Goal: Information Seeking & Learning: Learn about a topic

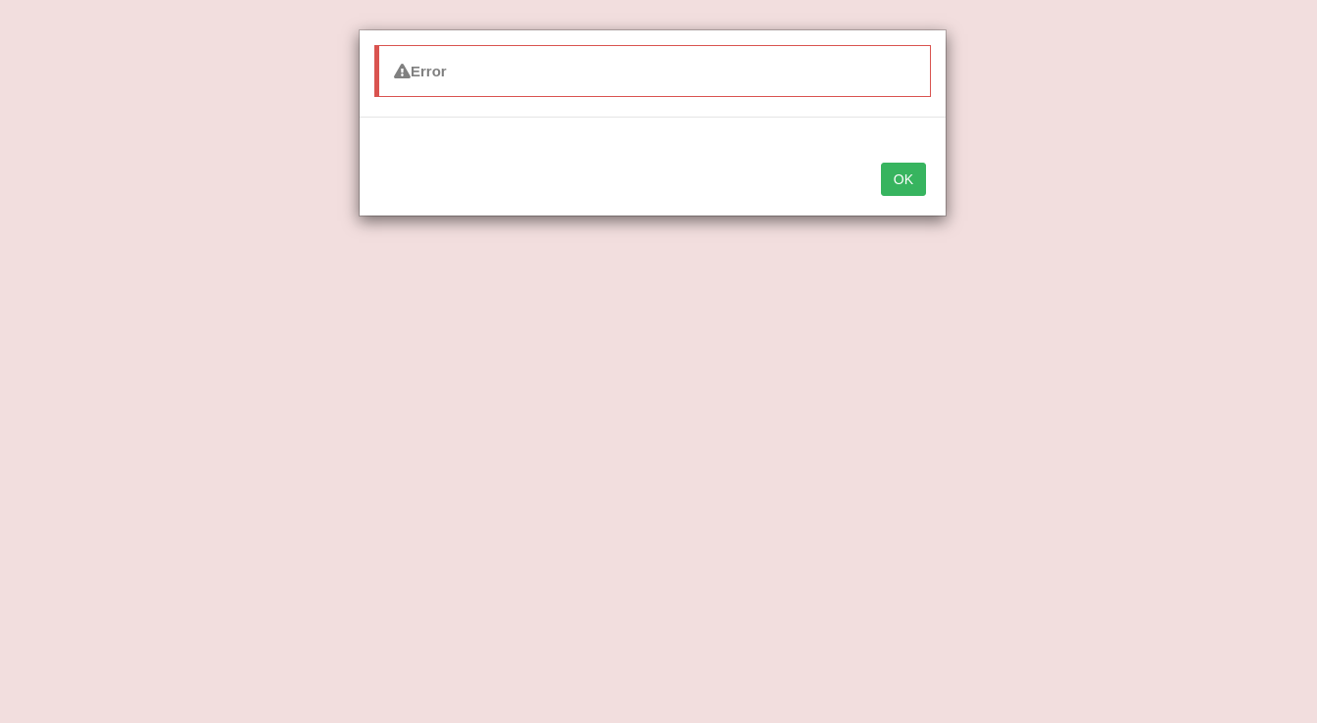
scroll to position [269, 0]
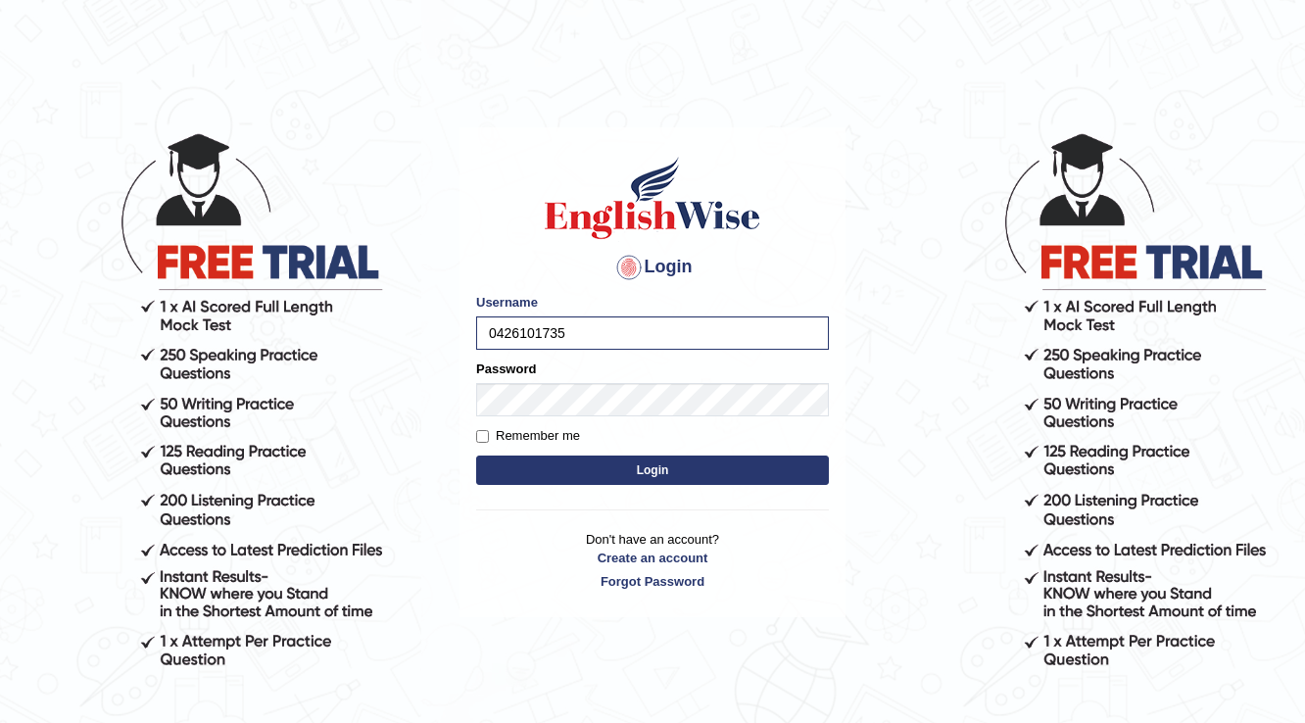
click at [490, 438] on label "Remember me" at bounding box center [528, 436] width 104 height 20
click at [489, 438] on input "Remember me" at bounding box center [482, 436] width 13 height 13
checkbox input "true"
click at [494, 459] on button "Login" at bounding box center [652, 470] width 353 height 29
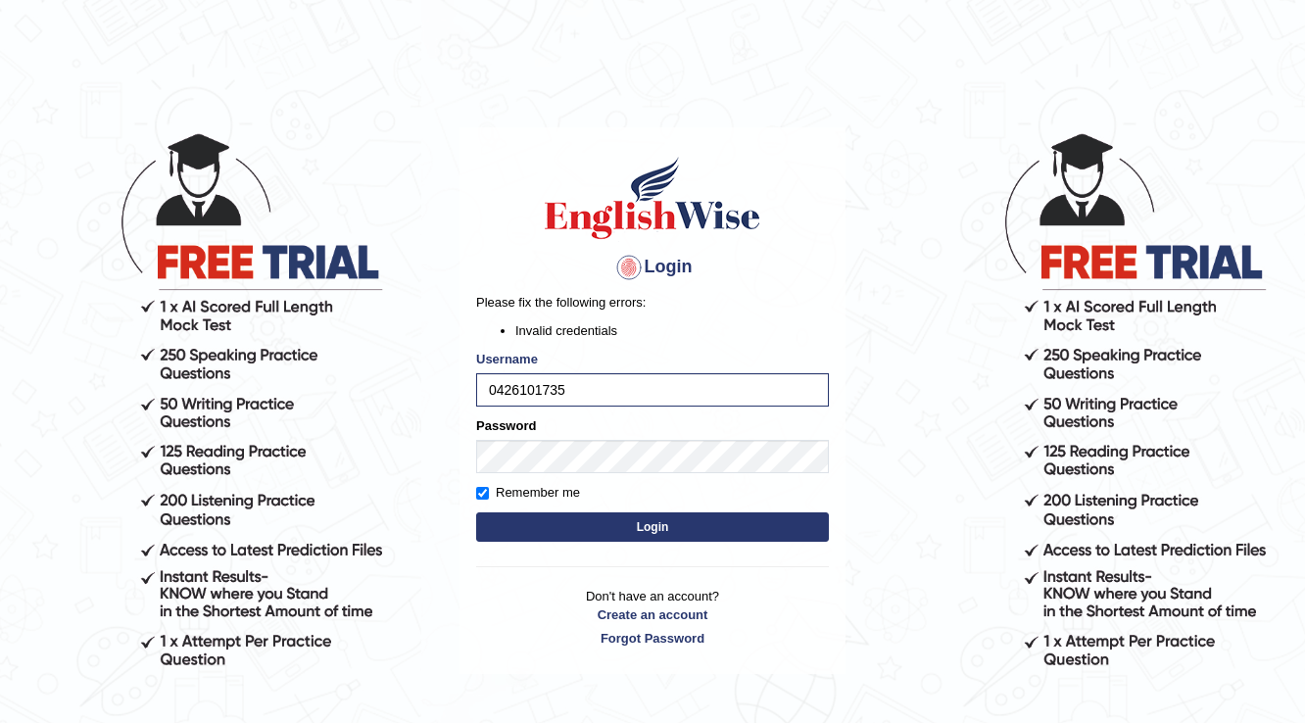
click at [548, 546] on form "Please fix the following errors: Invalid credentials Username 0426101735 Passwo…" at bounding box center [652, 420] width 353 height 254
click at [573, 533] on form "Please fix the following errors: Invalid credentials Username 0426101735 Passwo…" at bounding box center [652, 420] width 353 height 254
click at [576, 531] on button "Login" at bounding box center [652, 526] width 353 height 29
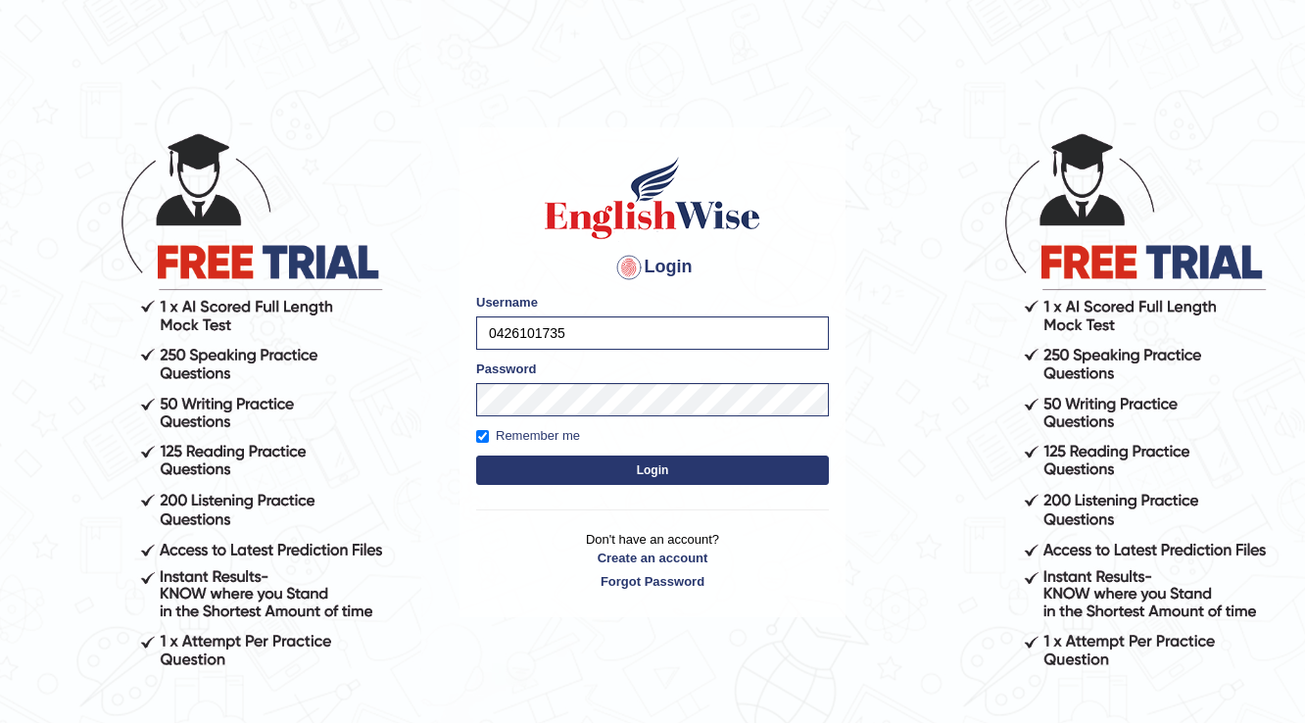
click at [590, 533] on div "Login Please fix the following errors: Username 0426101735 Password Remember me…" at bounding box center [653, 372] width 386 height 491
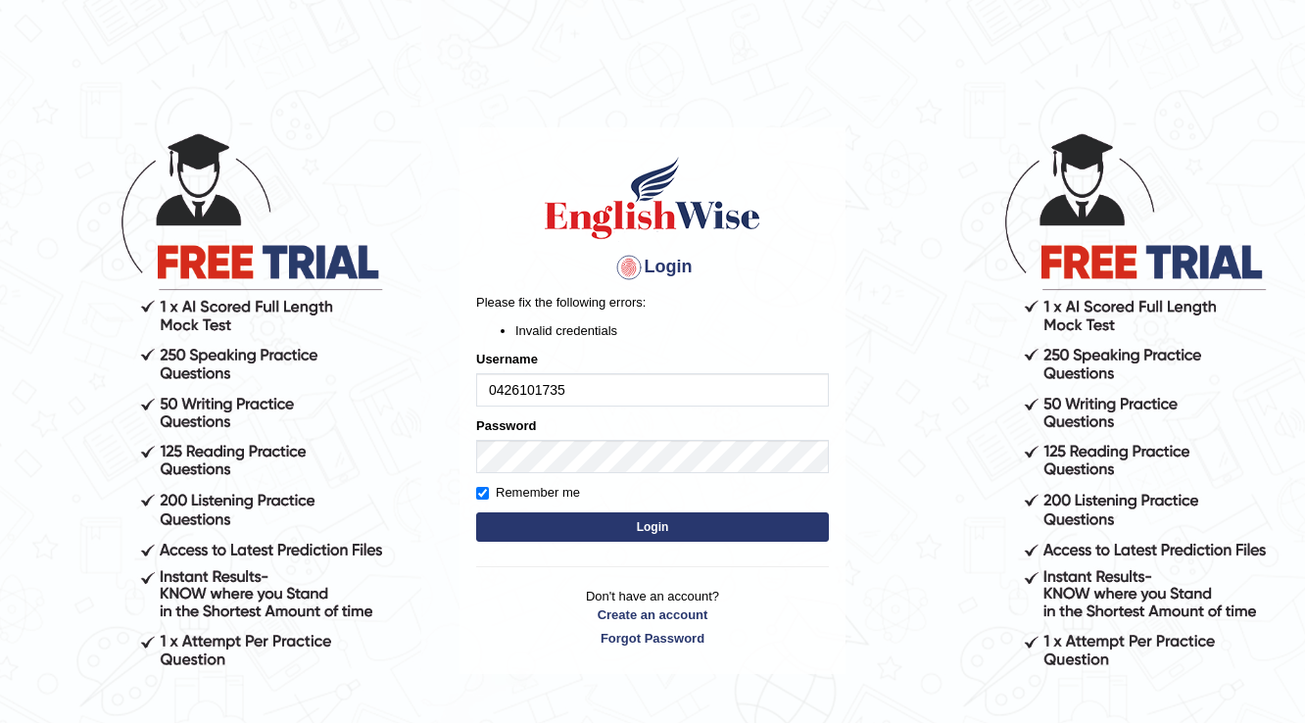
click at [650, 526] on button "Login" at bounding box center [652, 526] width 353 height 29
click at [673, 529] on button "Login" at bounding box center [652, 526] width 353 height 29
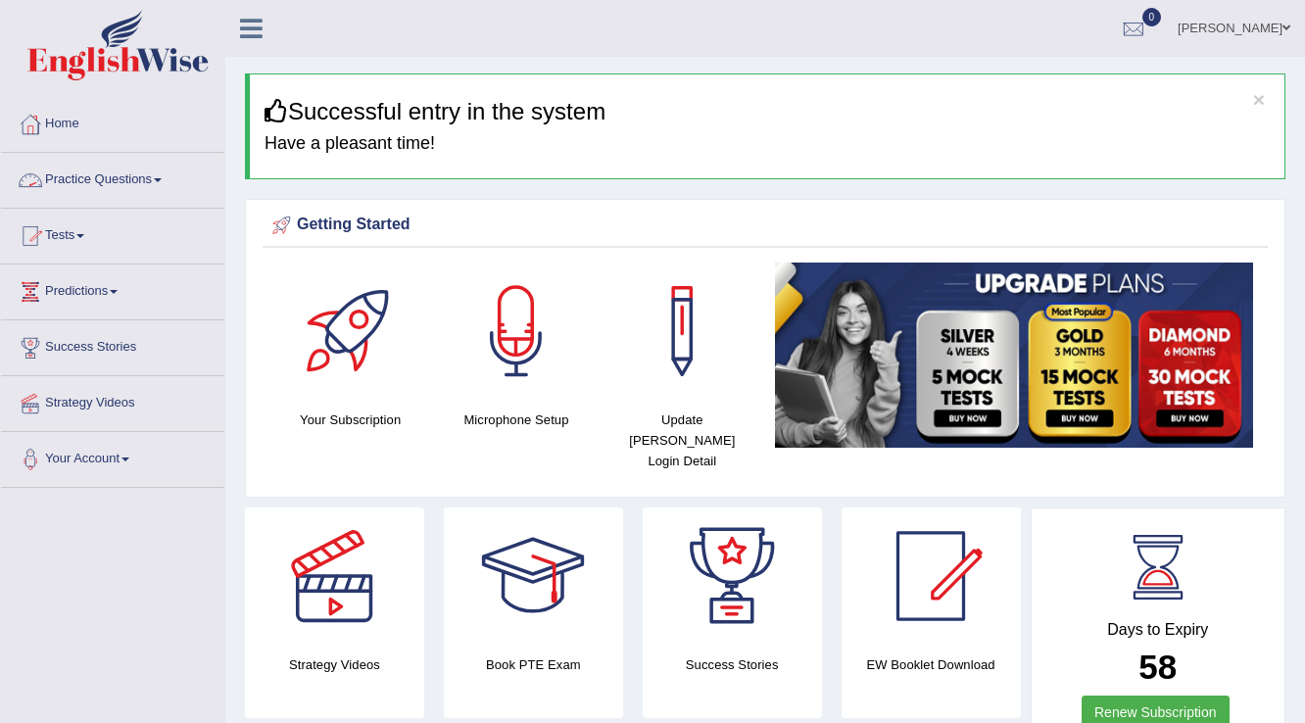
click at [129, 180] on link "Practice Questions" at bounding box center [112, 177] width 223 height 49
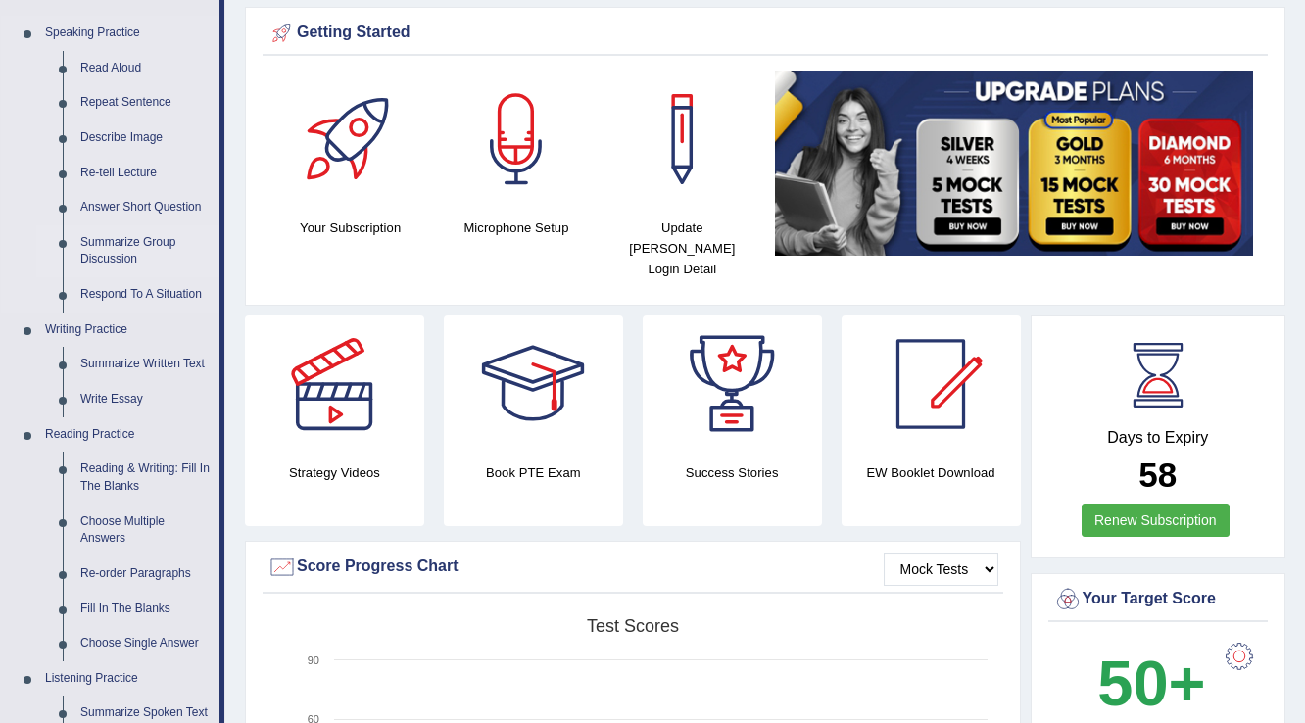
scroll to position [235, 0]
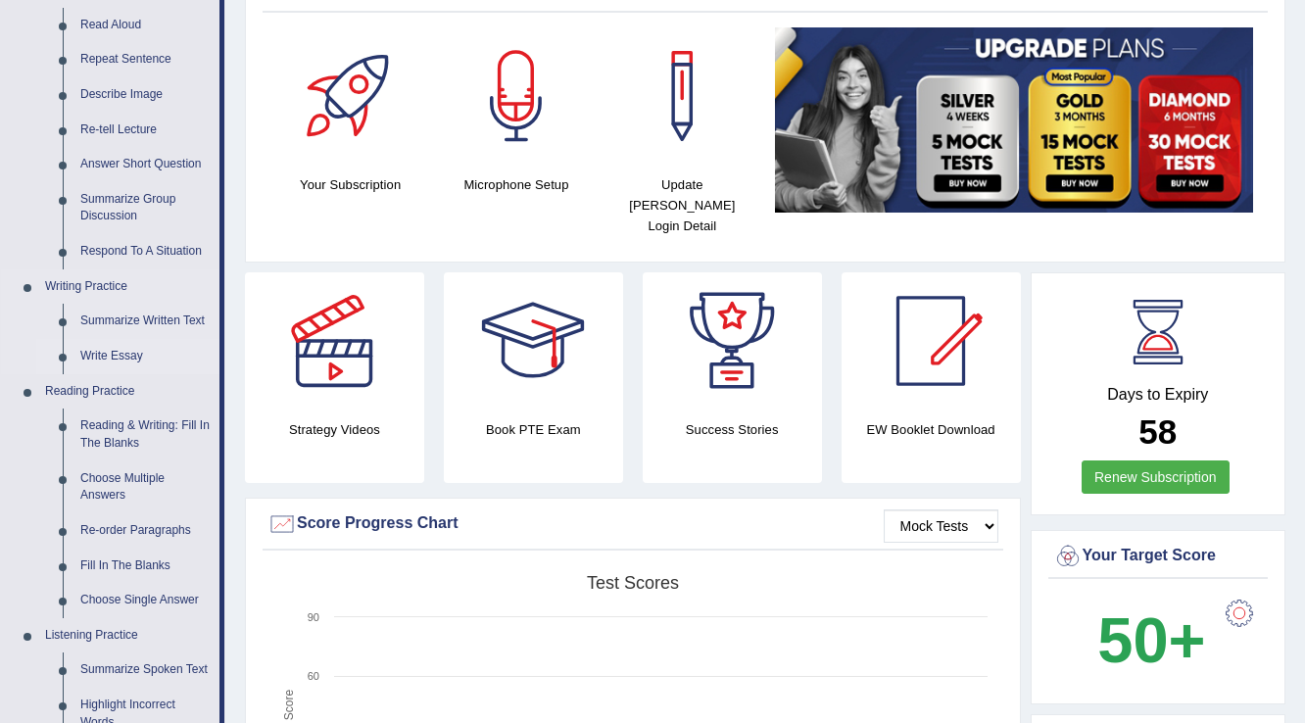
click at [111, 351] on link "Write Essay" at bounding box center [146, 356] width 148 height 35
click at [111, 351] on ul "Speaking Practice Read Aloud Repeat Sentence Describe Image Re-tell Lecture Ans…" at bounding box center [110, 490] width 219 height 1035
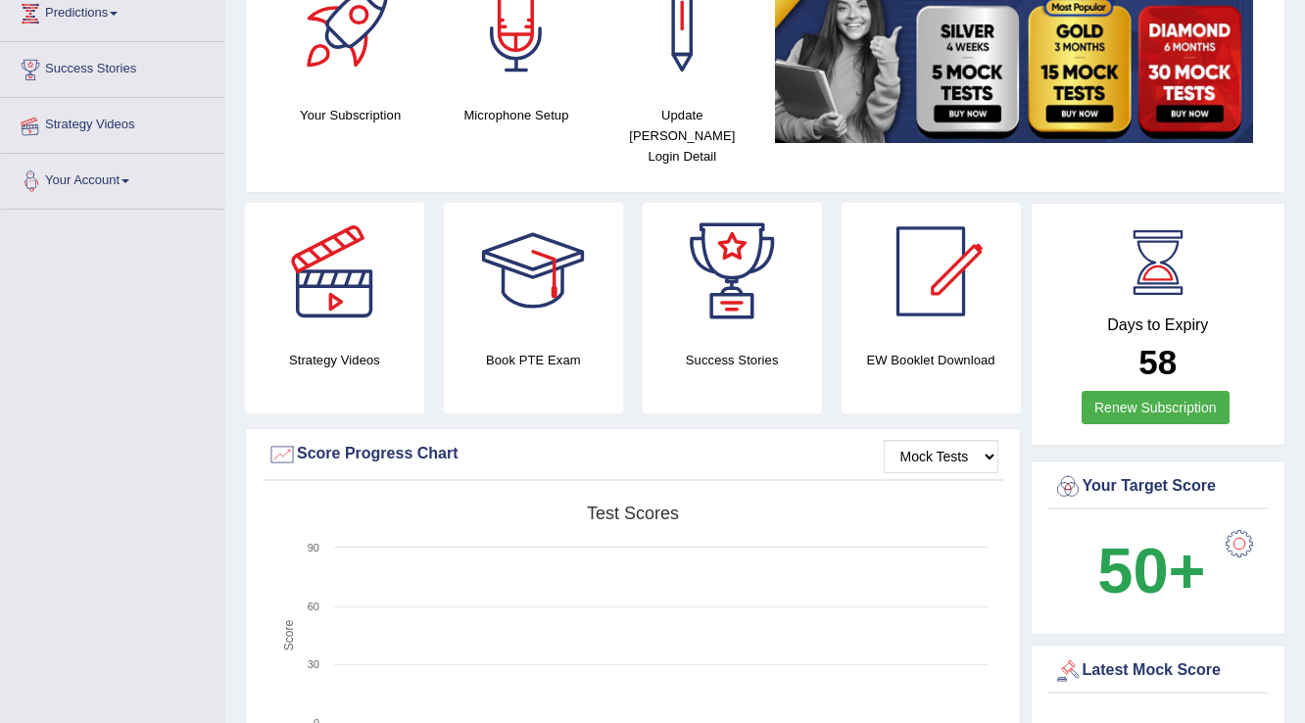
scroll to position [408, 0]
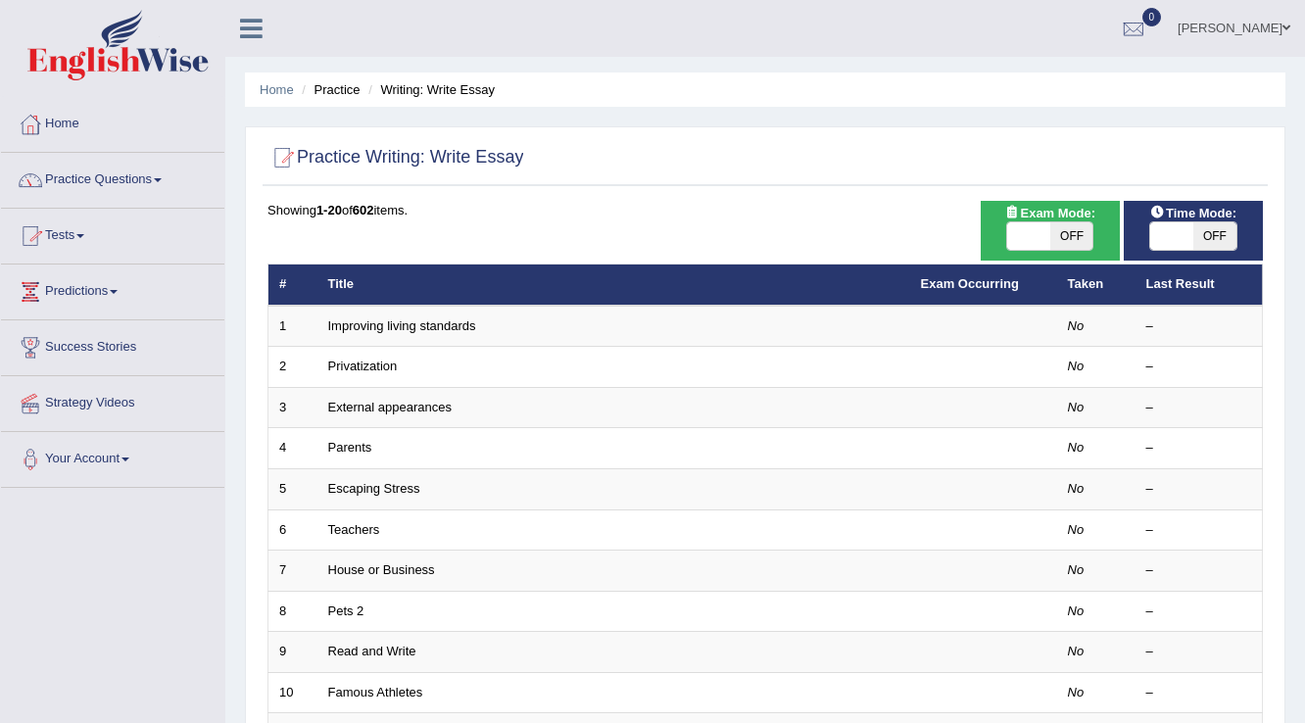
click at [150, 180] on link "Practice Questions" at bounding box center [112, 177] width 223 height 49
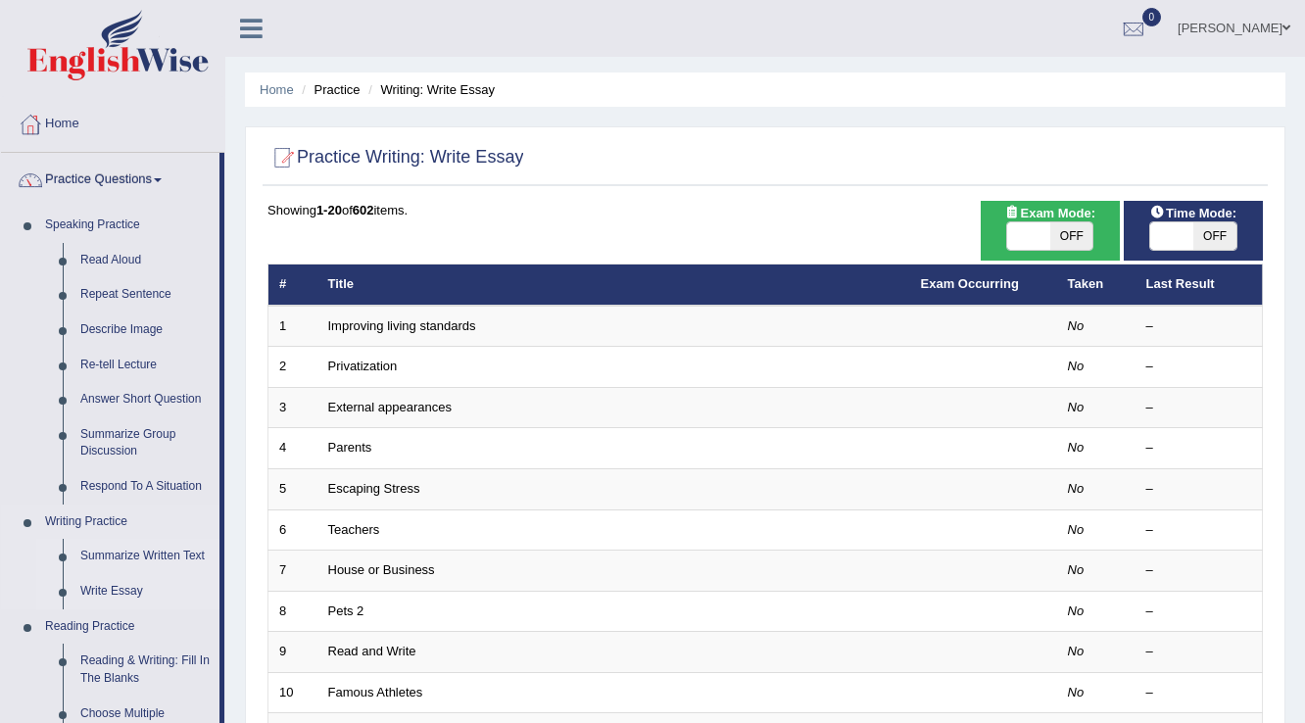
click at [102, 553] on link "Summarize Written Text" at bounding box center [146, 556] width 148 height 35
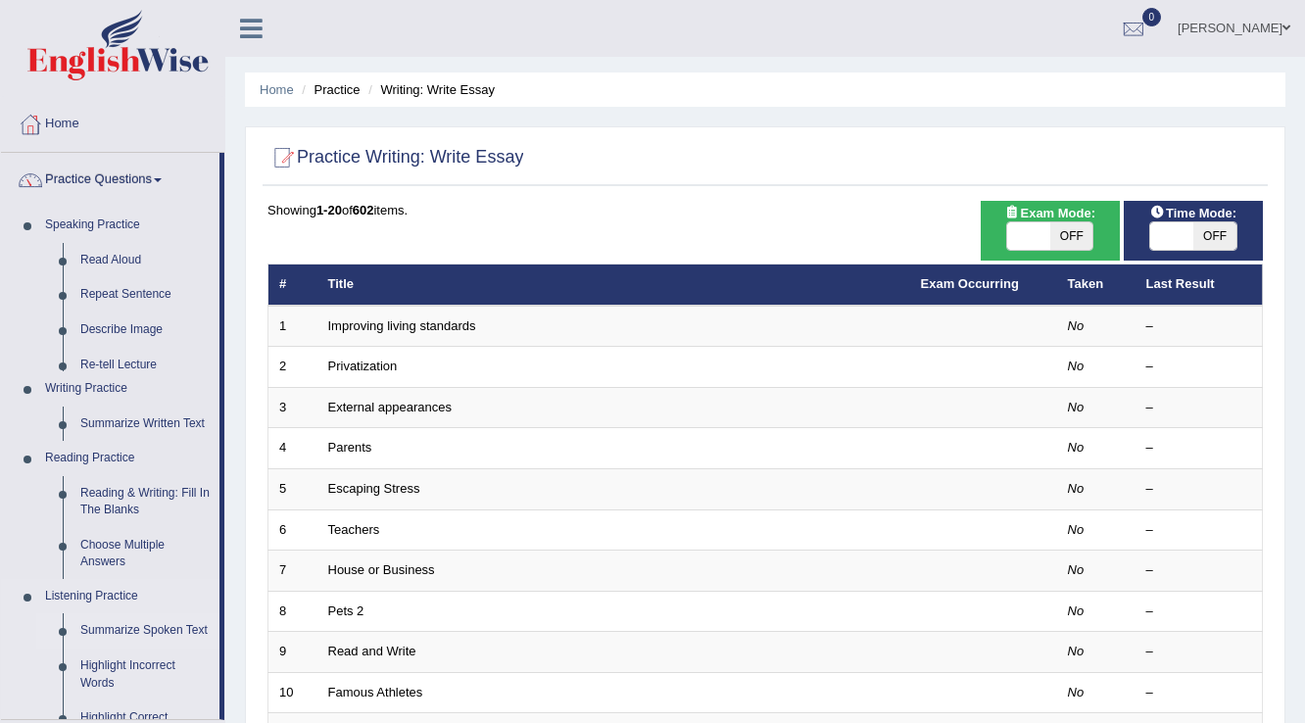
click at [102, 553] on ul "Home Practice Questions Speaking Practice Read Aloud Repeat Sentence Describe I…" at bounding box center [112, 548] width 223 height 902
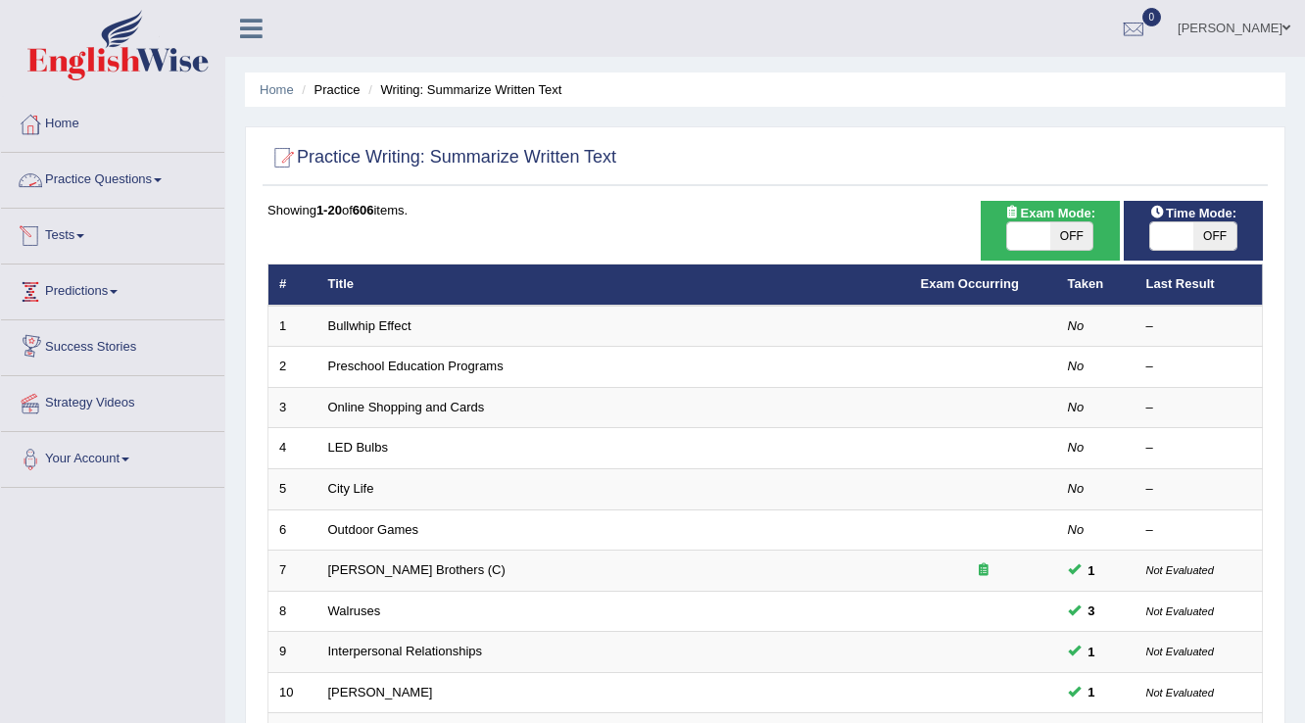
click at [162, 180] on span at bounding box center [158, 180] width 8 height 4
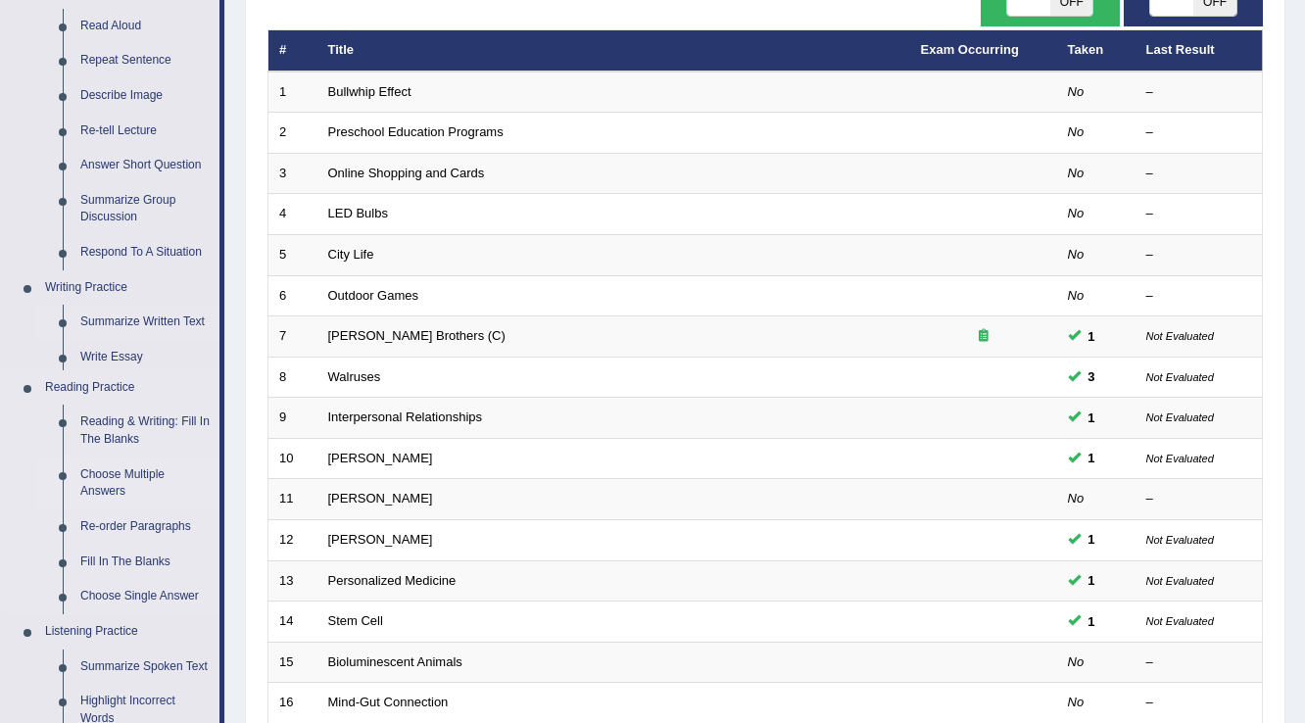
scroll to position [235, 0]
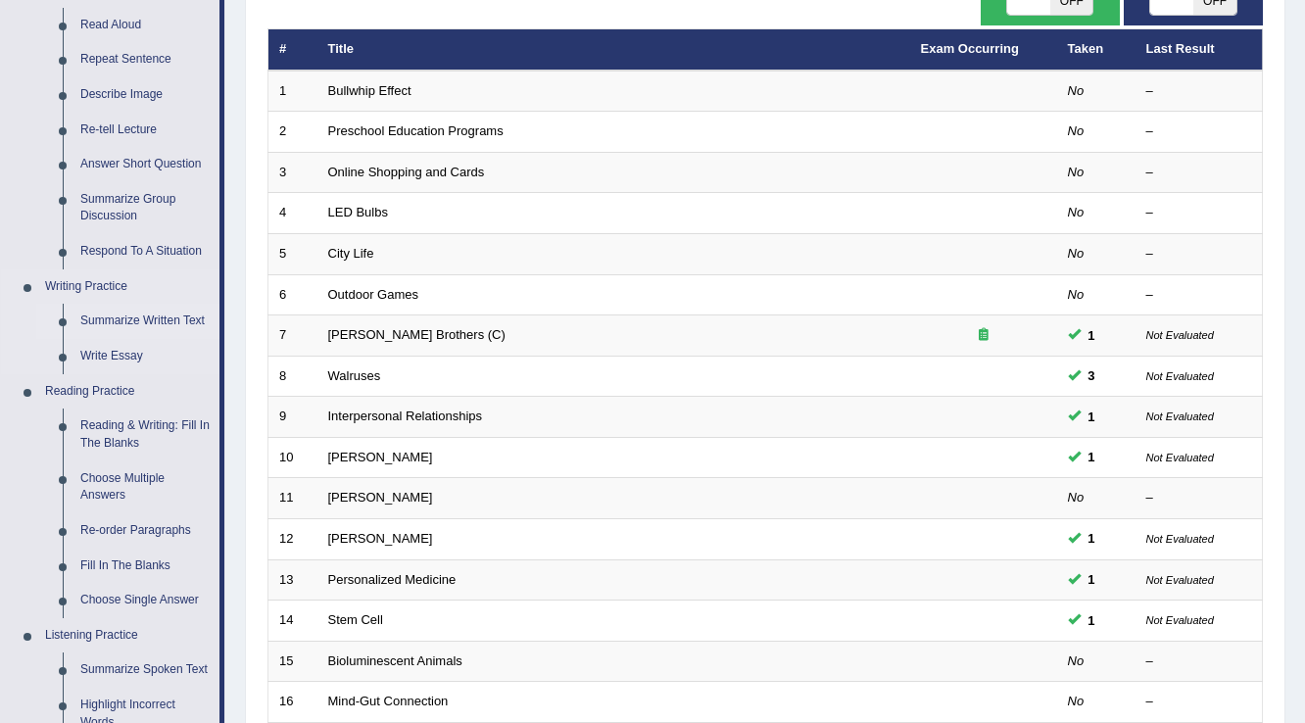
click at [125, 321] on link "Summarize Written Text" at bounding box center [146, 321] width 148 height 35
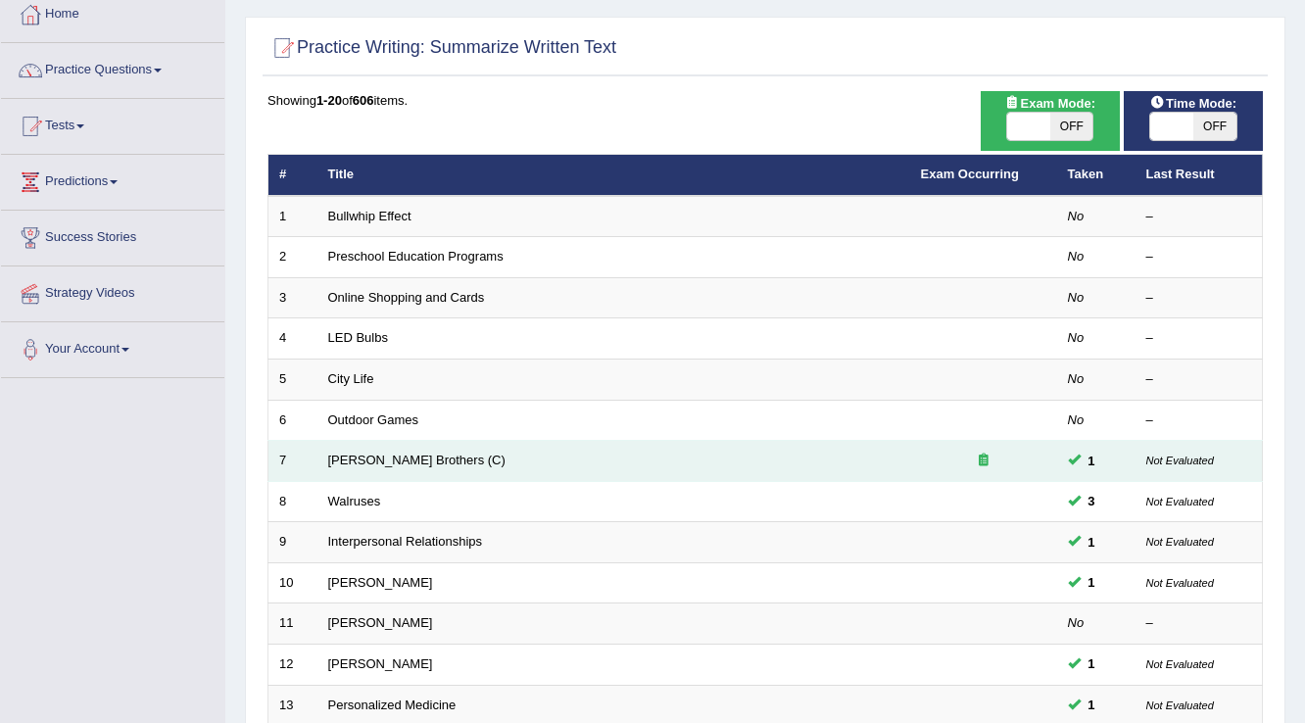
scroll to position [157, 0]
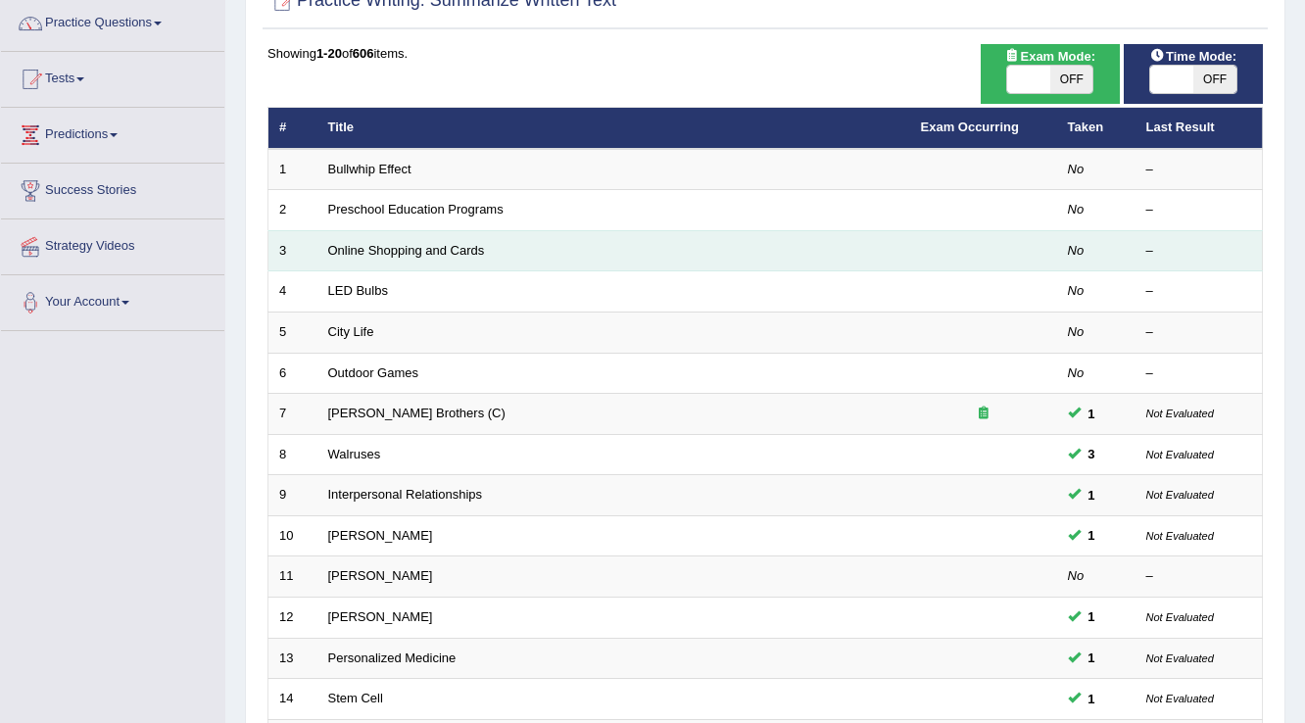
click at [408, 260] on td "Online Shopping and Cards" at bounding box center [613, 250] width 593 height 41
click at [412, 253] on link "Online Shopping and Cards" at bounding box center [406, 250] width 157 height 15
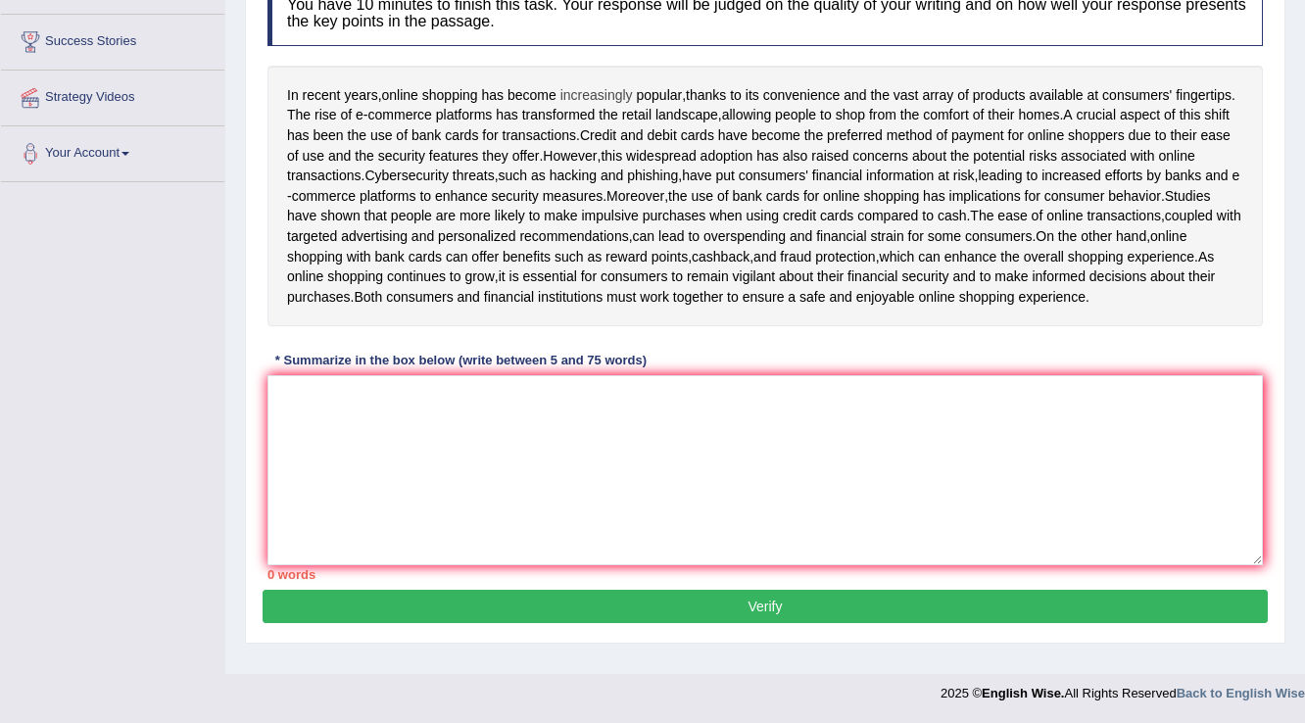
scroll to position [327, 0]
click at [322, 409] on textarea at bounding box center [766, 470] width 996 height 190
click at [374, 425] on textarea at bounding box center [766, 470] width 996 height 190
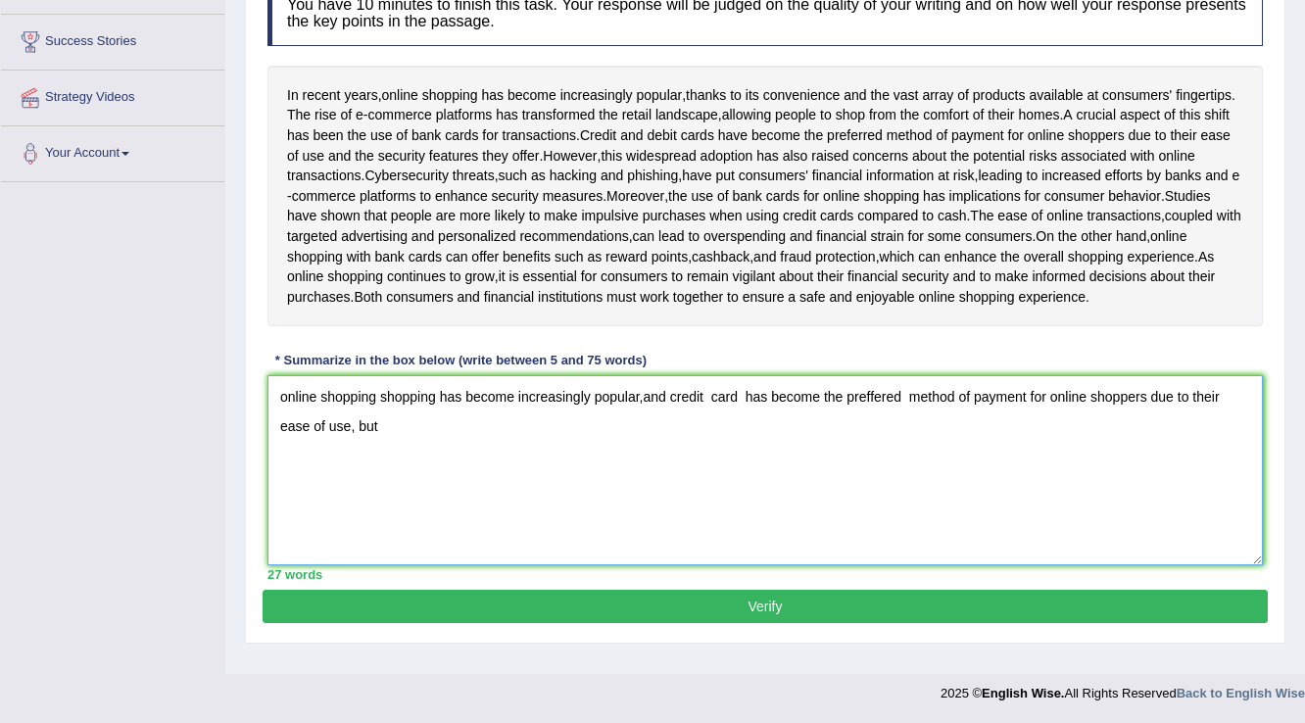
click at [643, 412] on textarea "online shopping shopping has become increasingly popular,and credit card has be…" at bounding box center [766, 470] width 996 height 190
click at [385, 442] on textarea "online shopping shopping has become increasingly popular, and credit card has b…" at bounding box center [766, 470] width 996 height 190
click at [378, 442] on textarea "online shopping shopping has become increasingly popular, and credit card has b…" at bounding box center [766, 470] width 996 height 190
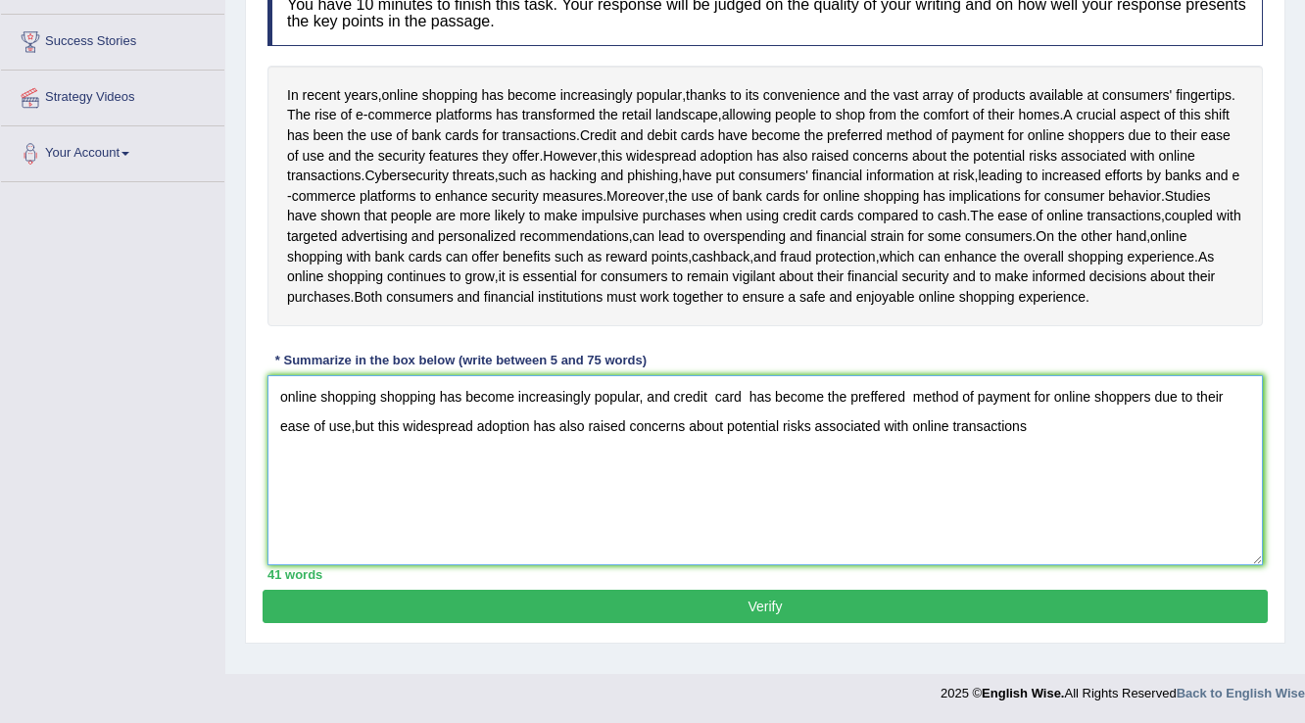
click at [646, 414] on textarea "online shopping shopping has become increasingly popular, and credit card has b…" at bounding box center [766, 470] width 996 height 190
click at [1034, 444] on textarea "online shopping shopping has become increasingly popular,and credit card has be…" at bounding box center [766, 470] width 996 height 190
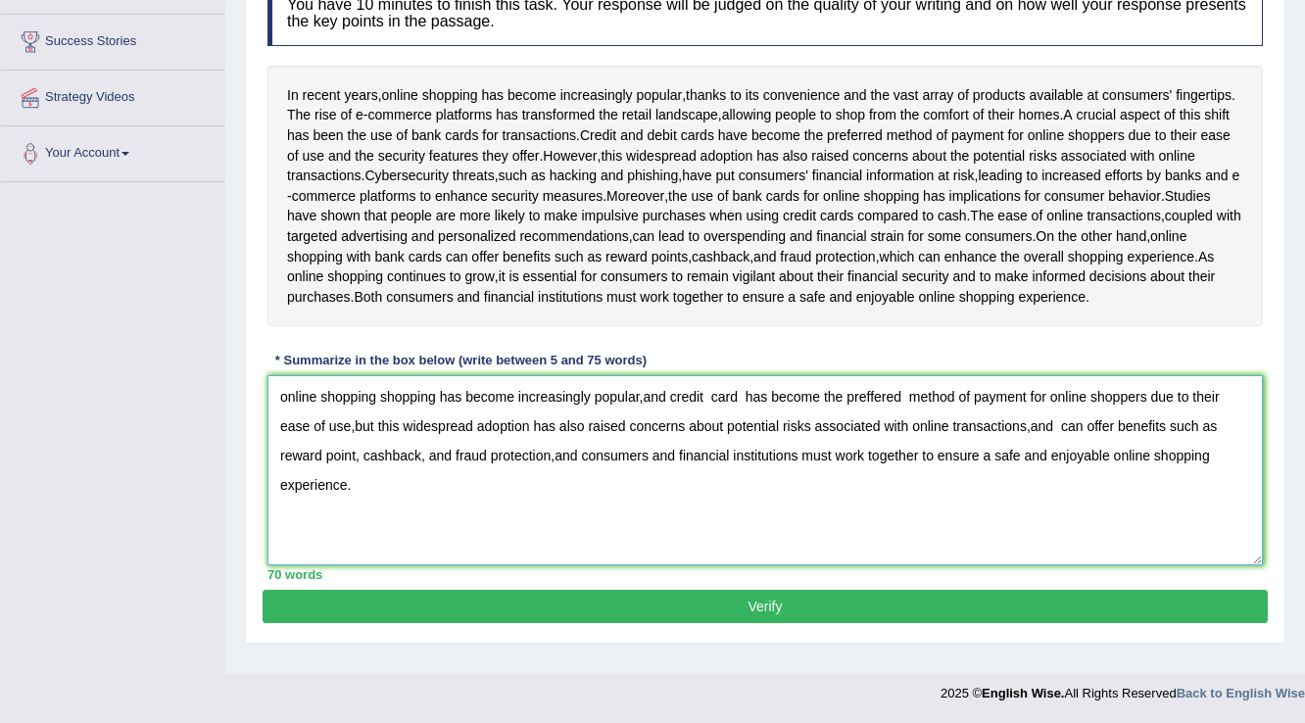
type textarea "online shopping shopping has become increasingly popular,and credit card has be…"
click at [790, 623] on button "Verify" at bounding box center [765, 606] width 1005 height 33
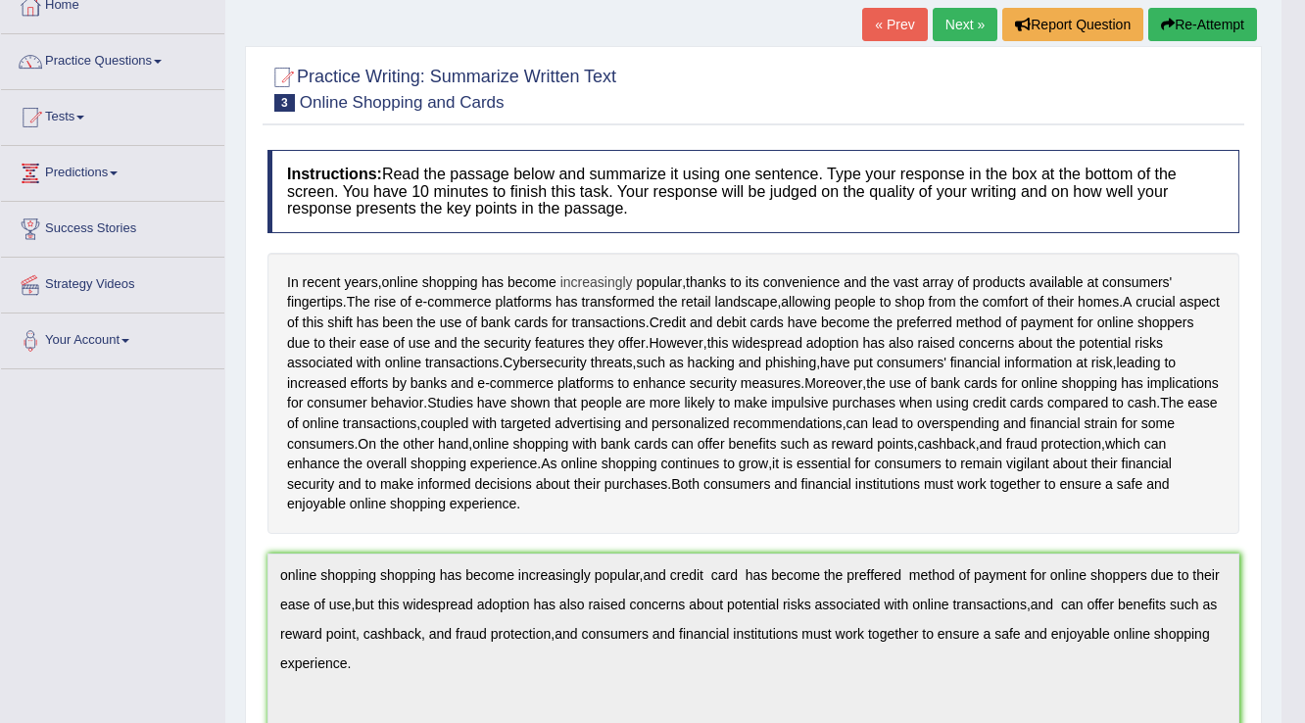
scroll to position [40, 0]
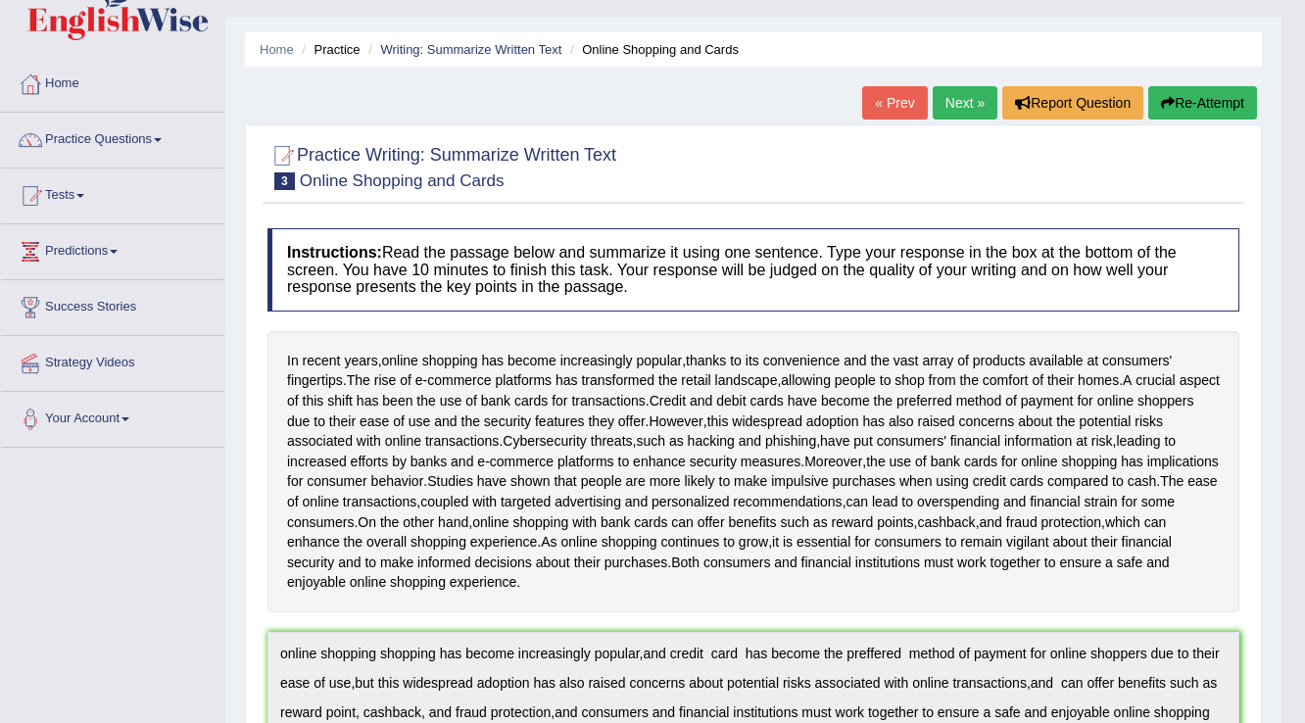
click at [949, 96] on link "Next »" at bounding box center [965, 102] width 65 height 33
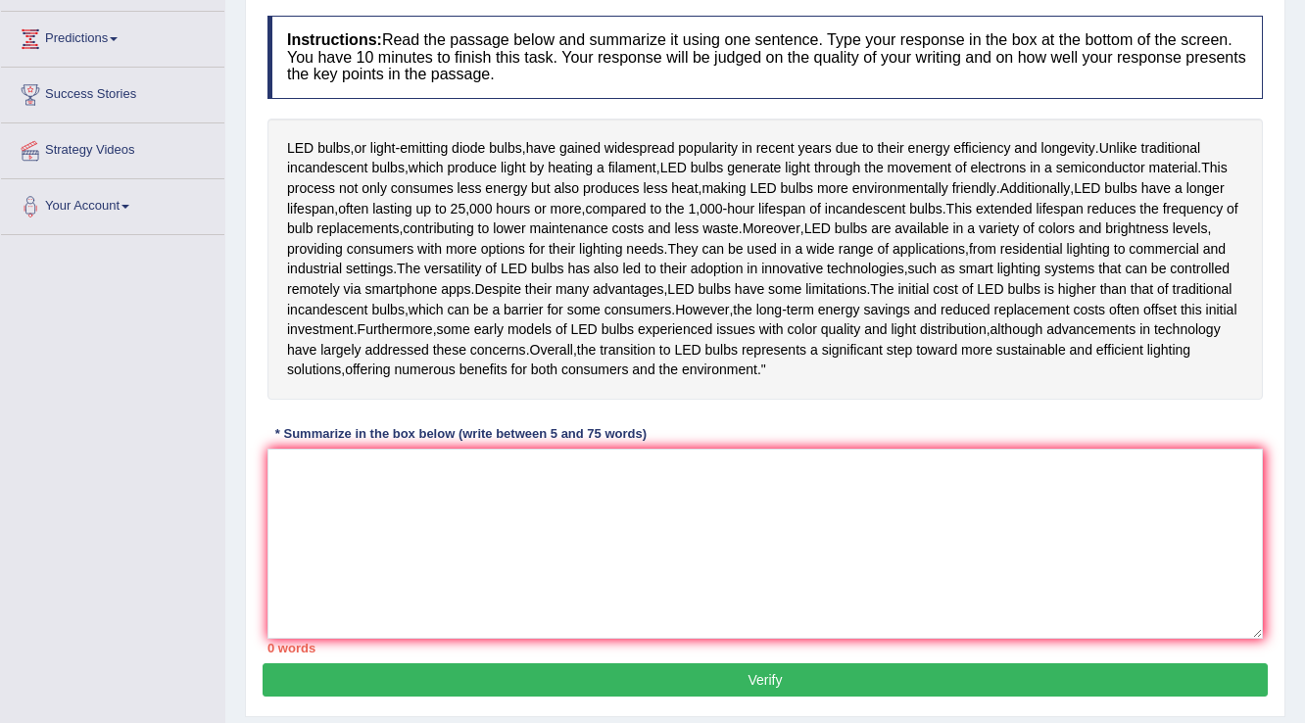
scroll to position [314, 0]
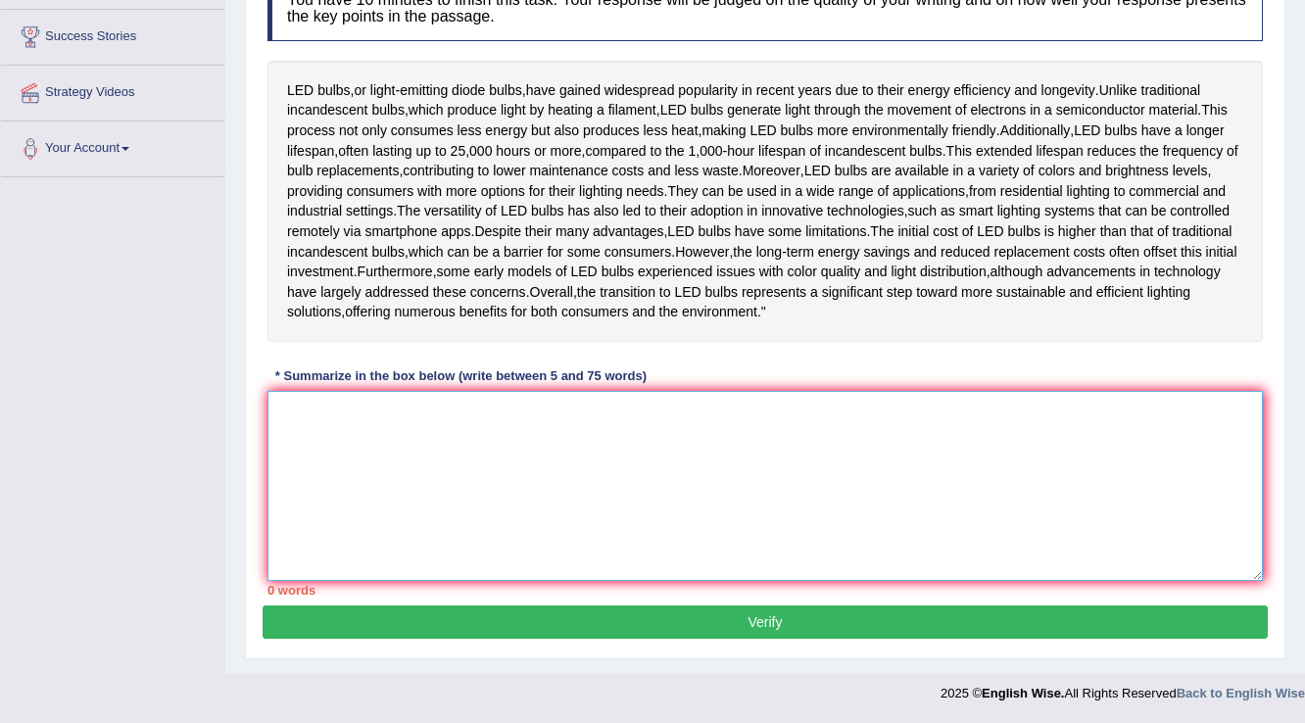
click at [391, 490] on textarea at bounding box center [766, 486] width 996 height 190
type textarea "l"
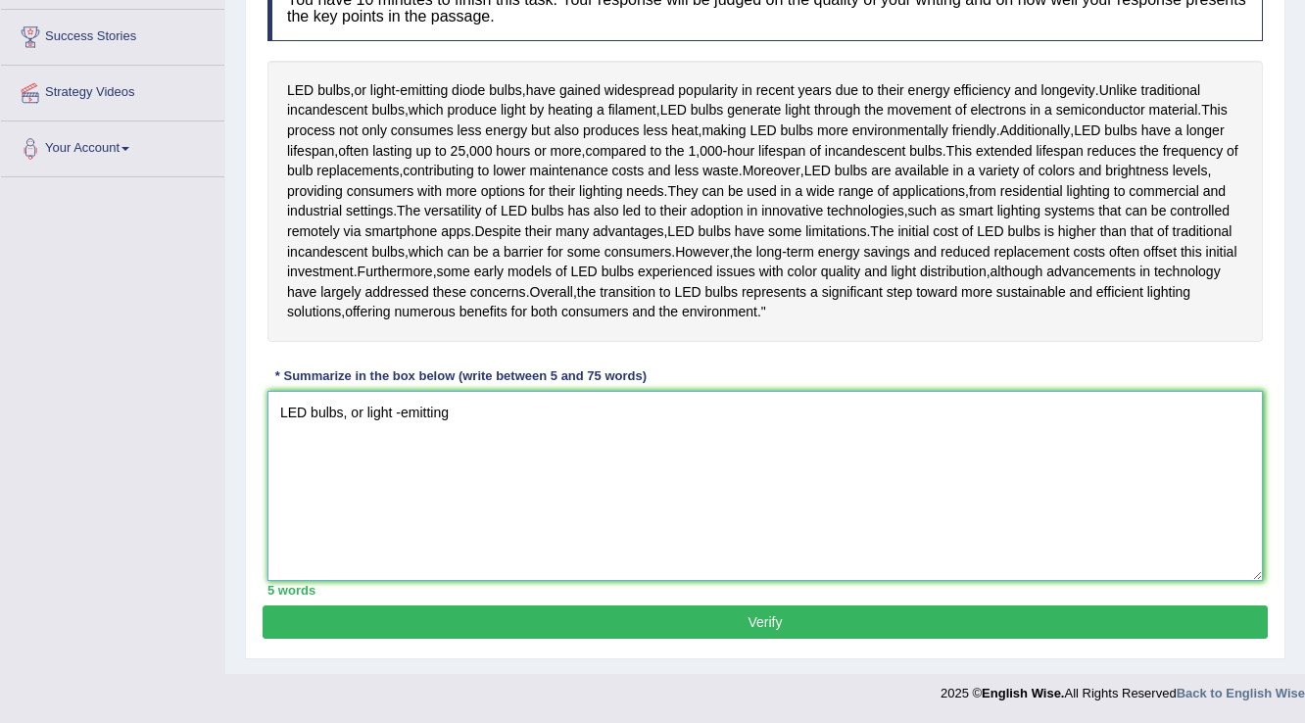
click at [396, 463] on textarea "LED bulbs, or light -emitting" at bounding box center [766, 486] width 996 height 190
click at [464, 463] on textarea "LED bulbs, or light-emitting" at bounding box center [766, 486] width 996 height 190
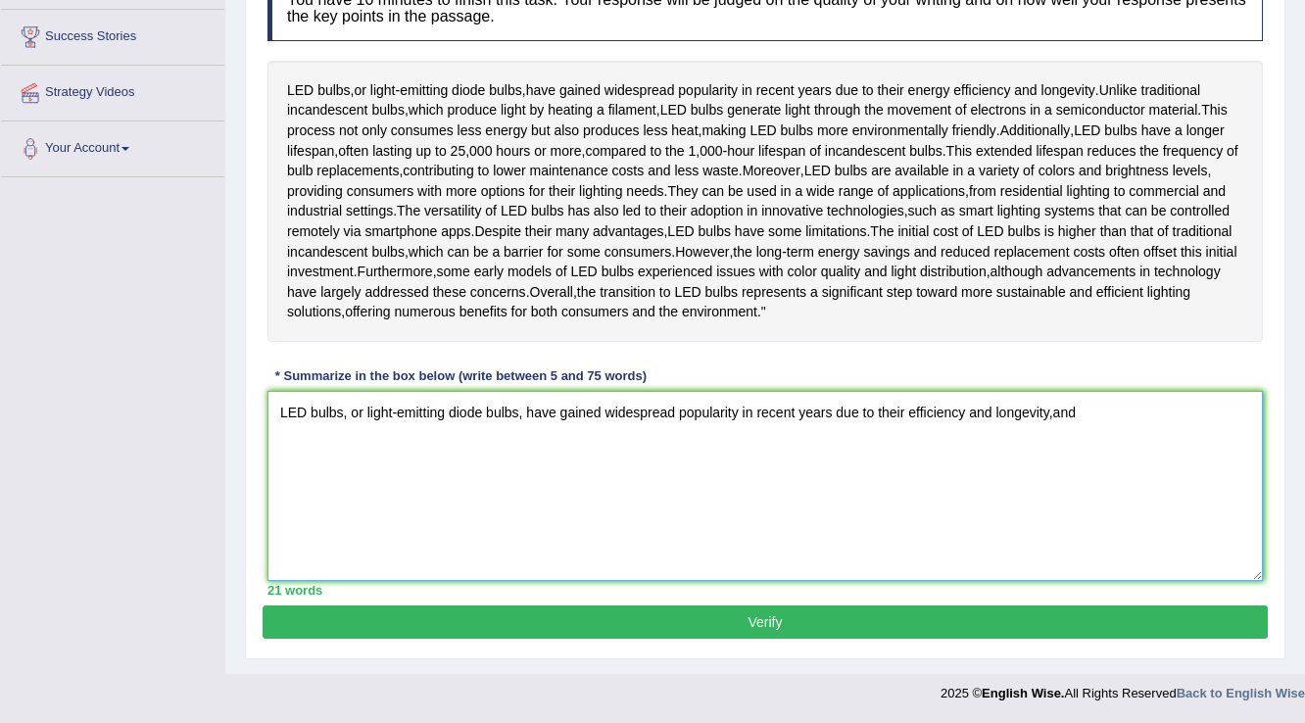
click at [1046, 464] on textarea "LED bulbs, or light-emitting diode bulbs, have gained widespread popularity in …" at bounding box center [766, 486] width 996 height 190
click at [1049, 466] on textarea "LED bulbs, or light-emitting diode bulbs, have gained widespread popularity in …" at bounding box center [766, 486] width 996 height 190
click at [1090, 468] on textarea "LED bulbs, or light-emitting diode bulbs, have gained widespread popularity in …" at bounding box center [766, 486] width 996 height 190
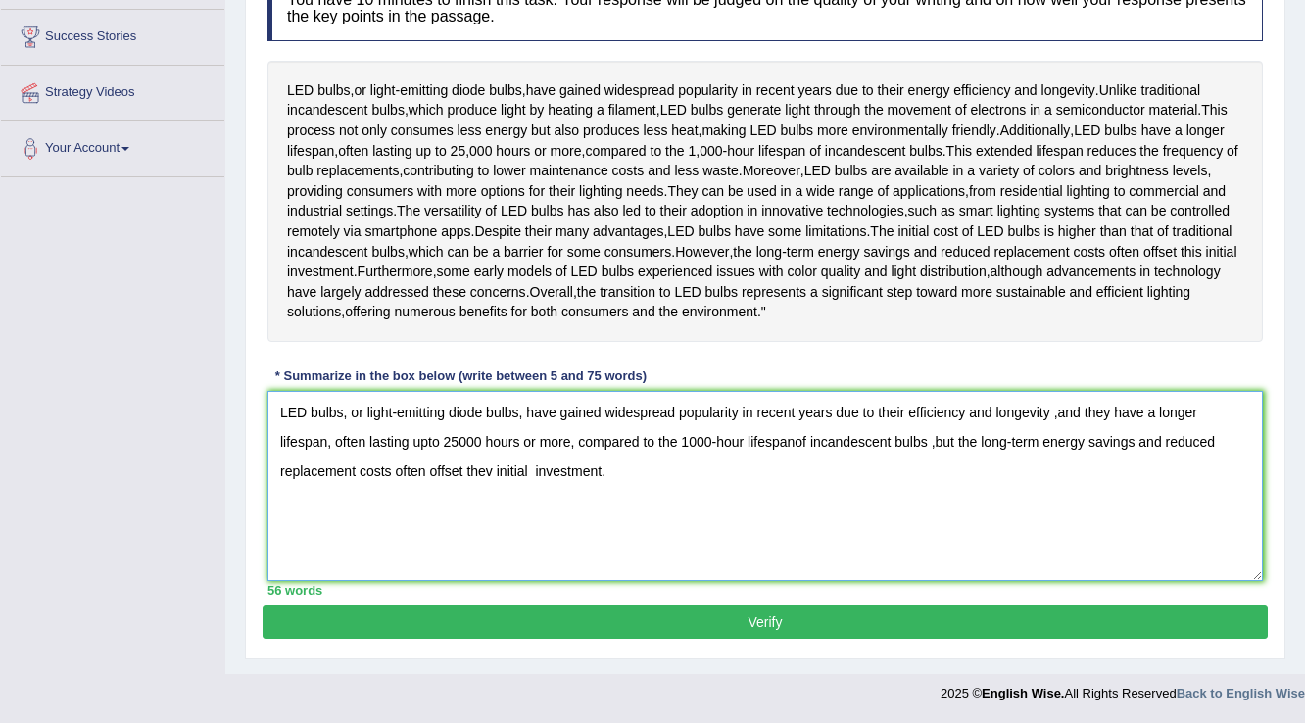
click at [490, 527] on textarea "LED bulbs, or light-emitting diode bulbs, have gained widespread popularity in …" at bounding box center [766, 486] width 996 height 190
click at [604, 528] on textarea "LED bulbs, or light-emitting diode bulbs, have gained widespread popularity in …" at bounding box center [766, 486] width 996 height 190
type textarea "LED bulbs, or light-emitting diode bulbs, have gained widespread popularity in …"
click at [811, 639] on button "Verify" at bounding box center [765, 622] width 1005 height 33
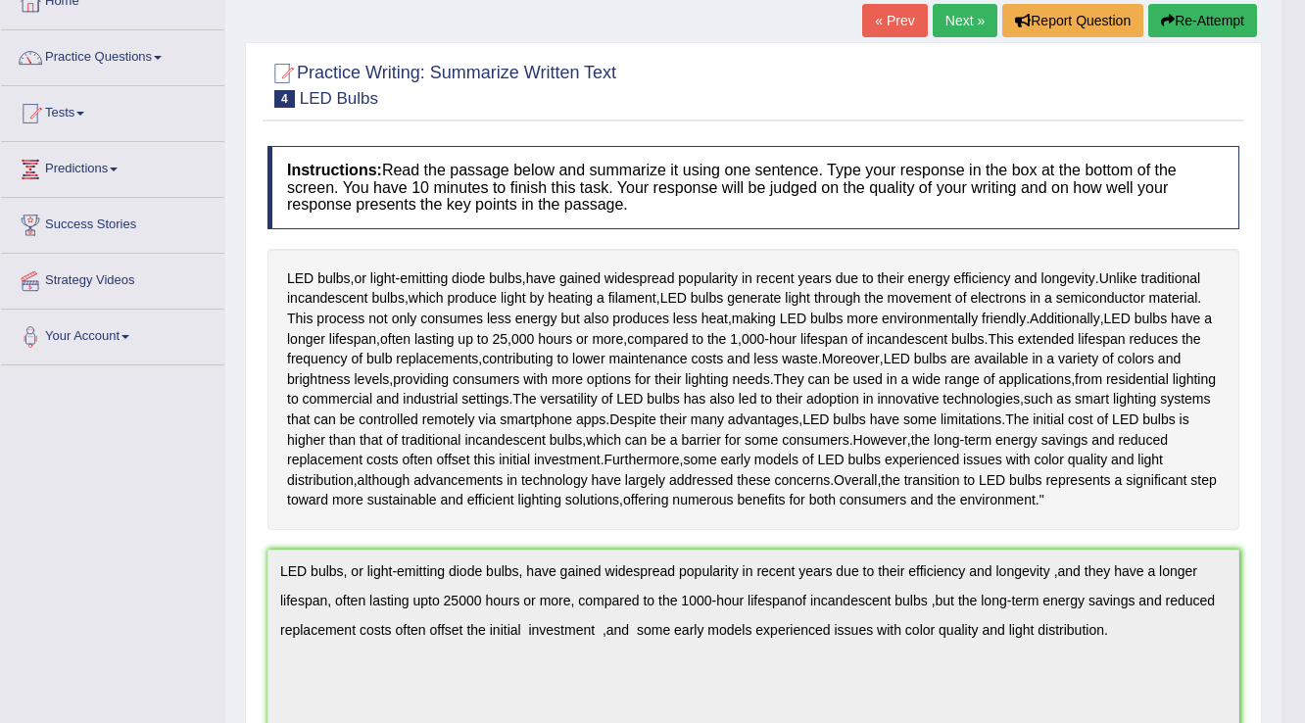
scroll to position [37, 0]
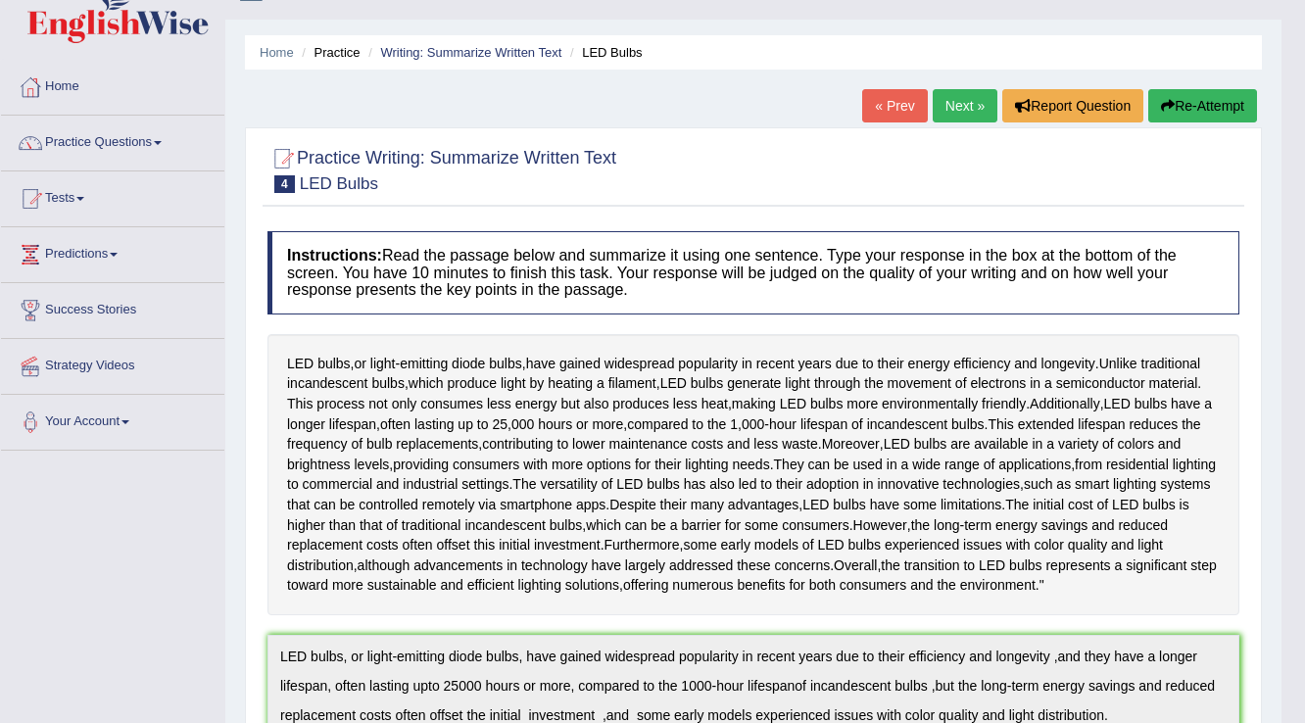
click at [949, 98] on link "Next »" at bounding box center [965, 105] width 65 height 33
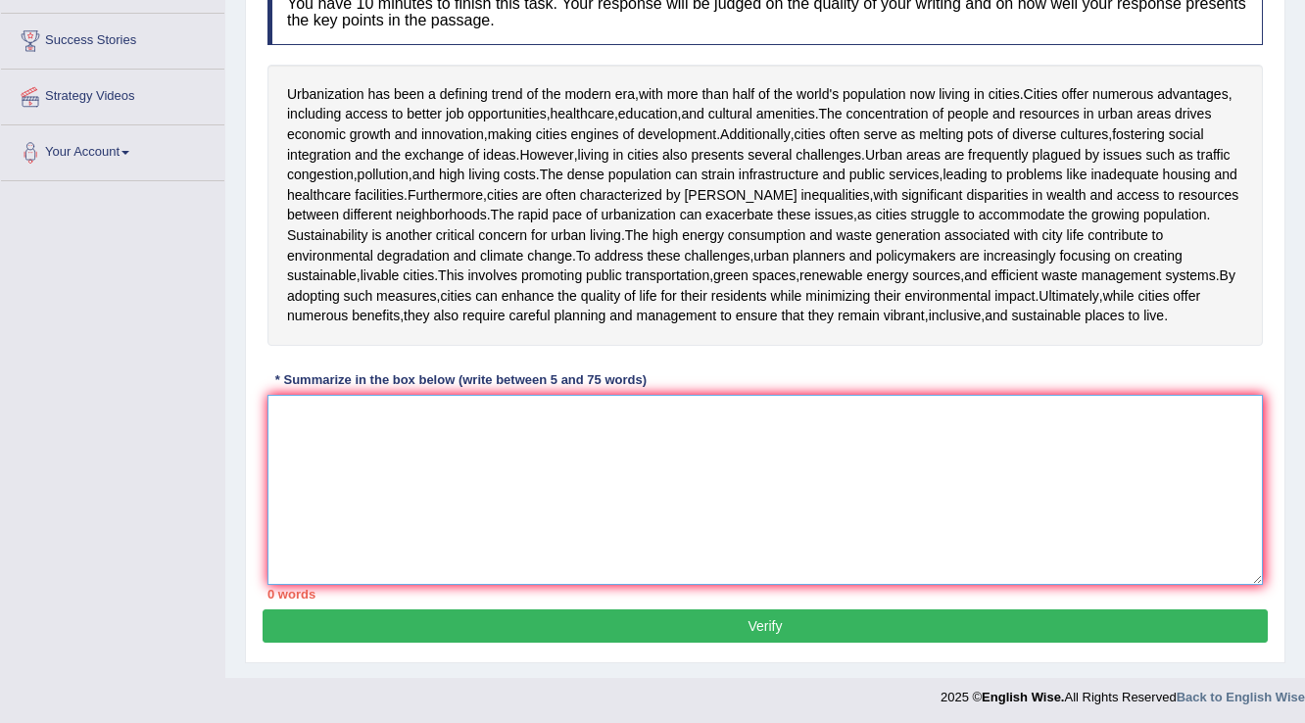
click at [396, 439] on textarea at bounding box center [766, 490] width 996 height 190
click at [288, 412] on textarea "urbanization" at bounding box center [766, 490] width 996 height 190
click at [408, 421] on textarea "Urbanization" at bounding box center [766, 490] width 996 height 190
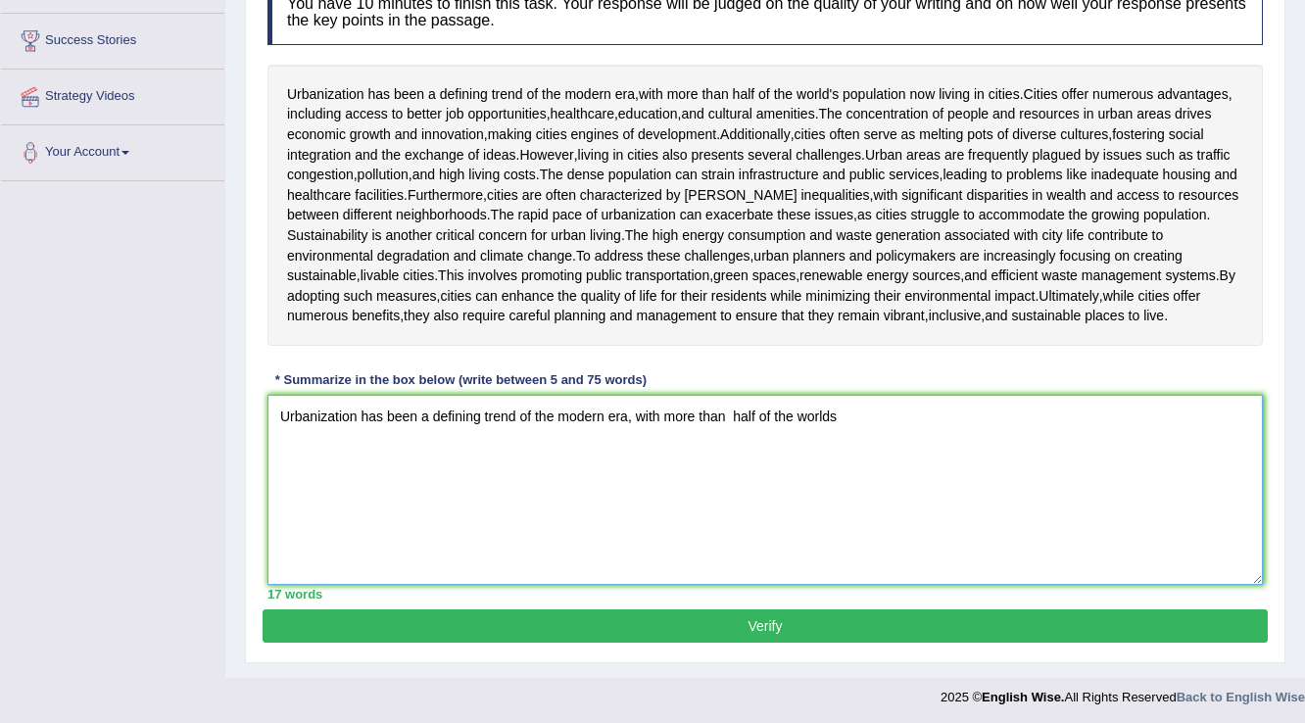
click at [831, 411] on textarea "Urbanization has been a defining trend of the modern era, with more than half o…" at bounding box center [766, 490] width 996 height 190
click at [879, 416] on textarea "Urbanization has been a defining trend of the modern era, with more than half o…" at bounding box center [766, 490] width 996 height 190
click at [900, 415] on textarea "Urbanization has been a defining trend of the modern era, with more than half o…" at bounding box center [766, 490] width 996 height 190
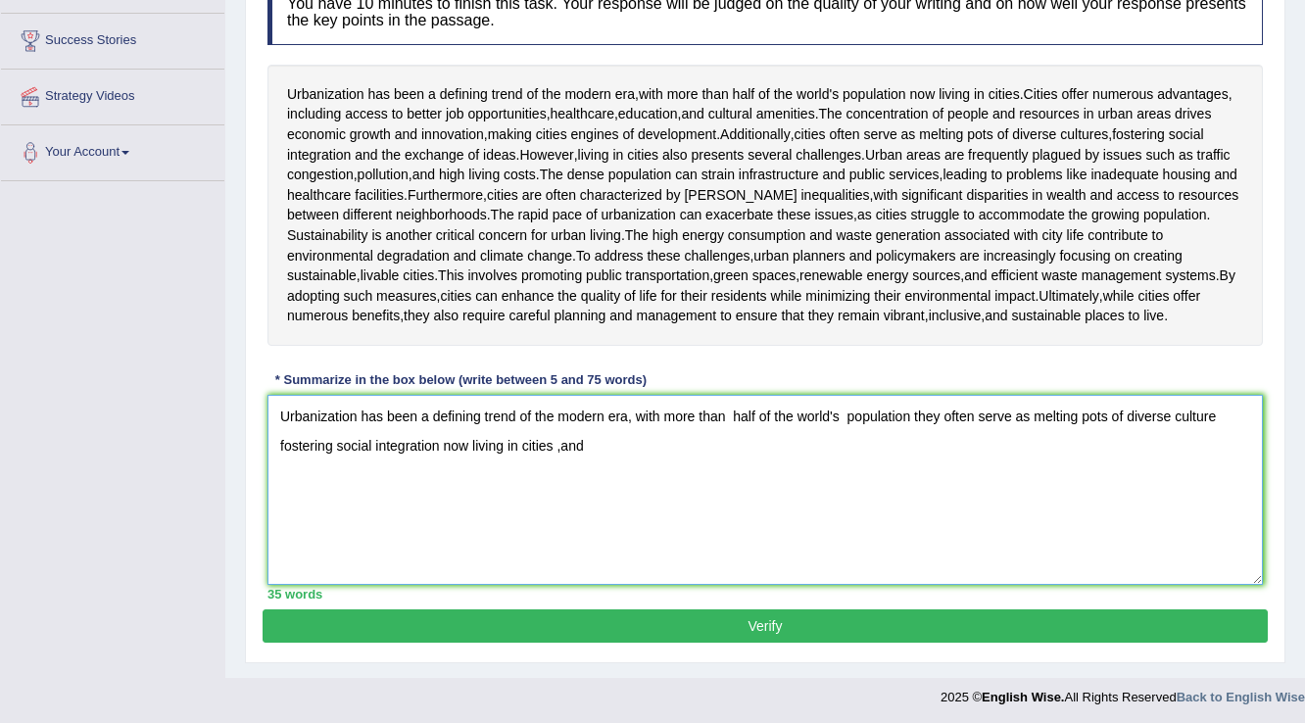
click at [910, 414] on textarea "Urbanization has been a defining trend of the modern era, with more than half o…" at bounding box center [766, 490] width 996 height 190
click at [734, 444] on textarea "Urbanization has been a defining trend of the modern era, with more than half o…" at bounding box center [766, 490] width 996 height 190
click at [414, 444] on textarea "Urbanization has been a defining trend of the modern era, with more than half o…" at bounding box center [766, 490] width 996 height 190
click at [597, 442] on textarea "Urbanization has been a defining trend of the modern era, with more than half o…" at bounding box center [766, 490] width 996 height 190
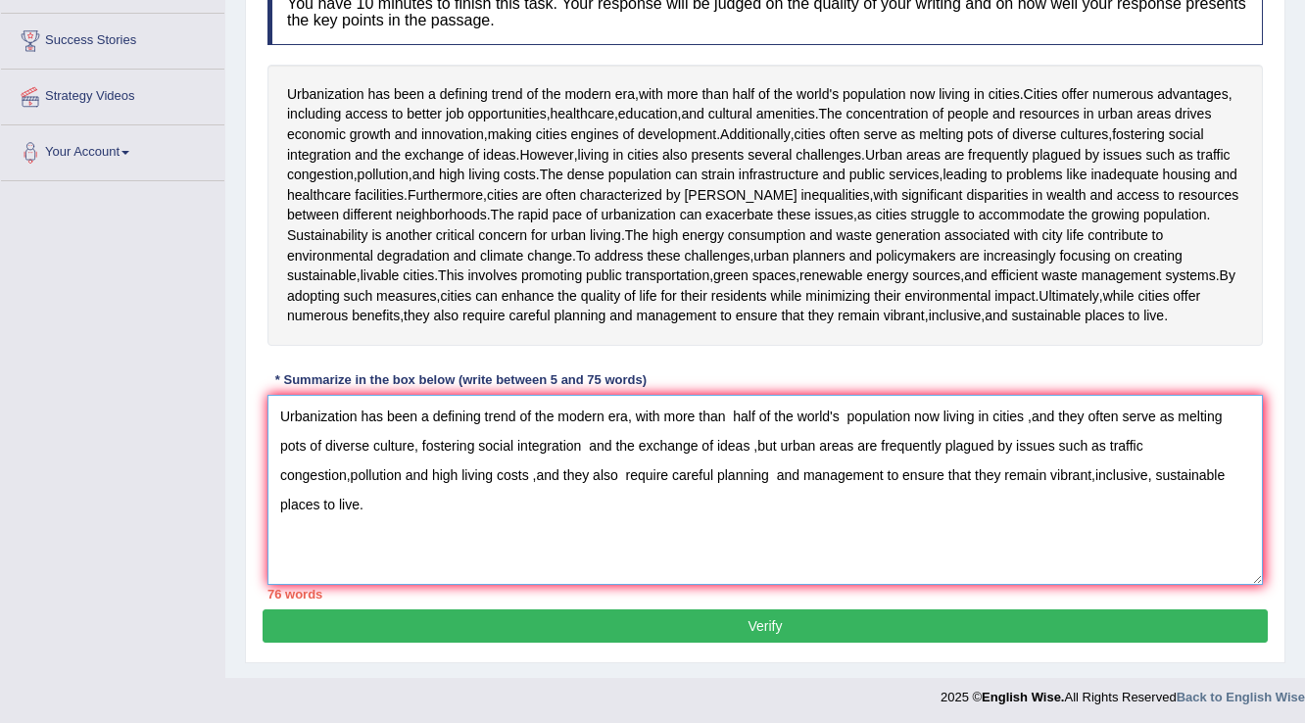
type textarea "Urbanization has been a defining trend of the modern era, with more than half o…"
click at [810, 618] on button "Verify" at bounding box center [765, 625] width 1005 height 33
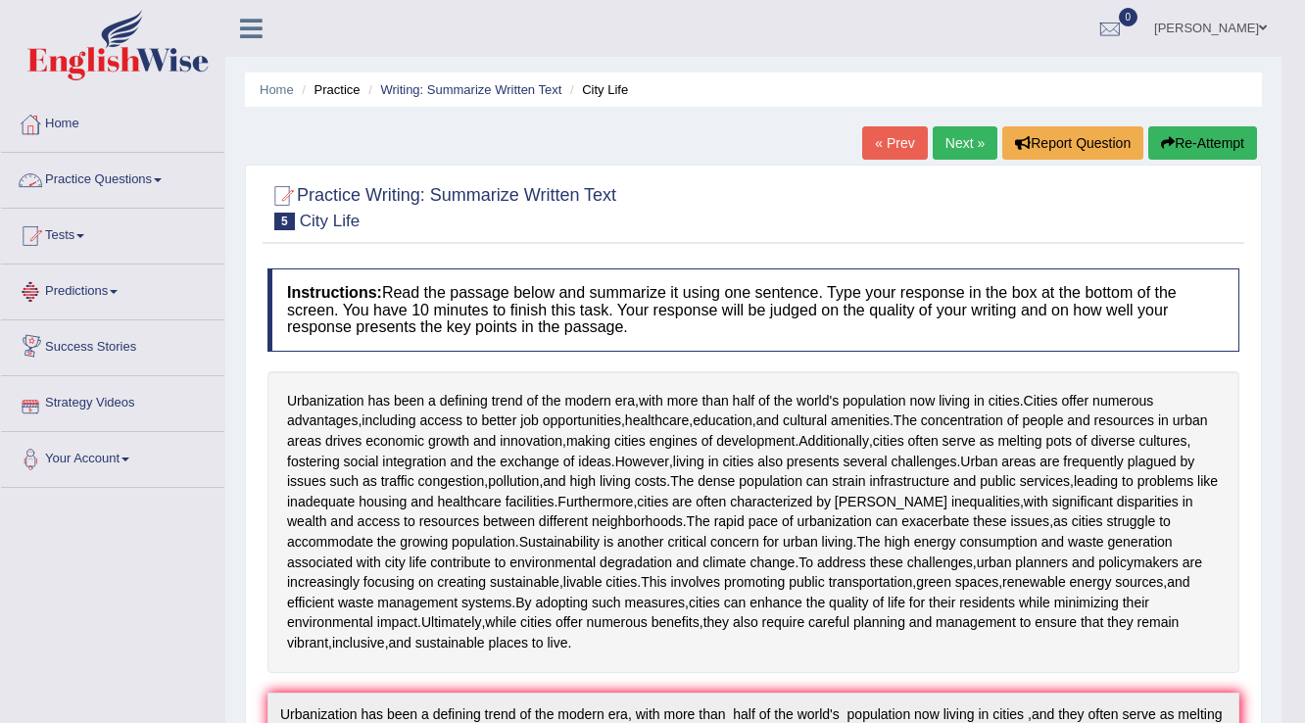
click at [941, 143] on link "Next »" at bounding box center [965, 142] width 65 height 33
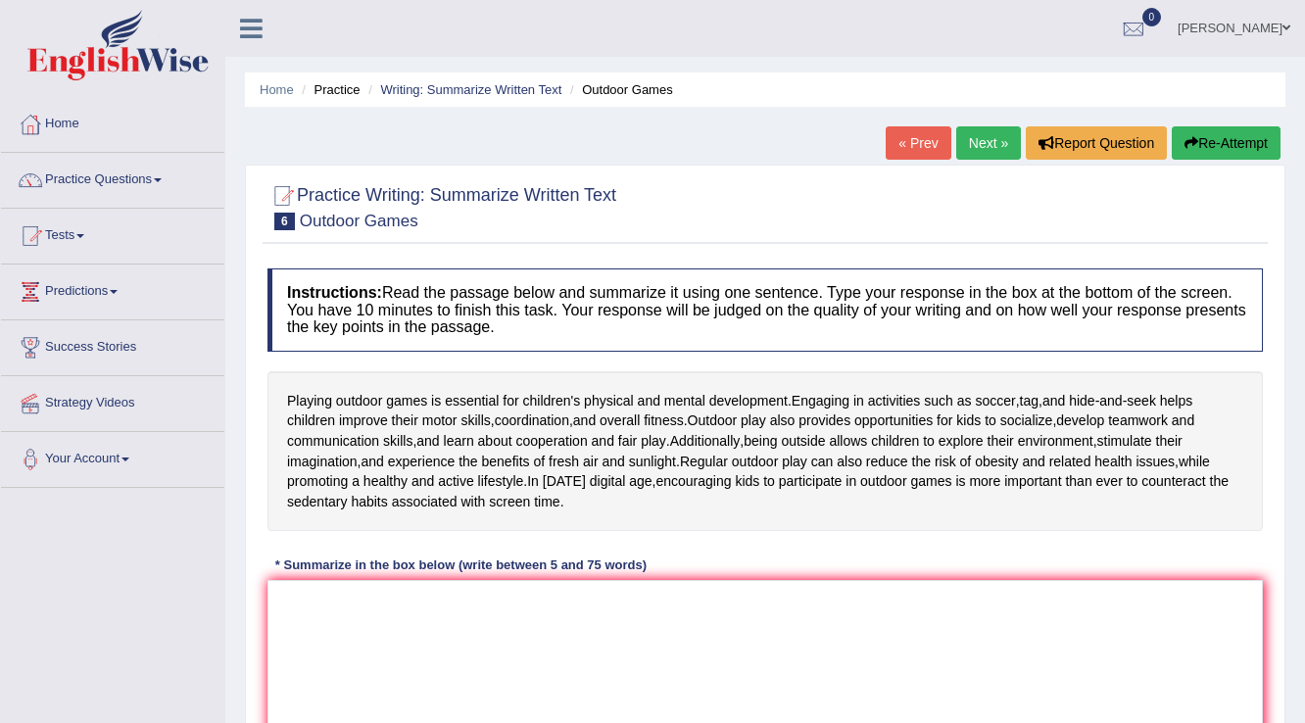
click at [976, 129] on link "Next »" at bounding box center [988, 142] width 65 height 33
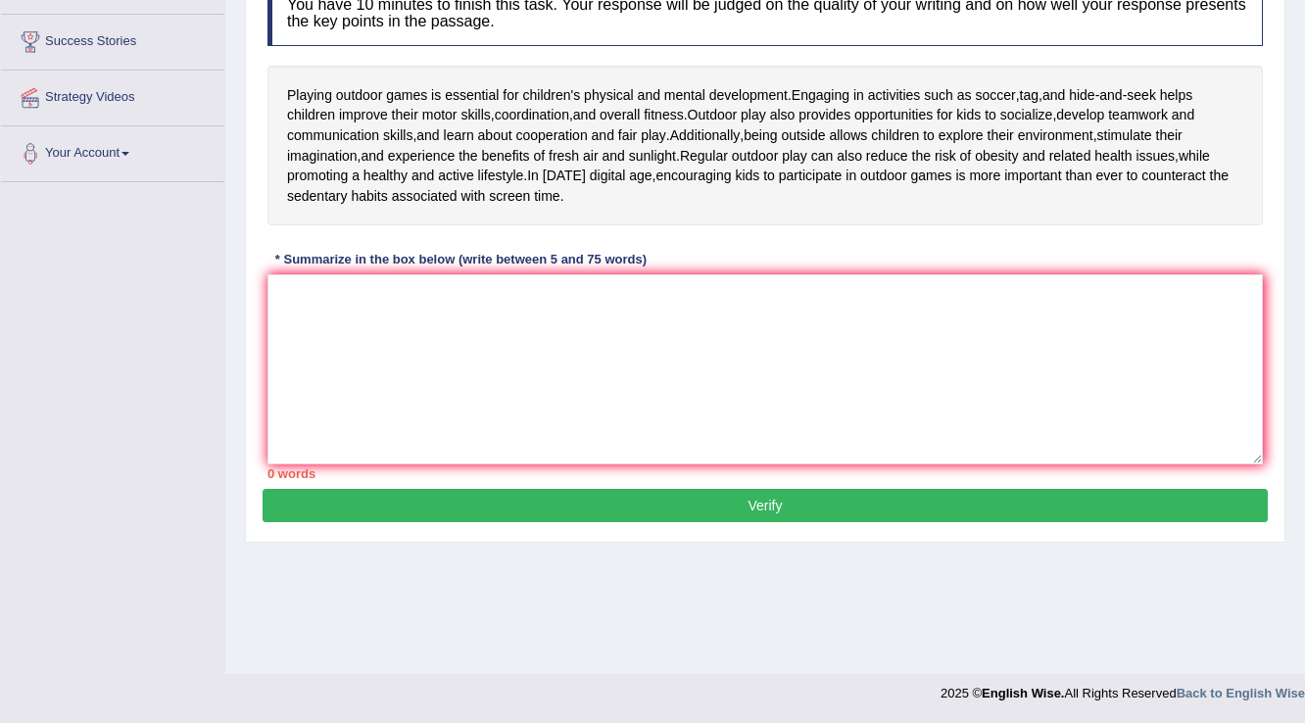
click at [380, 381] on textarea at bounding box center [766, 369] width 996 height 190
type textarea "m"
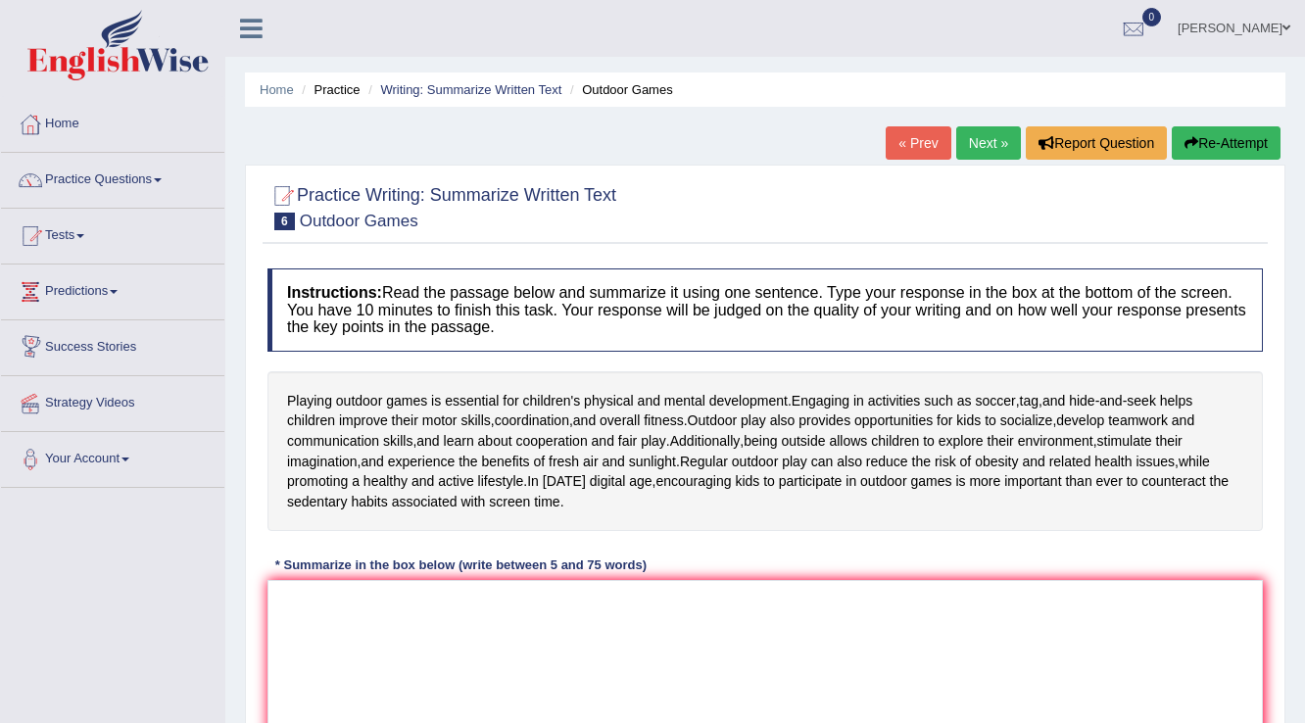
click at [965, 133] on link "Next »" at bounding box center [988, 142] width 65 height 33
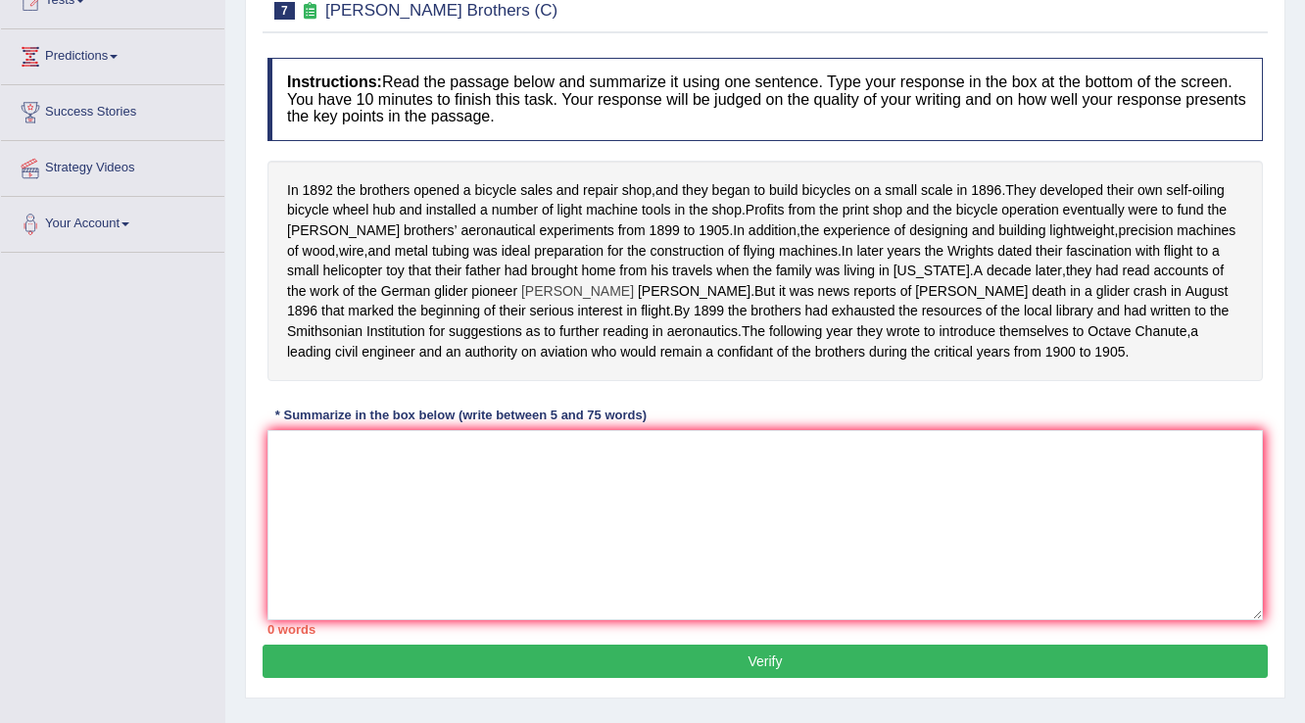
drag, startPoint x: 0, startPoint y: 0, endPoint x: 886, endPoint y: 316, distance: 940.3
click at [564, 503] on textarea at bounding box center [766, 525] width 996 height 190
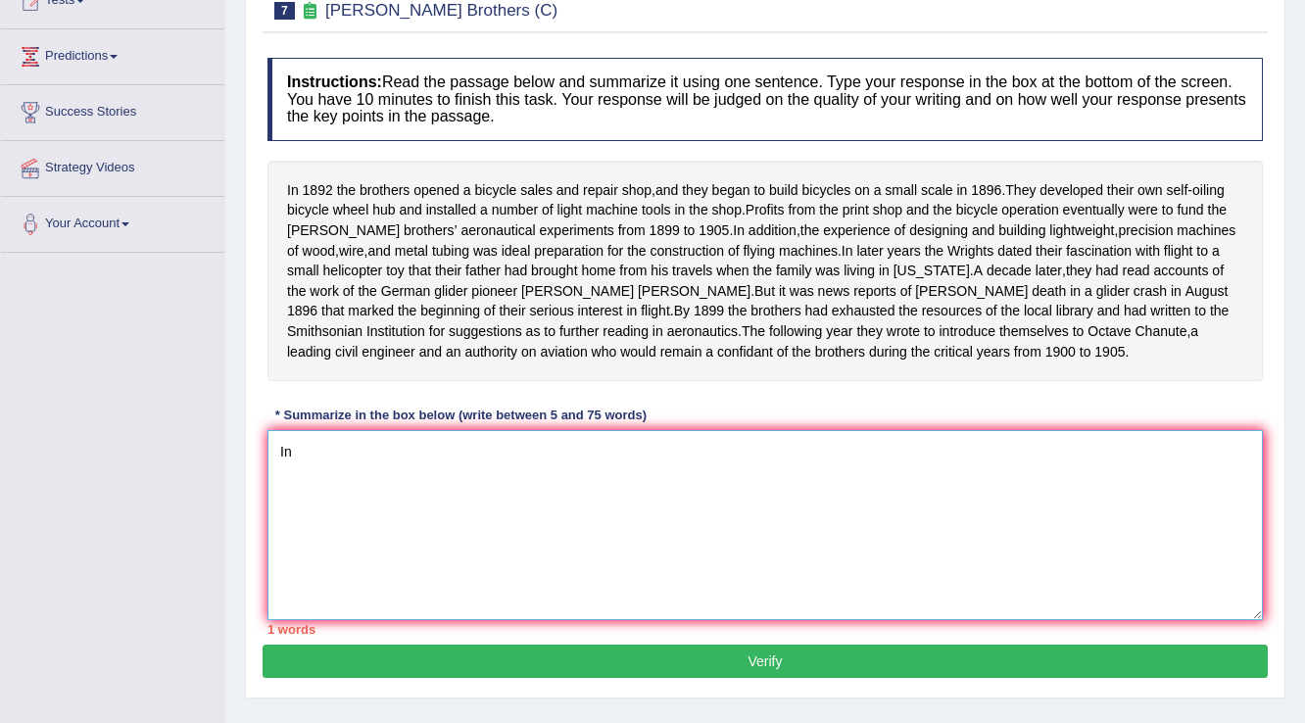
type textarea "I"
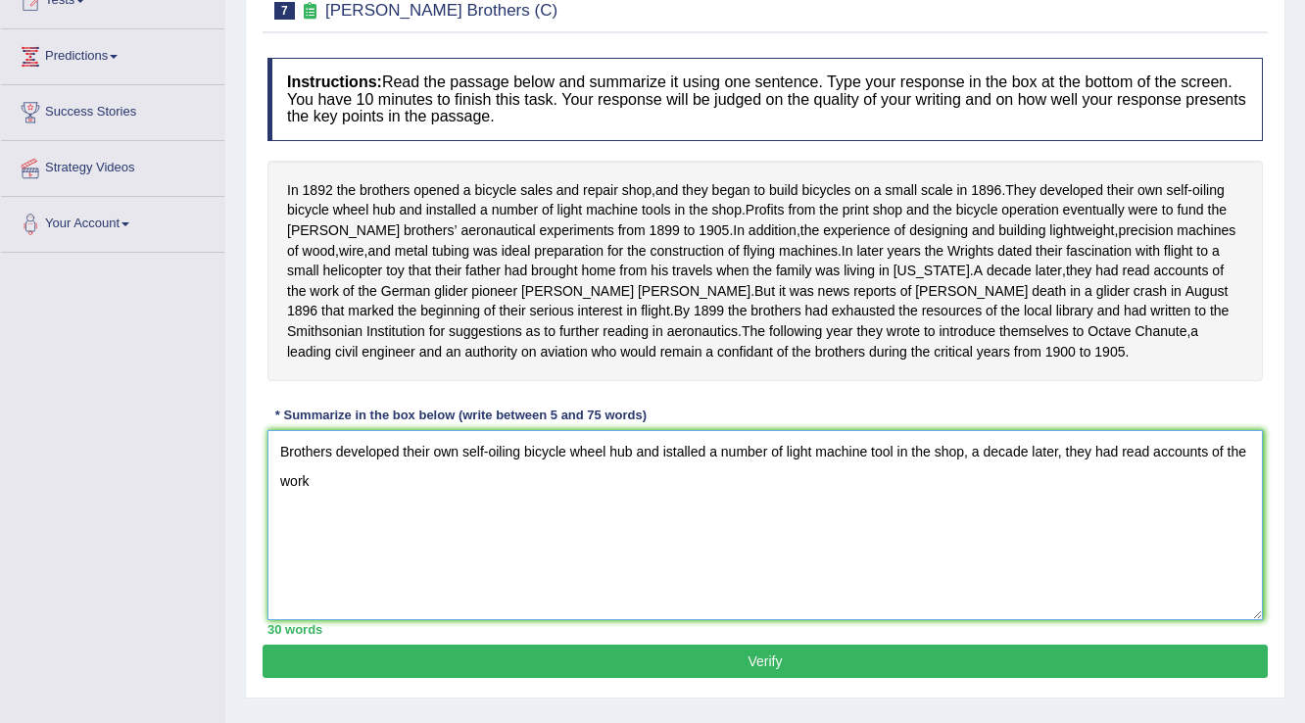
click at [1094, 492] on textarea "Brothers developed their own self-oiling bicycle wheel hub and istalled a numbe…" at bounding box center [766, 525] width 996 height 190
click at [370, 520] on textarea "Brothers developed their own self-oiling bicycle wheel hub and istalled a numbe…" at bounding box center [766, 525] width 996 height 190
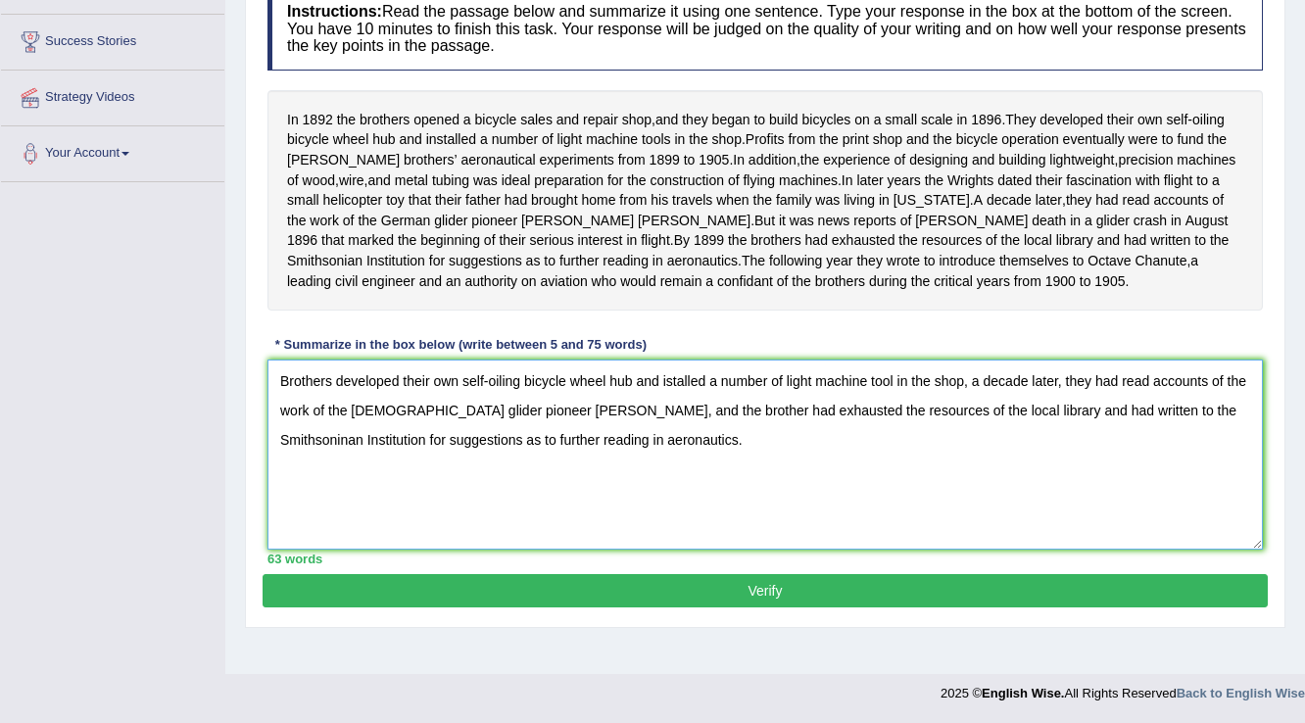
scroll to position [311, 0]
type textarea "Brothers developed their own self-oiling bicycle wheel hub and istalled a numbe…"
click at [800, 608] on button "Verify" at bounding box center [765, 590] width 1005 height 33
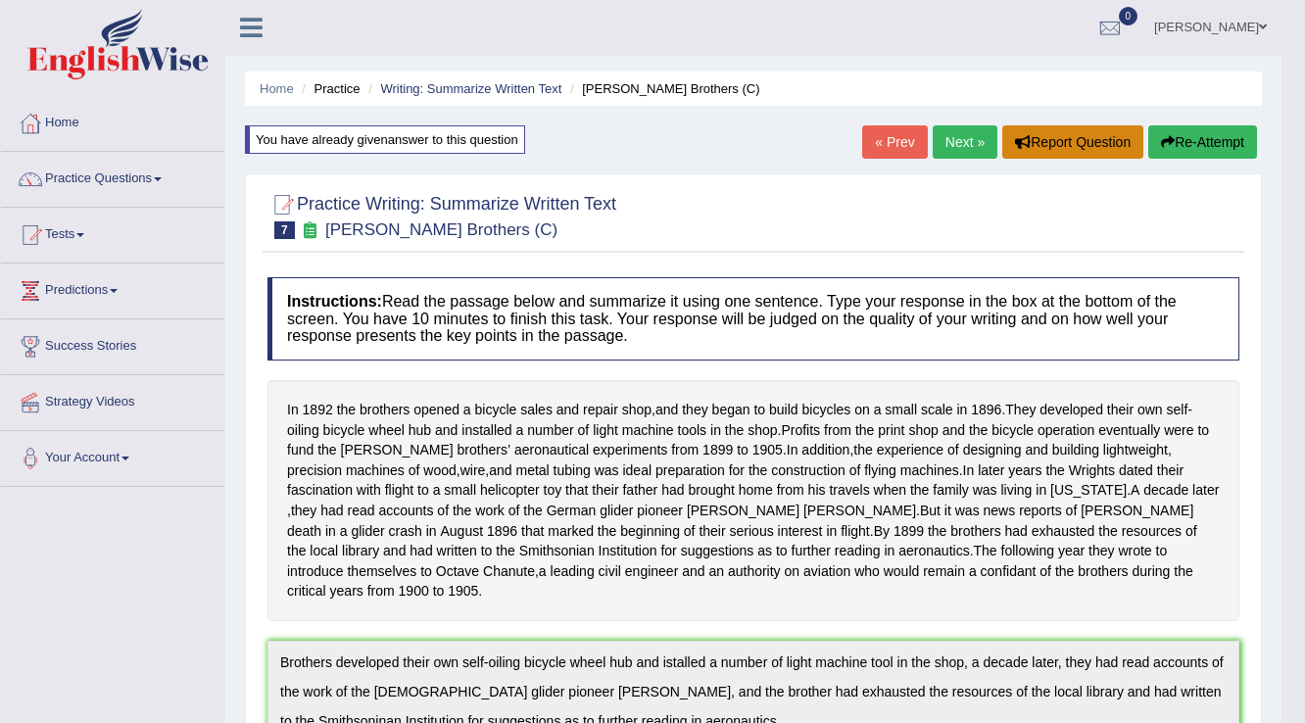
scroll to position [0, 0]
click at [951, 137] on link "Next »" at bounding box center [965, 142] width 65 height 33
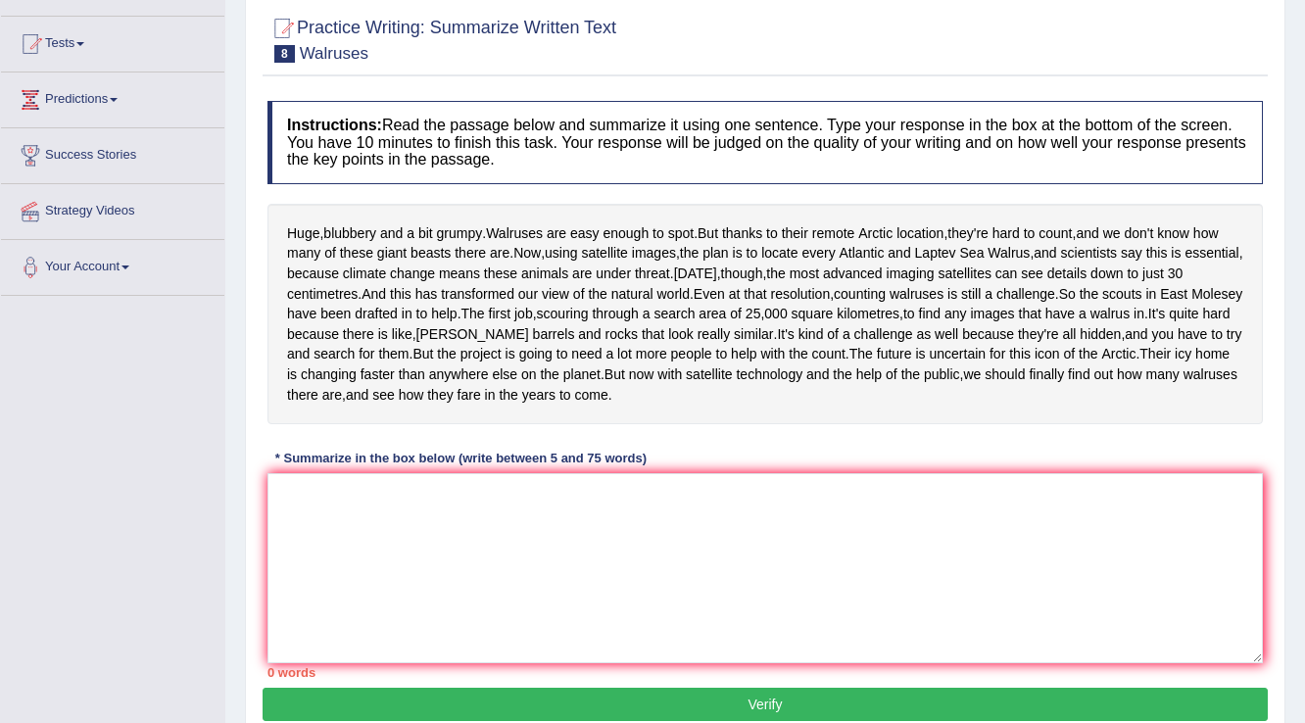
scroll to position [157, 0]
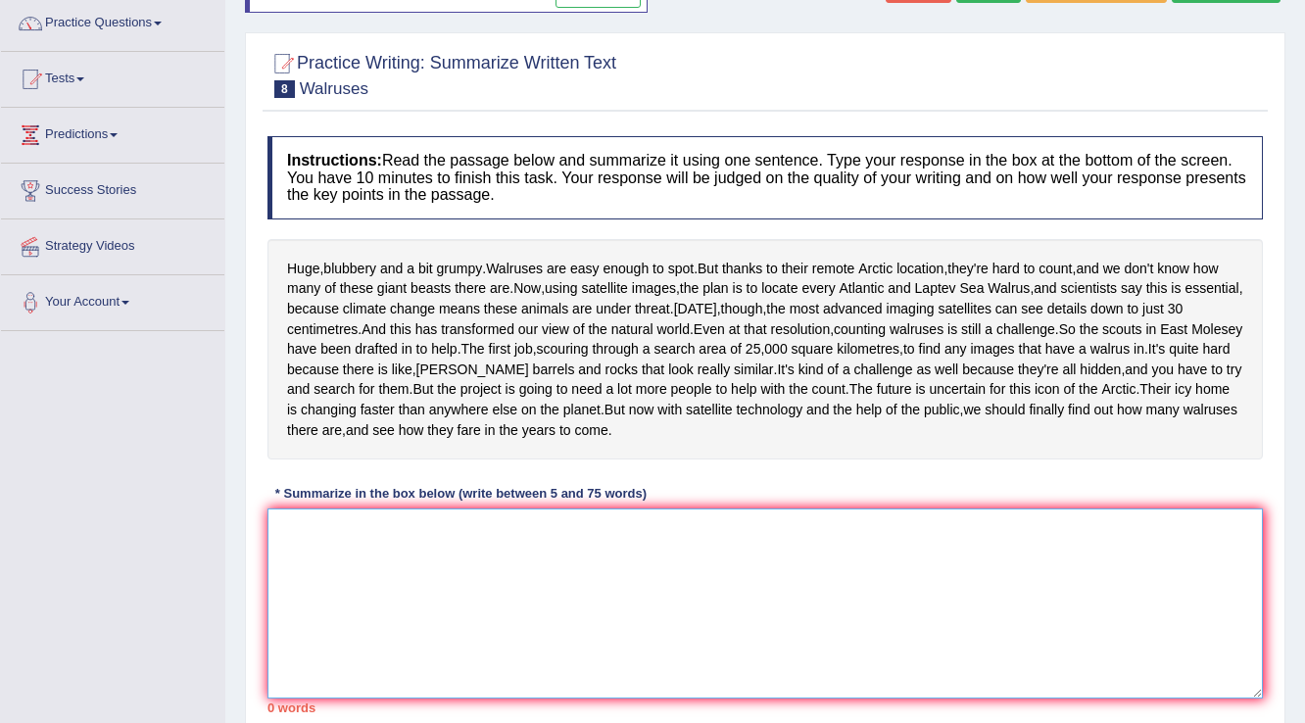
click at [357, 604] on textarea at bounding box center [766, 604] width 996 height 190
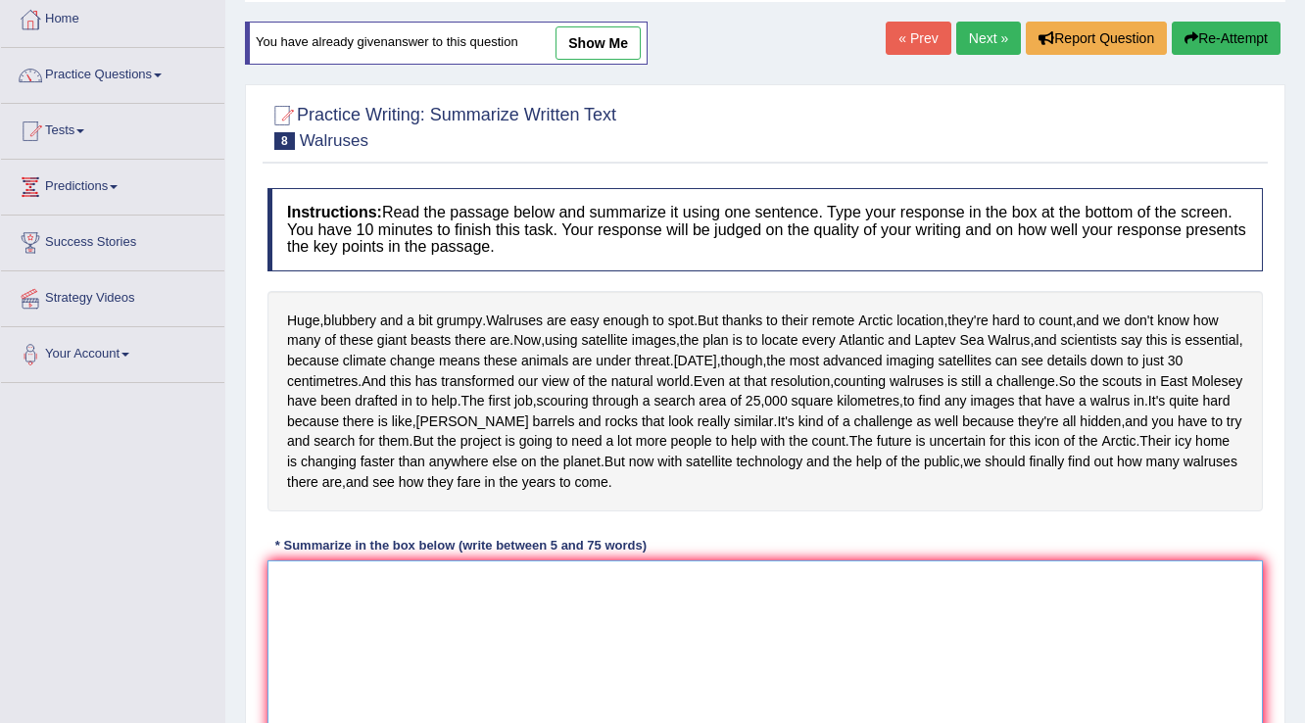
scroll to position [0, 0]
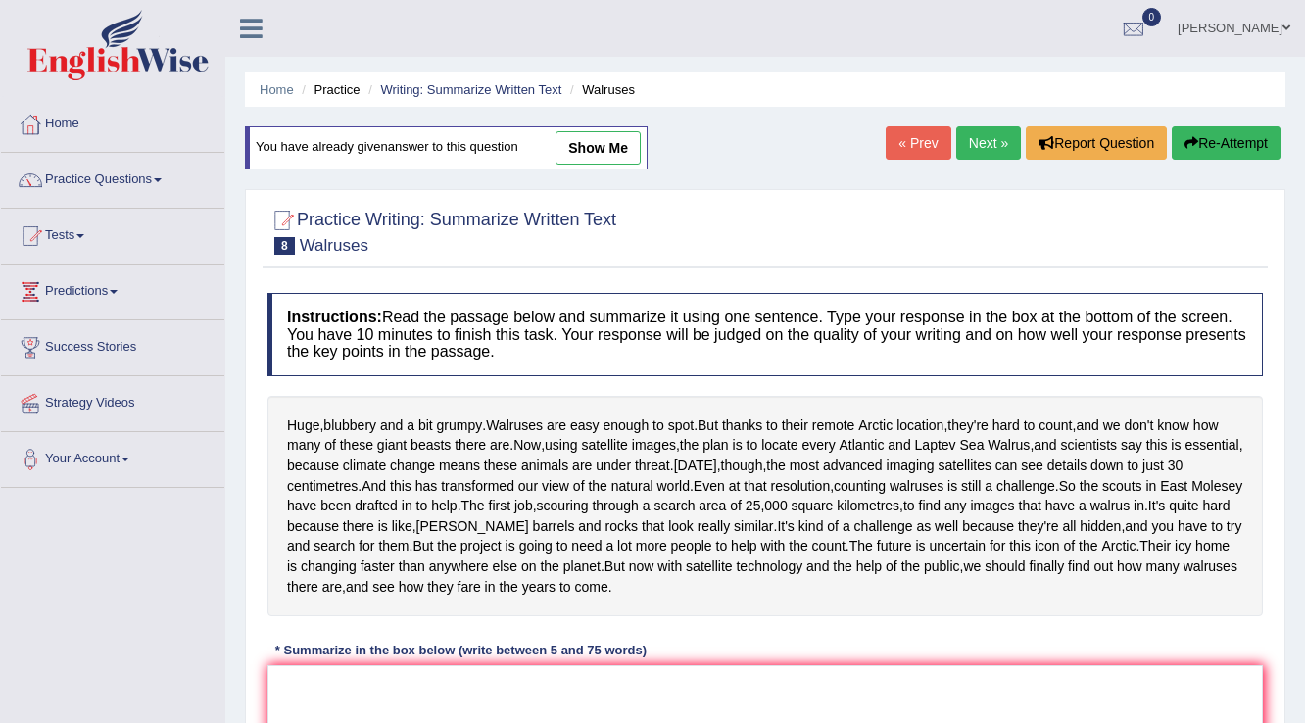
click at [974, 137] on link "Next »" at bounding box center [988, 142] width 65 height 33
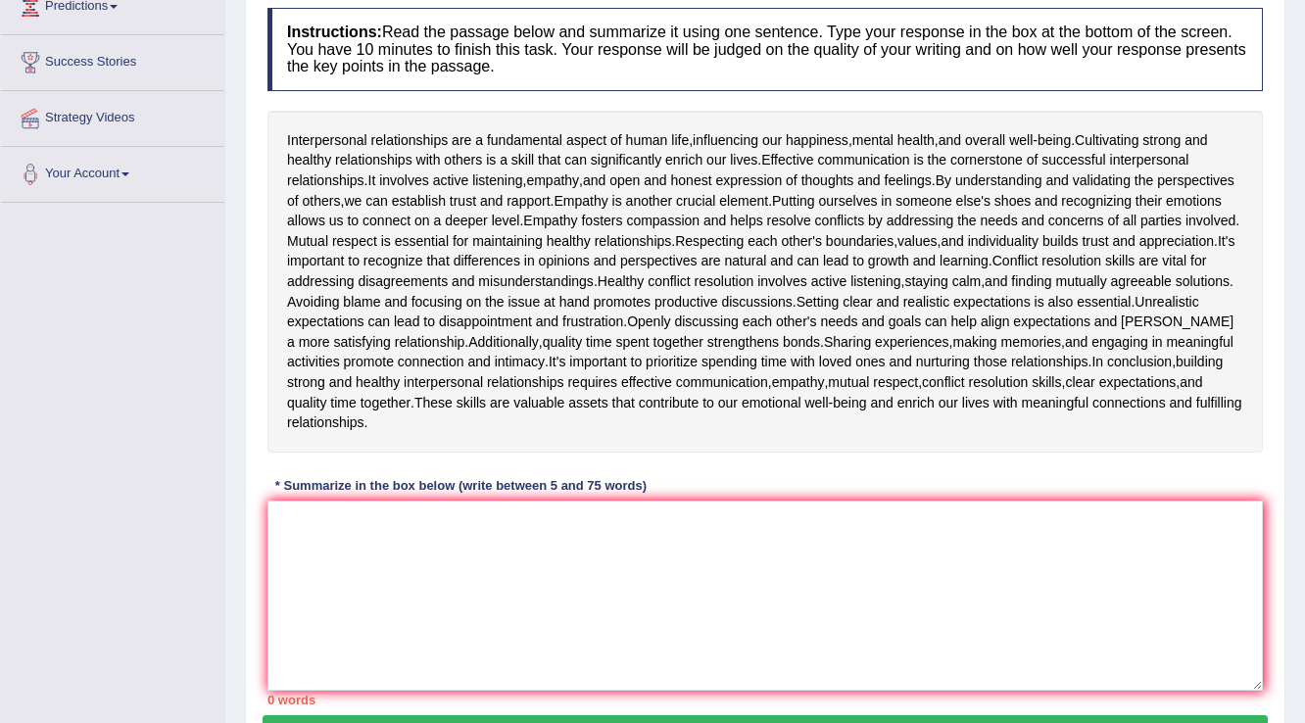
scroll to position [314, 0]
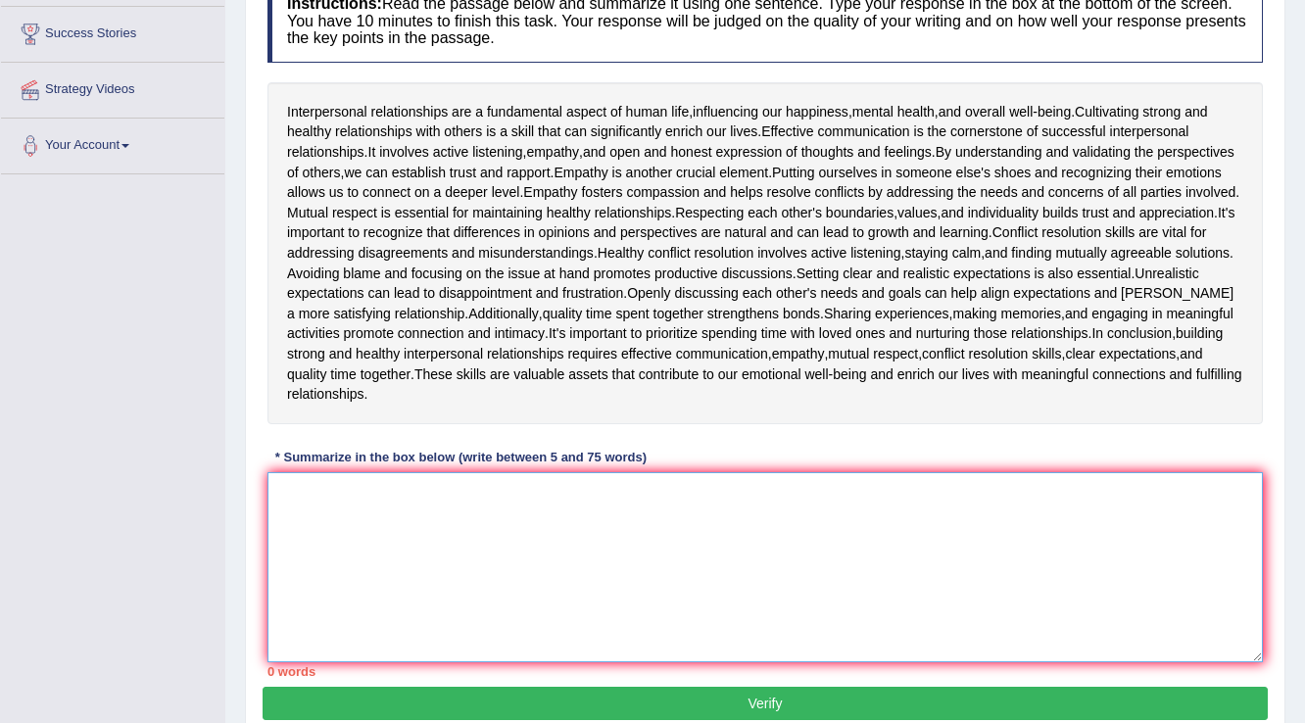
click at [344, 528] on textarea at bounding box center [766, 567] width 996 height 190
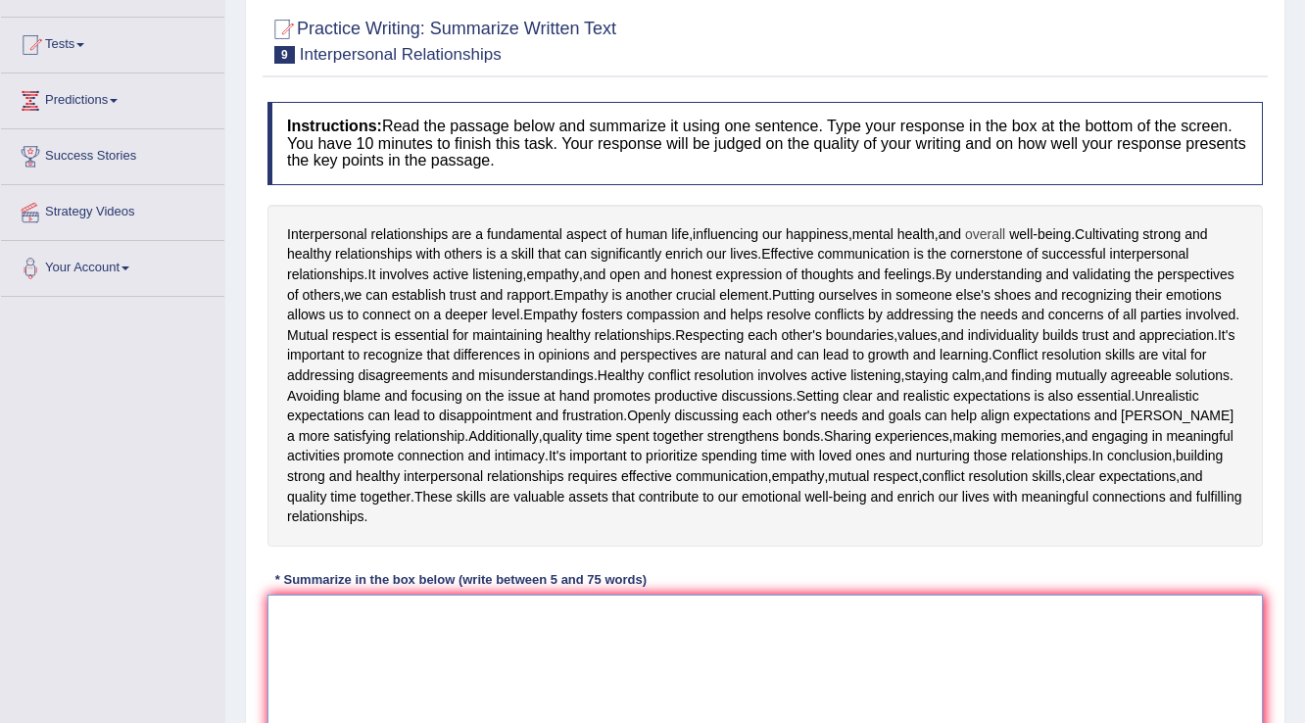
scroll to position [78, 0]
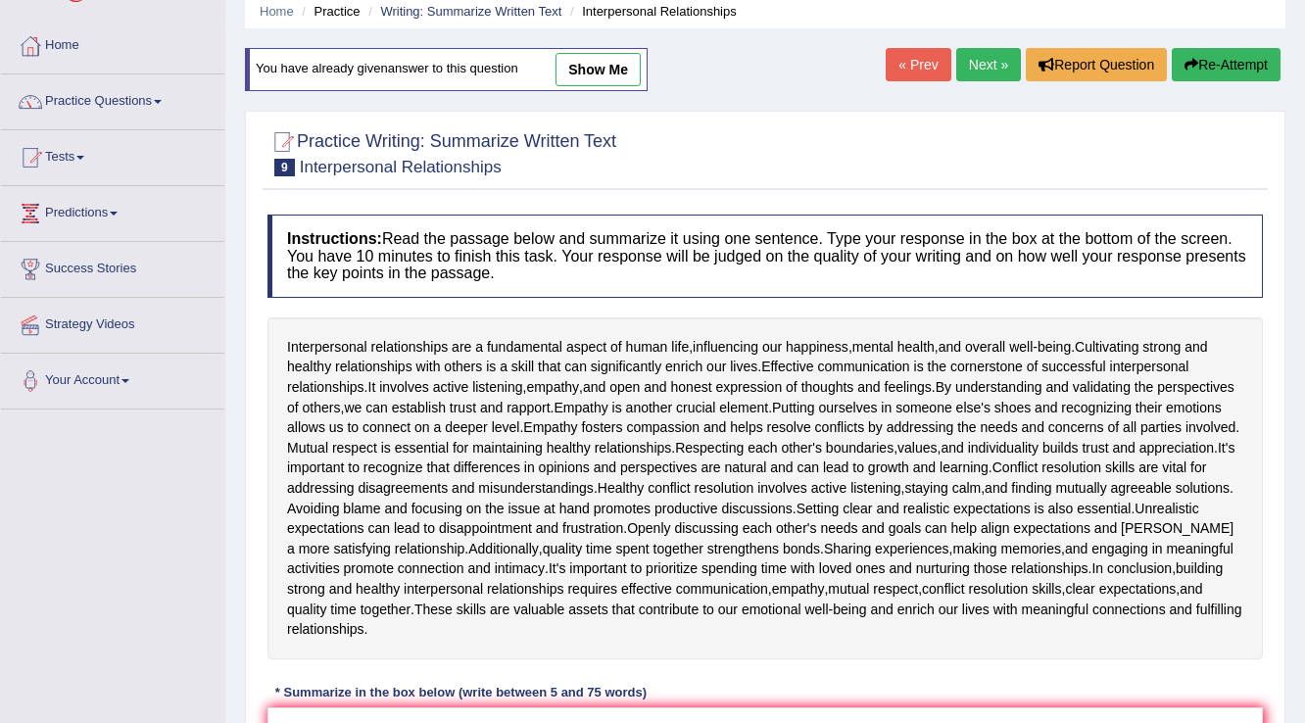
click at [967, 51] on link "Next »" at bounding box center [988, 64] width 65 height 33
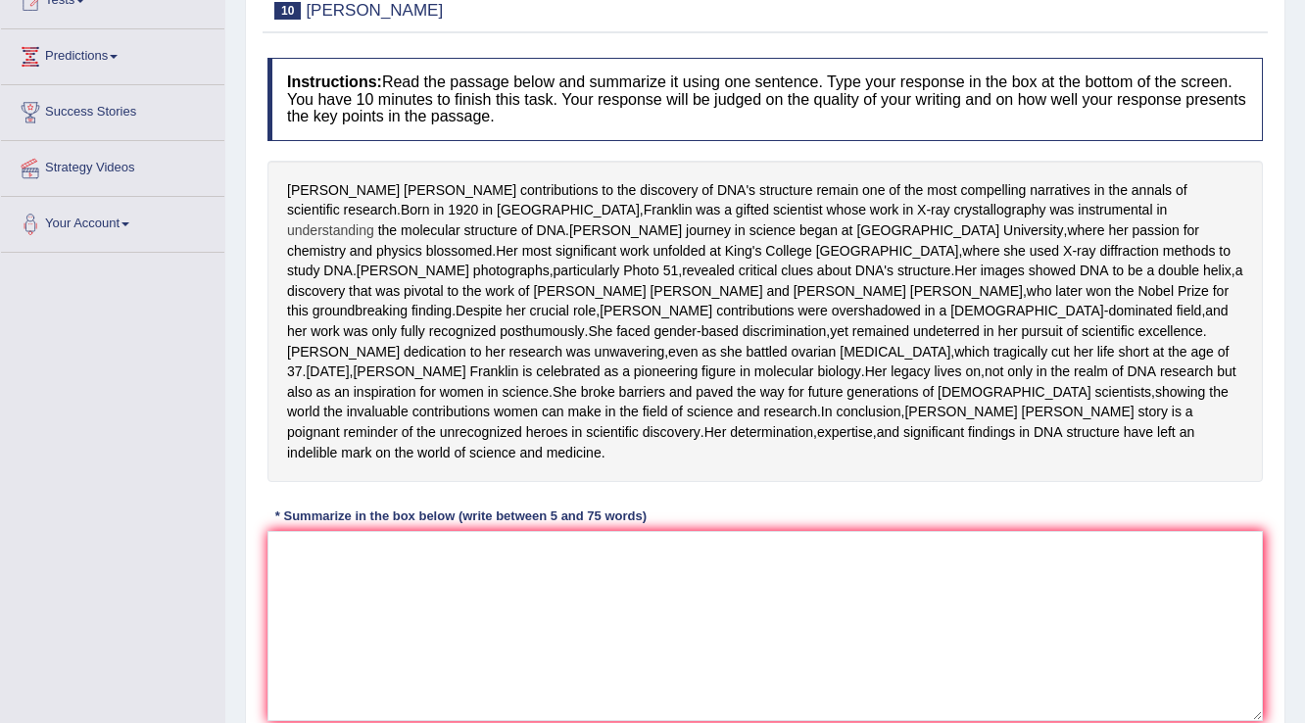
scroll to position [314, 0]
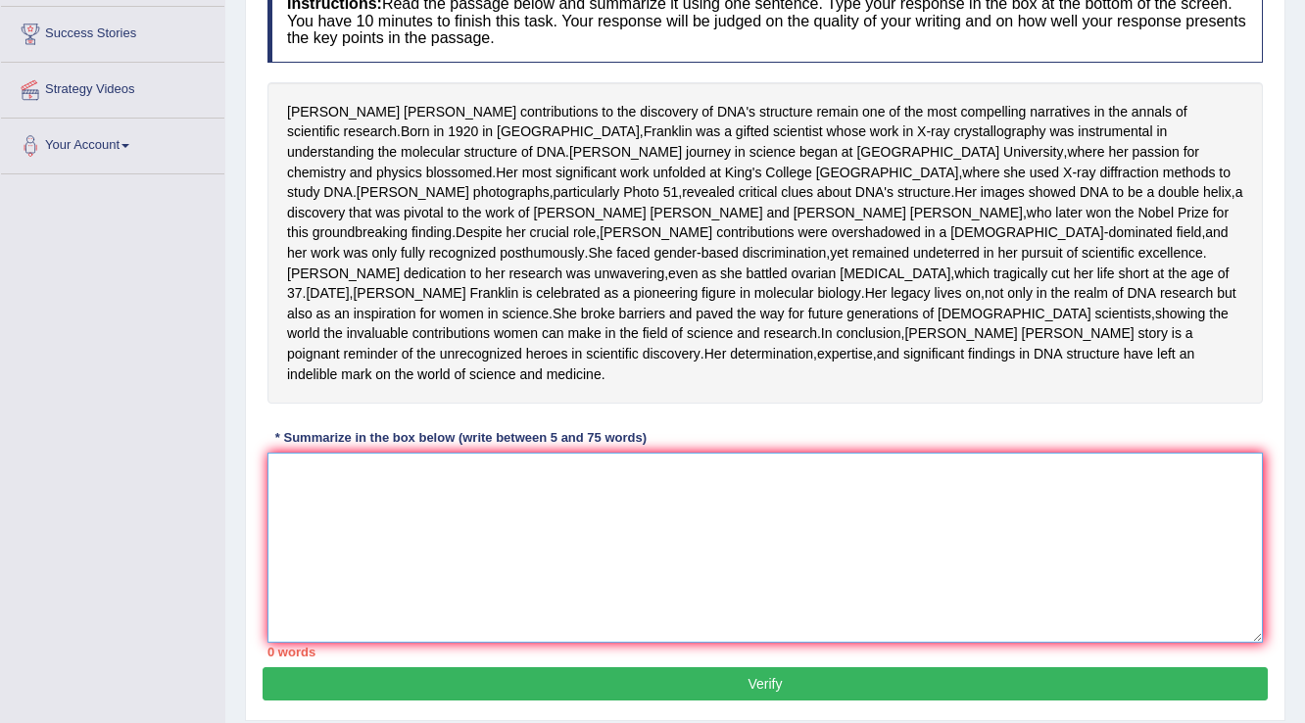
click at [321, 615] on textarea at bounding box center [766, 548] width 996 height 190
click at [314, 574] on textarea at bounding box center [766, 548] width 996 height 190
type textarea "f"
type textarea "F"
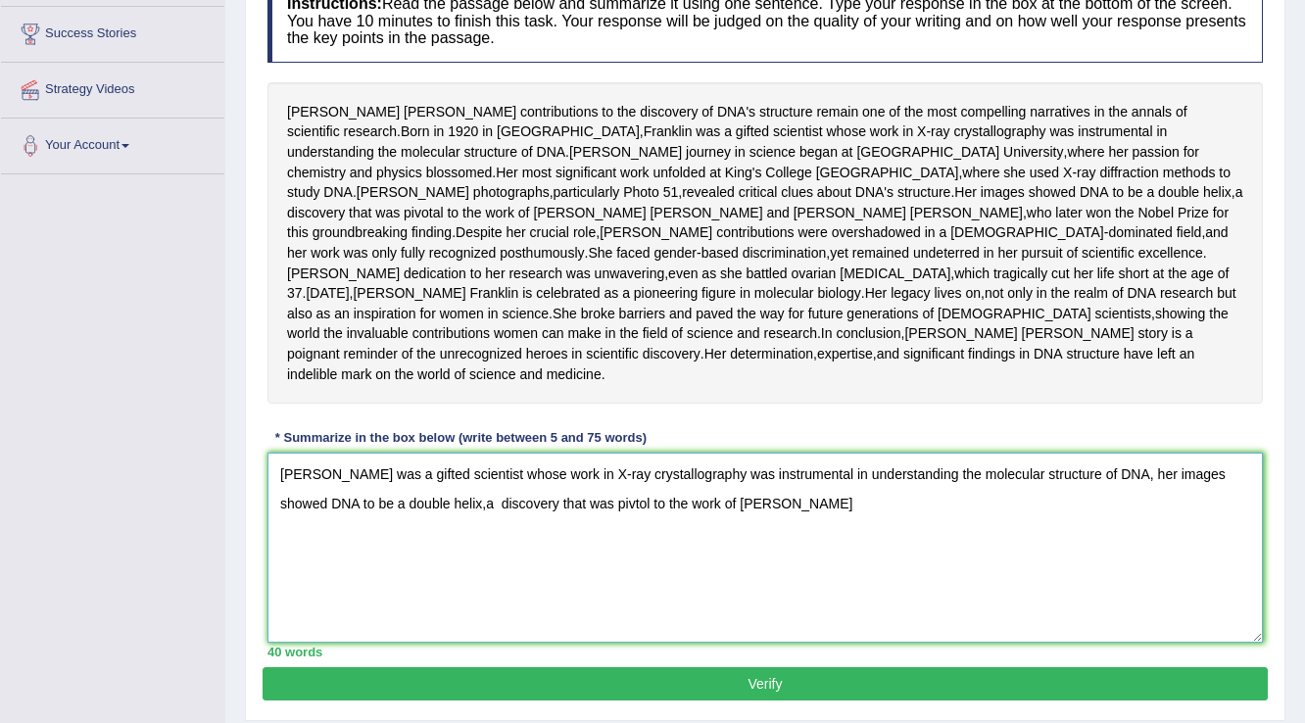
click at [777, 587] on textarea "[PERSON_NAME] was a gifted scientist whose work in X-ray crystallography was in…" at bounding box center [766, 548] width 996 height 190
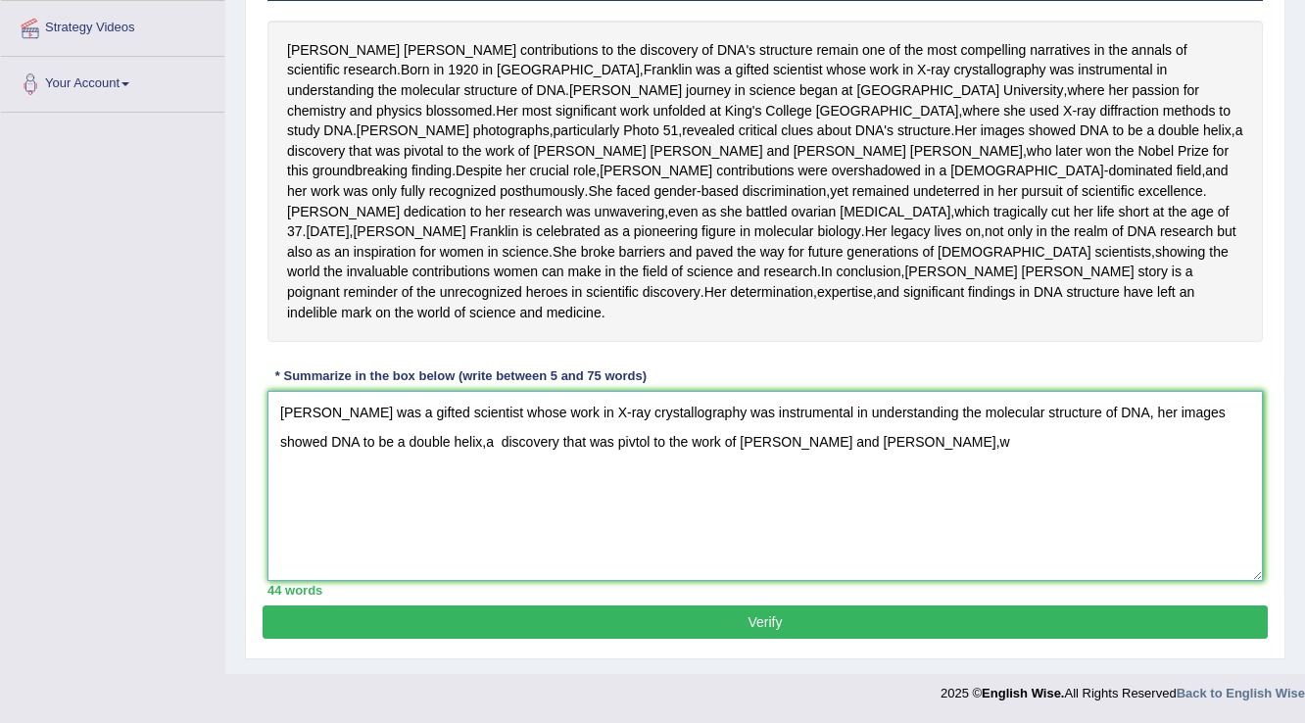
scroll to position [373, 0]
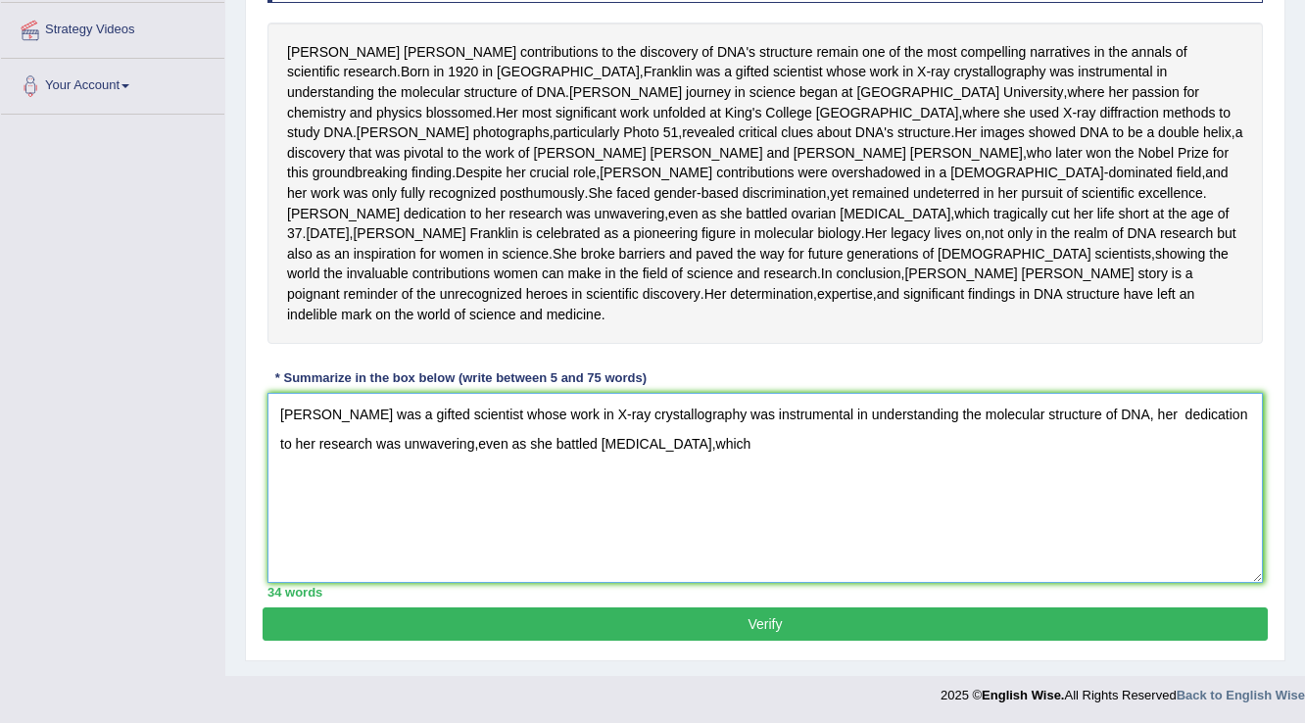
click at [655, 520] on textarea "[PERSON_NAME] was a gifted scientist whose work in X-ray crystallography was in…" at bounding box center [766, 488] width 996 height 190
click at [701, 518] on textarea "[PERSON_NAME] was a gifted scientist whose work in X-ray crystallography was in…" at bounding box center [766, 488] width 996 height 190
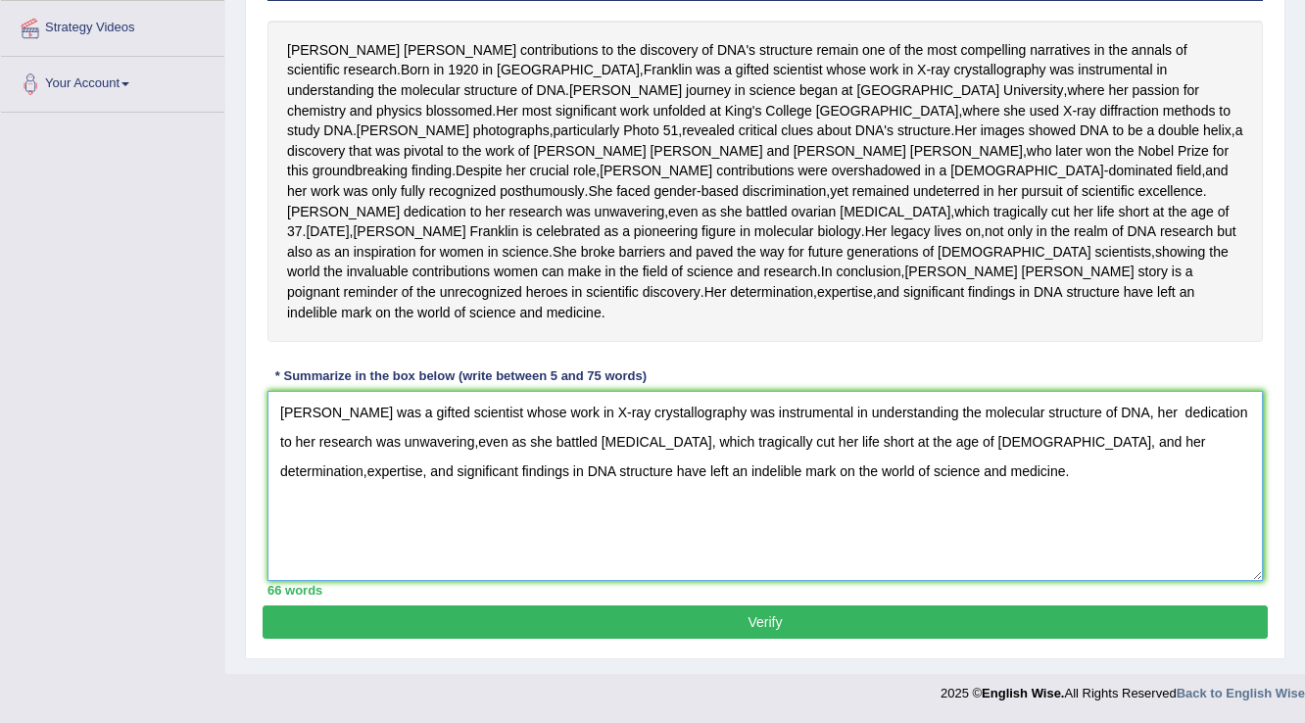
scroll to position [452, 0]
type textarea "[PERSON_NAME] was a gifted scientist whose work in X-ray crystallography was in…"
click at [854, 619] on button "Verify" at bounding box center [765, 622] width 1005 height 33
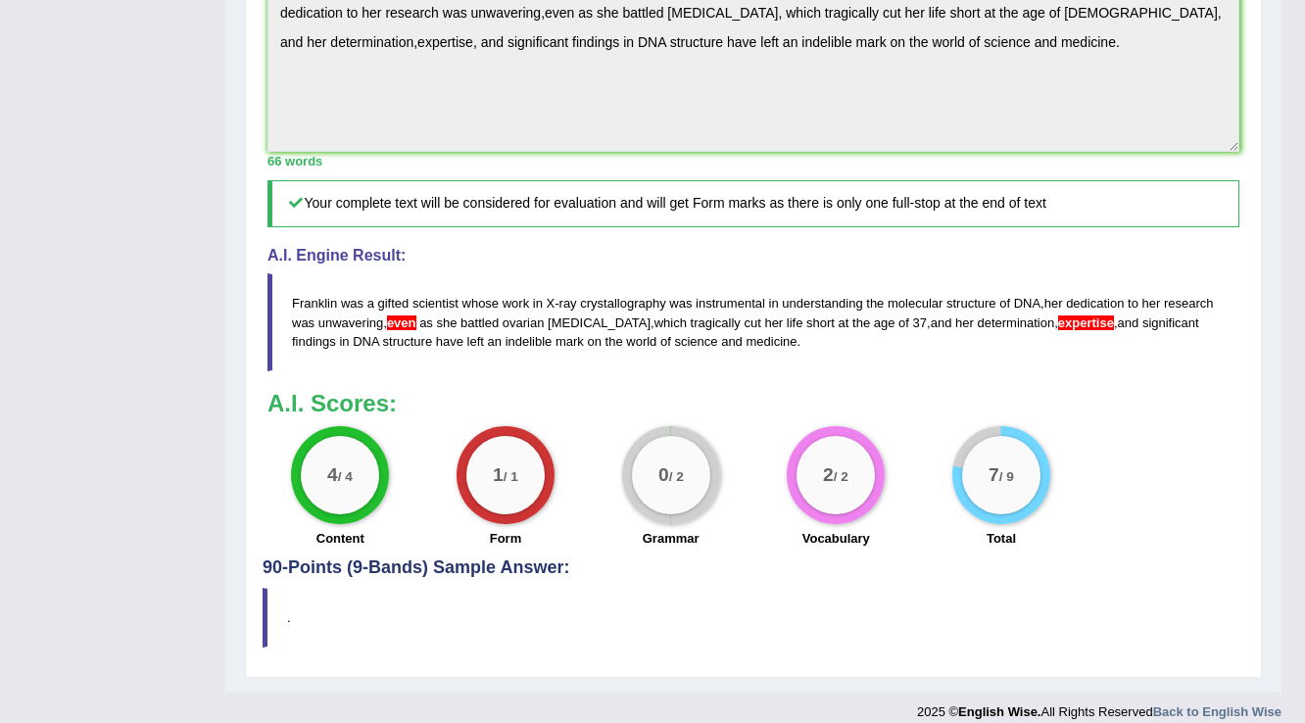
scroll to position [735, 0]
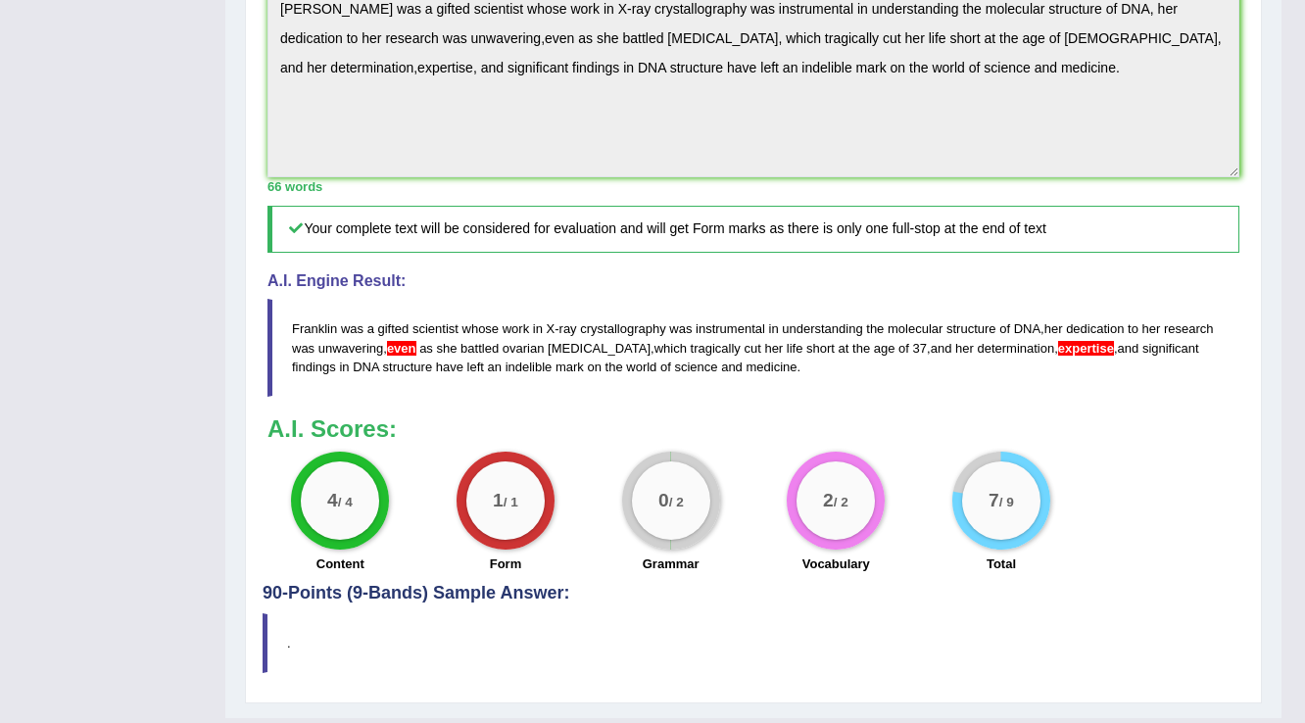
click at [298, 336] on span "Franklin" at bounding box center [314, 328] width 45 height 15
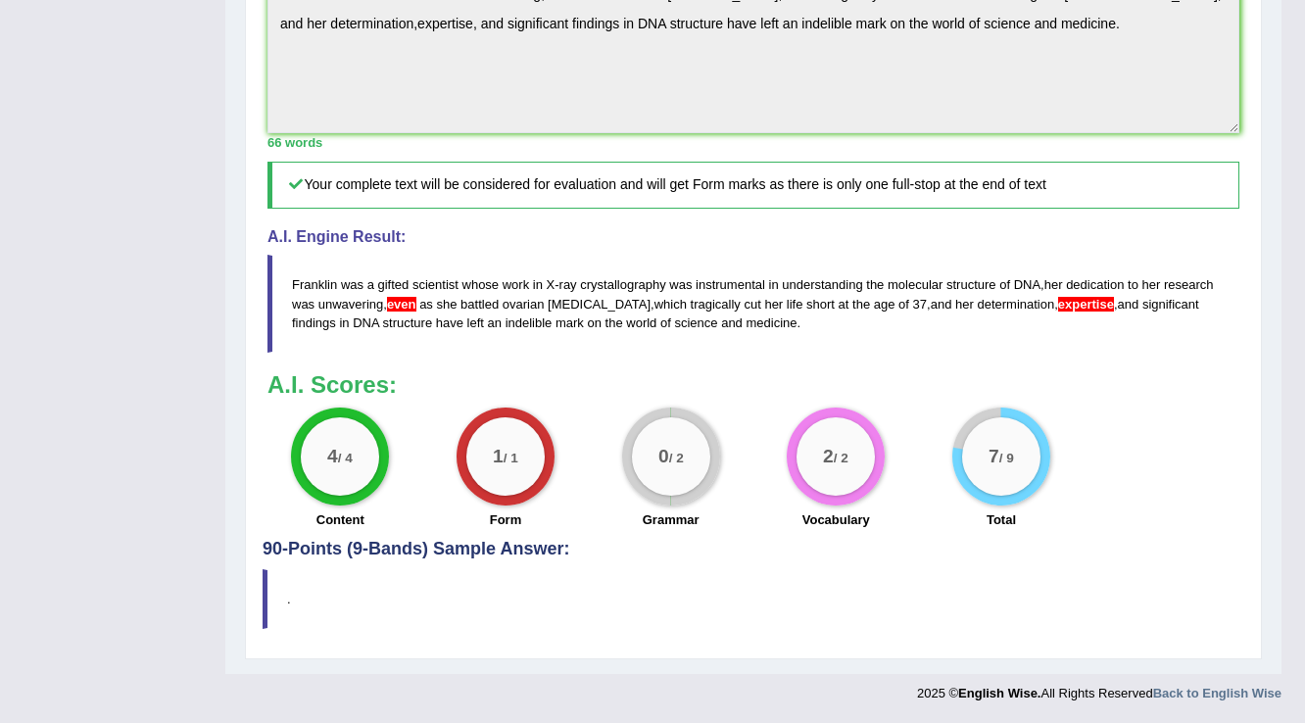
drag, startPoint x: 341, startPoint y: 352, endPoint x: 915, endPoint y: 355, distance: 574.2
click at [909, 352] on blockquote "Franklin was a gifted scientist whose work in X - ray crystallography was instr…" at bounding box center [754, 303] width 972 height 97
drag, startPoint x: 348, startPoint y: 351, endPoint x: 493, endPoint y: 351, distance: 145.0
click at [493, 351] on blockquote "Franklin was a gifted scientist whose work in X - ray crystallography was instr…" at bounding box center [754, 303] width 972 height 97
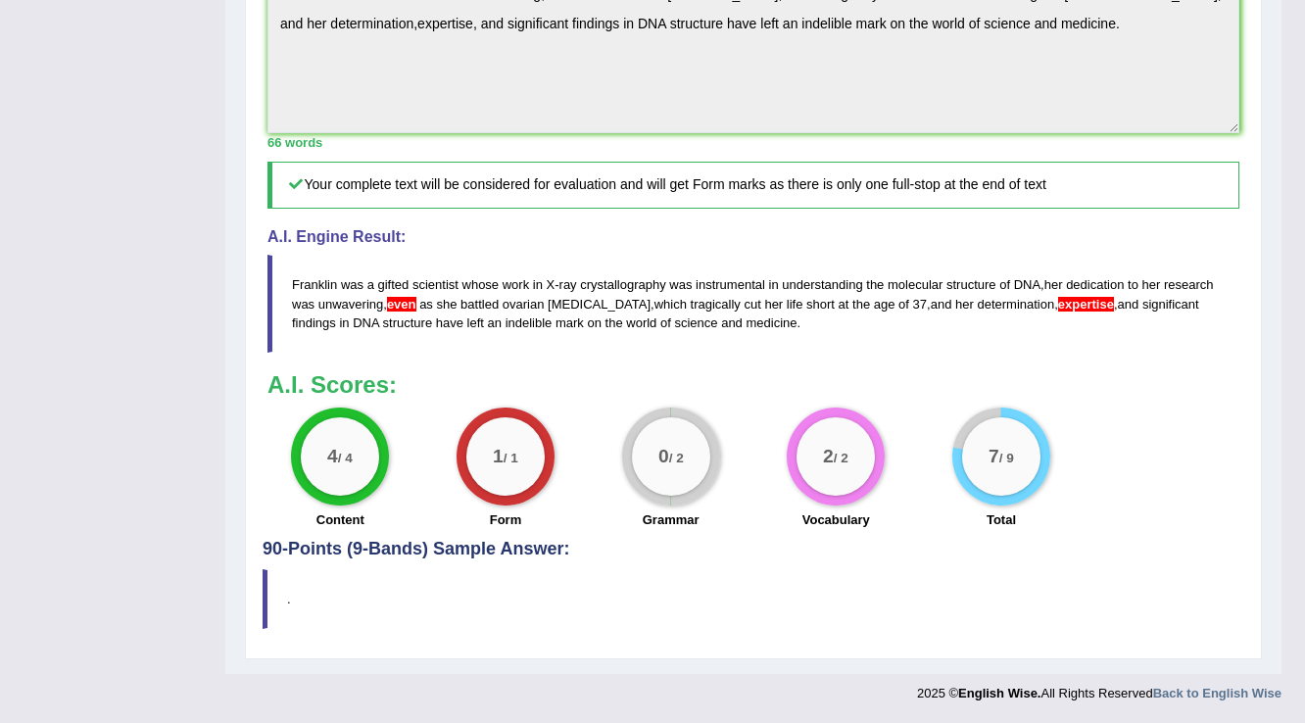
drag, startPoint x: 338, startPoint y: 290, endPoint x: 1200, endPoint y: 311, distance: 862.6
click at [1176, 311] on blockquote "Franklin was a gifted scientist whose work in X - ray crystallography was instr…" at bounding box center [754, 303] width 972 height 97
click at [1217, 314] on blockquote "Franklin was a gifted scientist whose work in X - ray crystallography was instr…" at bounding box center [754, 303] width 972 height 97
drag, startPoint x: 1216, startPoint y: 314, endPoint x: 1197, endPoint y: 314, distance: 18.6
click at [1207, 314] on blockquote "Franklin was a gifted scientist whose work in X - ray crystallography was instr…" at bounding box center [754, 303] width 972 height 97
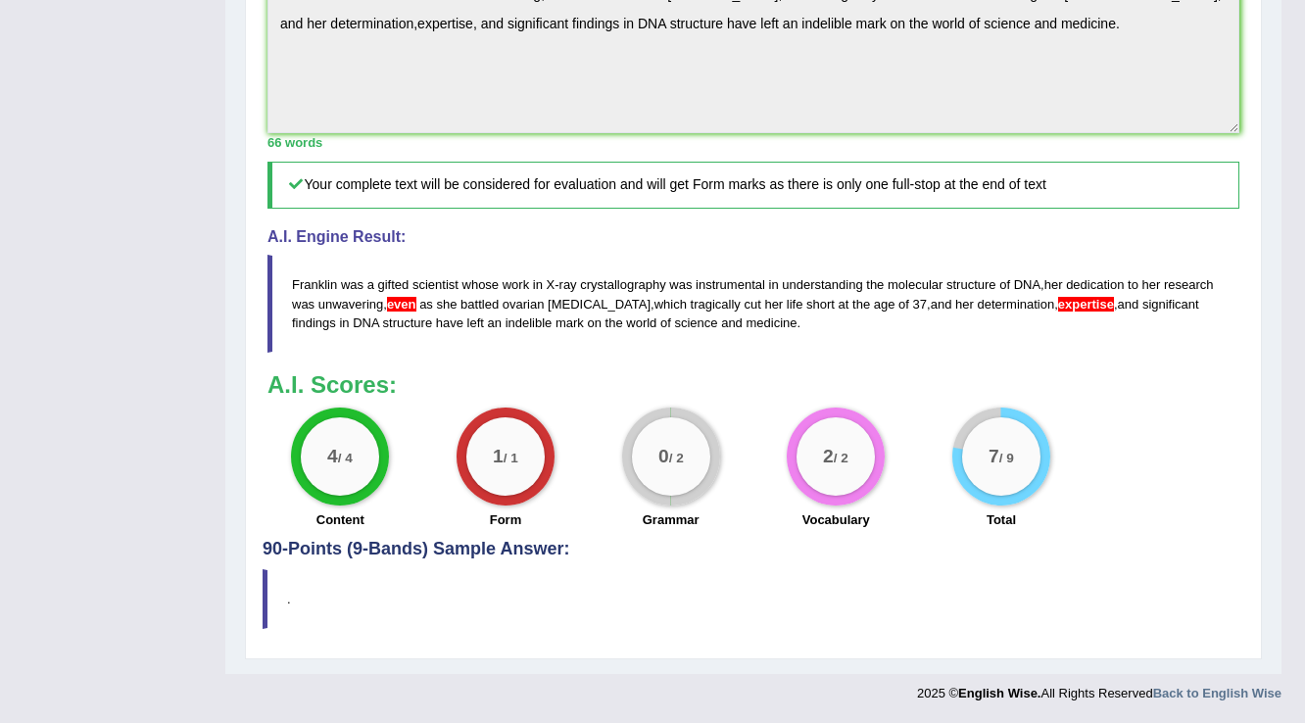
click at [336, 316] on span "findings" at bounding box center [314, 323] width 44 height 15
drag, startPoint x: 440, startPoint y: 310, endPoint x: 487, endPoint y: 303, distance: 47.5
click at [490, 305] on blockquote "Franklin was a gifted scientist whose work in X - ray crystallography was instr…" at bounding box center [754, 303] width 972 height 97
drag, startPoint x: 301, startPoint y: 333, endPoint x: 305, endPoint y: 346, distance: 13.3
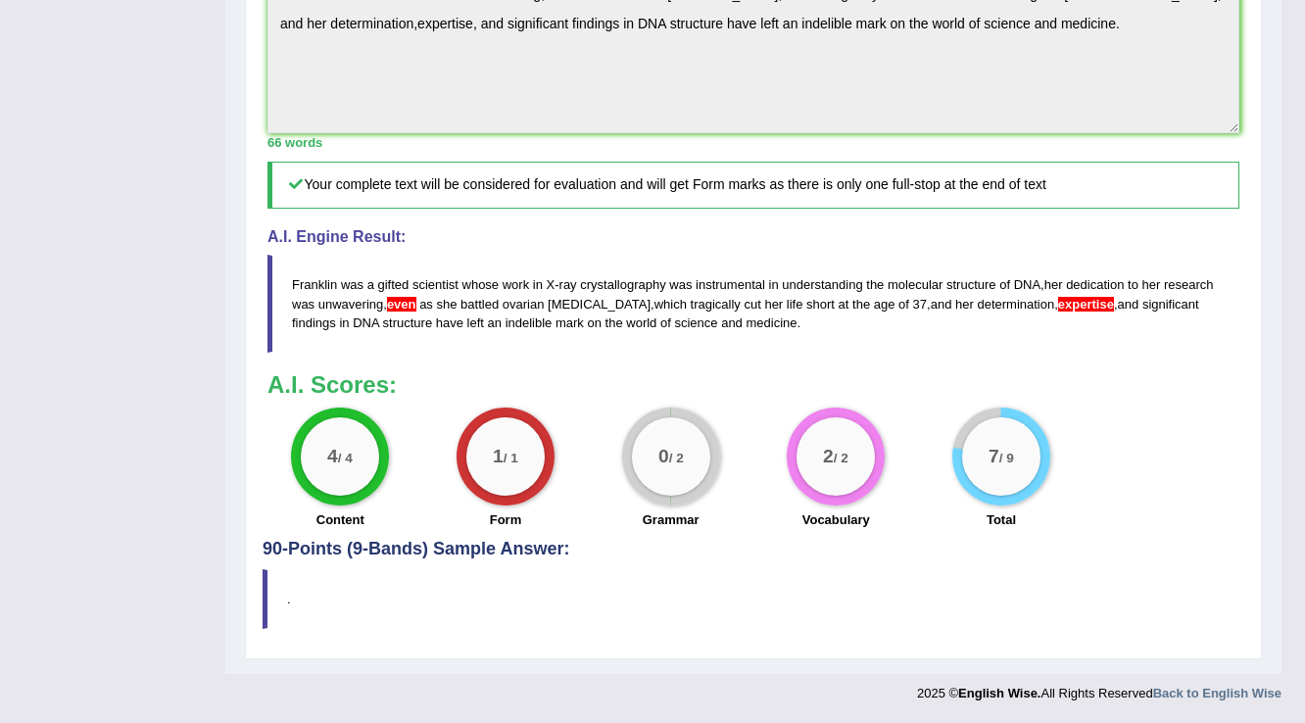
click at [303, 333] on blockquote "Franklin was a gifted scientist whose work in X - ray crystallography was instr…" at bounding box center [754, 303] width 972 height 97
drag, startPoint x: 305, startPoint y: 346, endPoint x: 309, endPoint y: 366, distance: 20.9
click at [309, 366] on div "Instructions: Read the passage below and summarize it using one sentence. Type …" at bounding box center [754, 14] width 982 height 1050
drag, startPoint x: 321, startPoint y: 324, endPoint x: 299, endPoint y: 302, distance: 31.9
click at [315, 302] on blockquote "Franklin was a gifted scientist whose work in X - ray crystallography was instr…" at bounding box center [754, 303] width 972 height 97
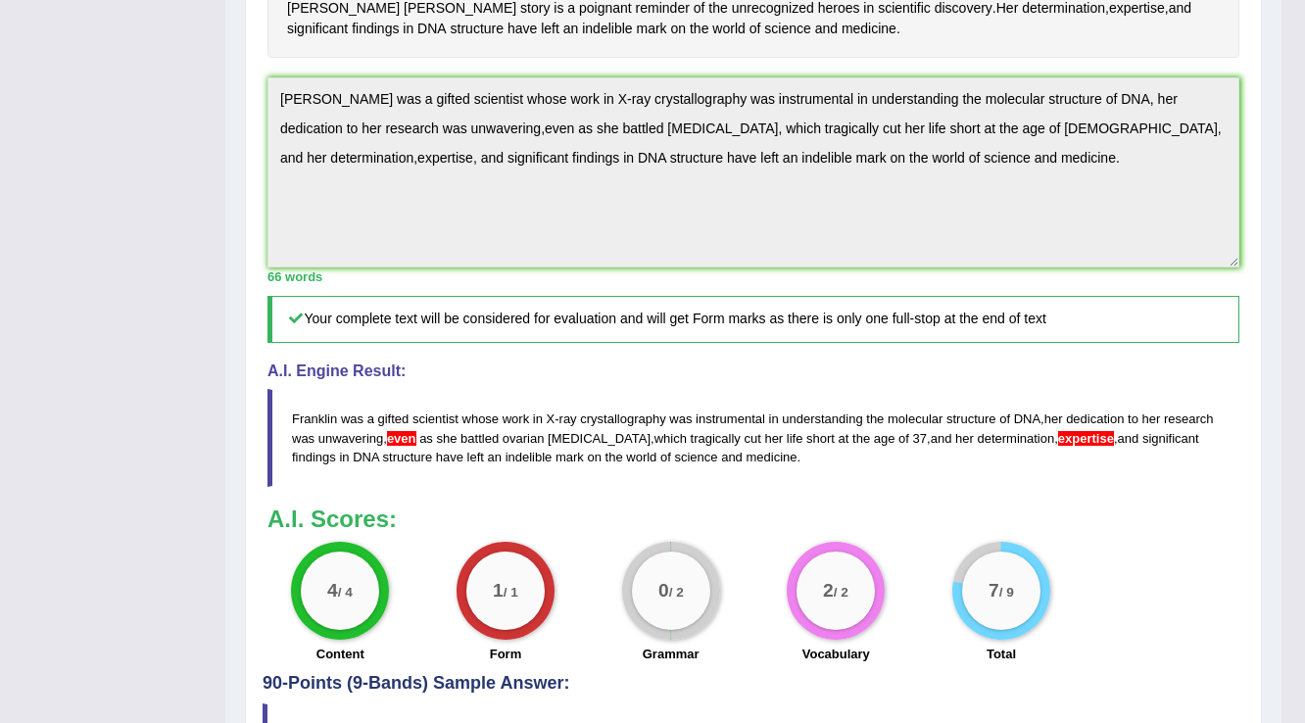
scroll to position [642, 0]
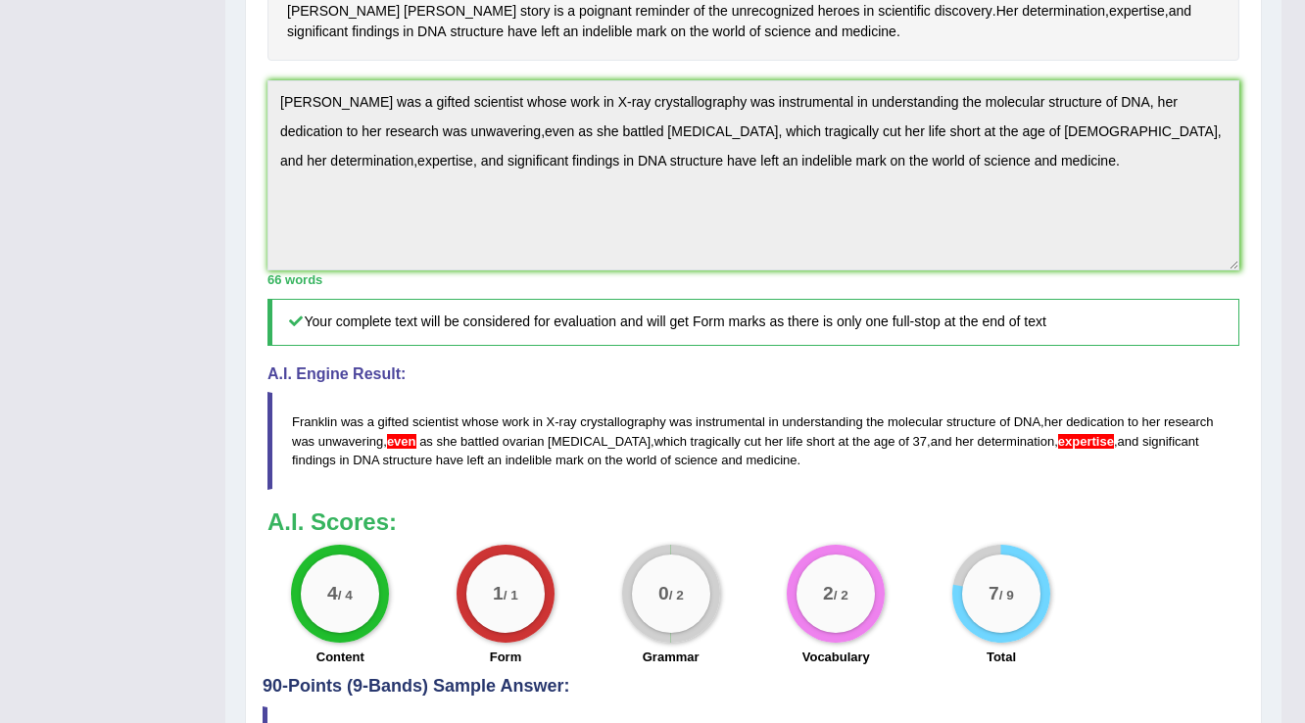
click at [272, 204] on div "Instructions: Read the passage below and summarize it using one sentence. Type …" at bounding box center [754, 152] width 982 height 1050
drag, startPoint x: 266, startPoint y: 204, endPoint x: 907, endPoint y: 367, distance: 662.4
click at [907, 381] on div "Instructions: Read the passage below and summarize it using one sentence. Type …" at bounding box center [754, 152] width 982 height 1050
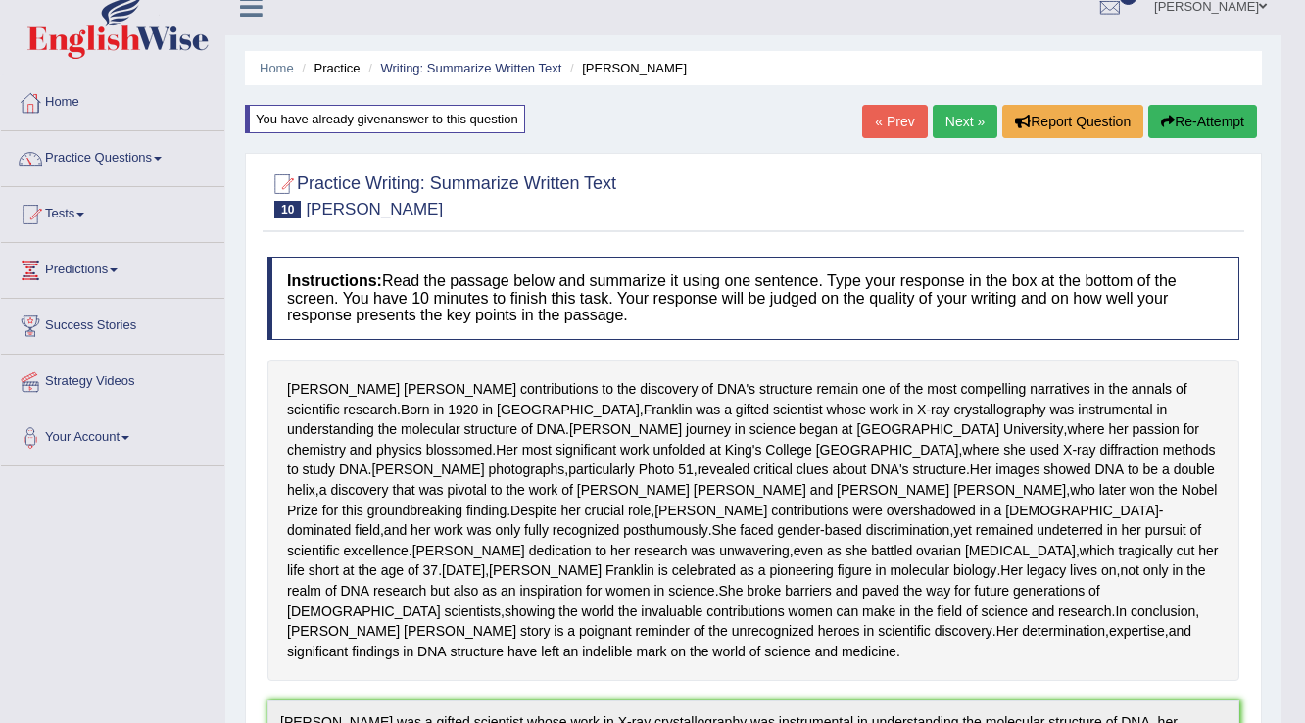
scroll to position [15, 0]
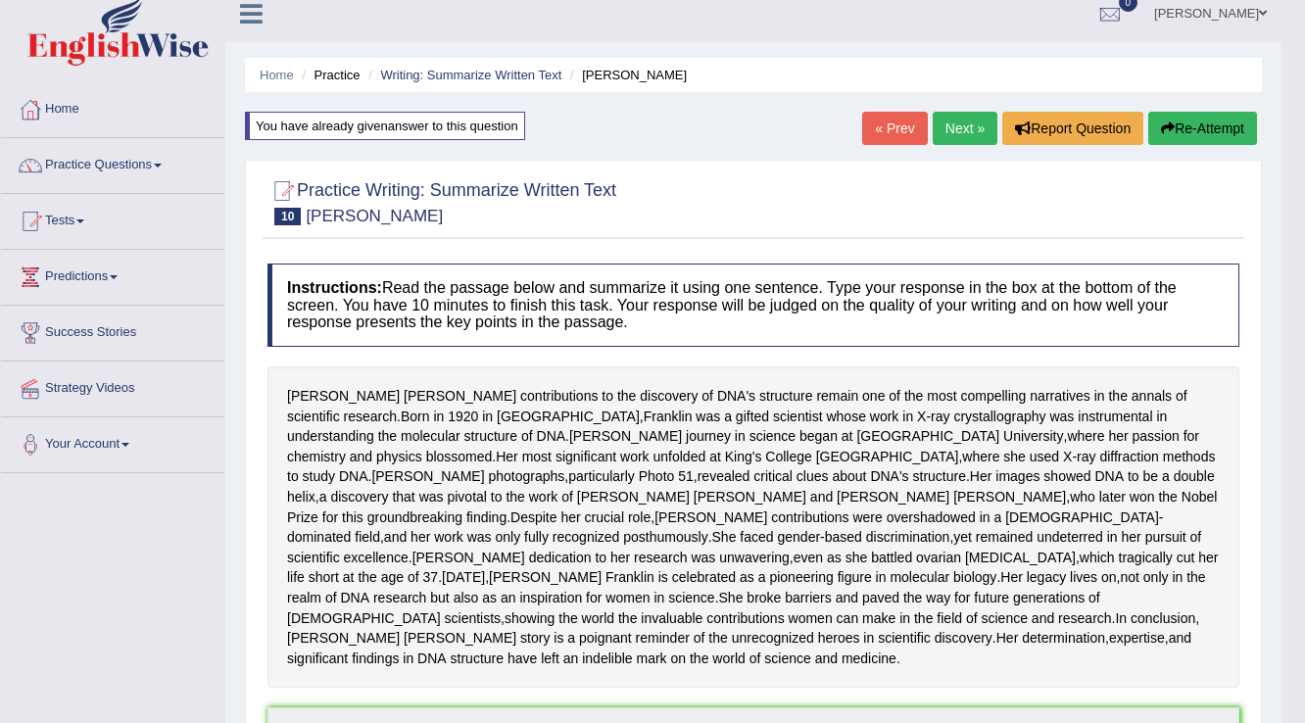
click at [1201, 124] on button "Re-Attempt" at bounding box center [1202, 128] width 109 height 33
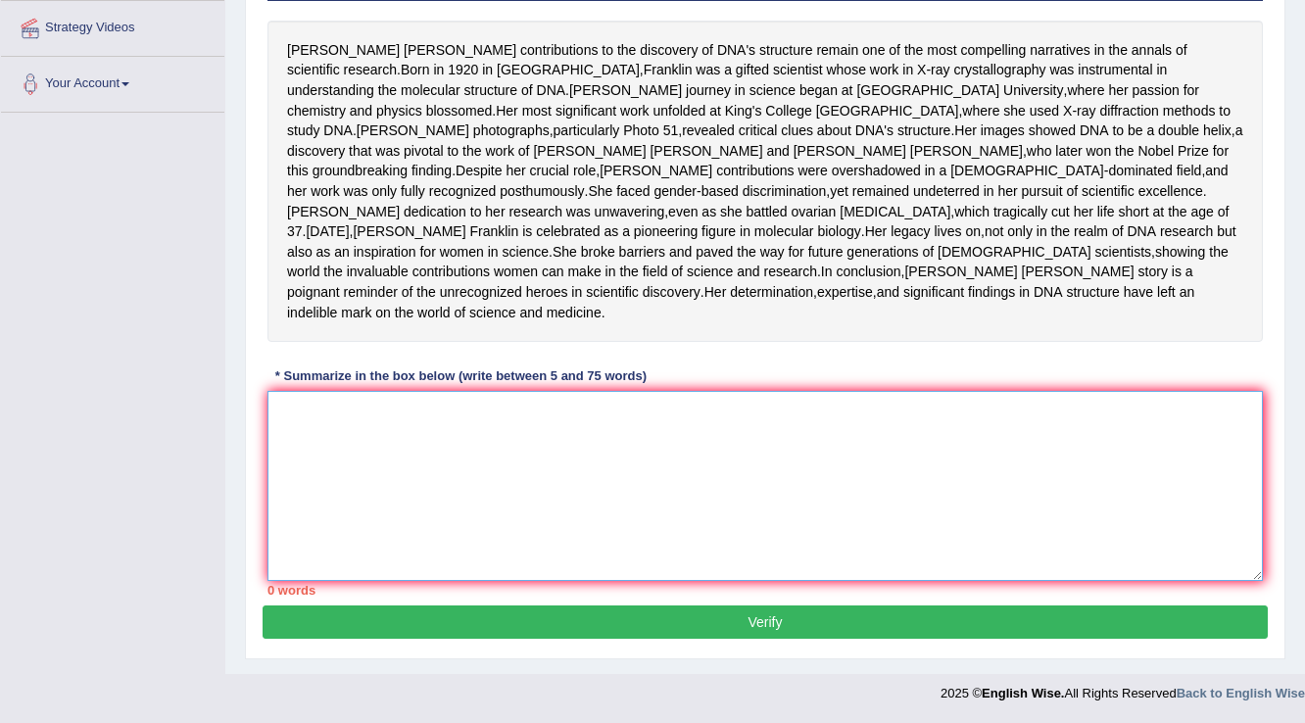
paste textarea "[PERSON_NAME] was a gifted scientist whose work in X-ray crystallography was in…"
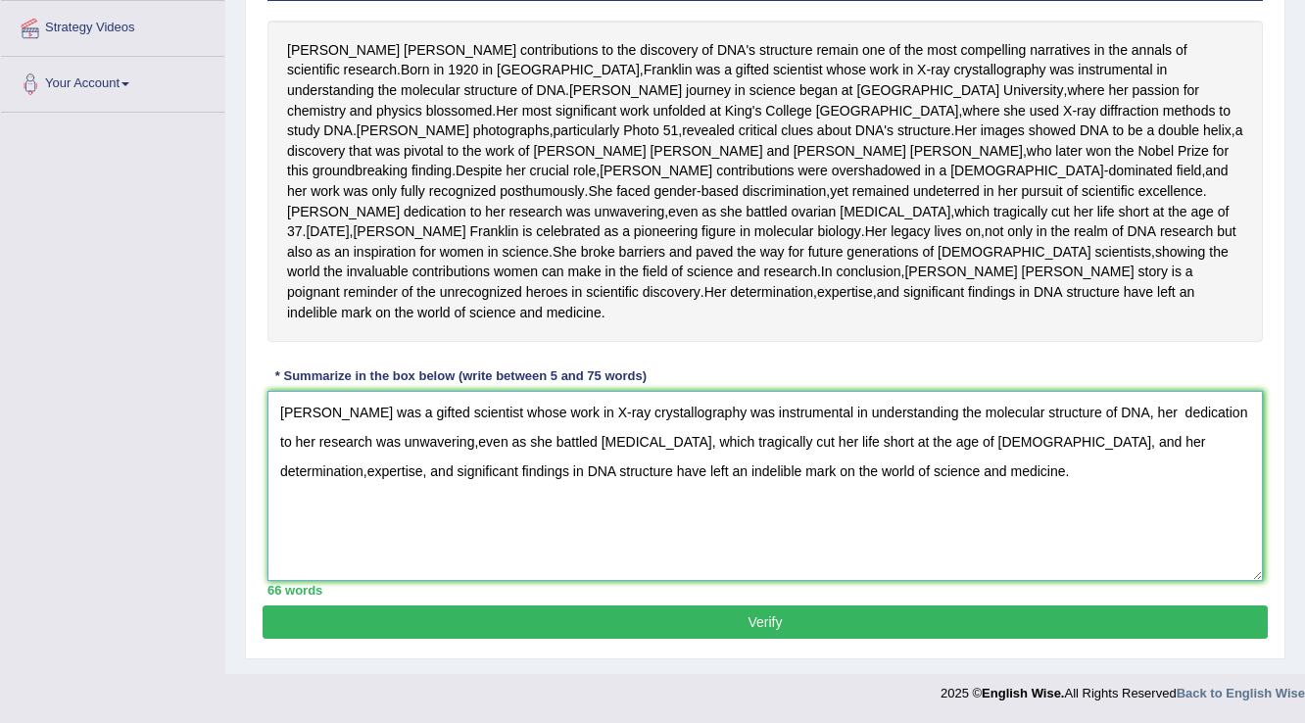
click at [439, 443] on textarea "[PERSON_NAME] was a gifted scientist whose work in X-ray crystallography was in…" at bounding box center [766, 486] width 996 height 190
click at [1104, 441] on textarea "[PERSON_NAME] was a gifted scientist whose work in X-ray crystallography was in…" at bounding box center [766, 486] width 996 height 190
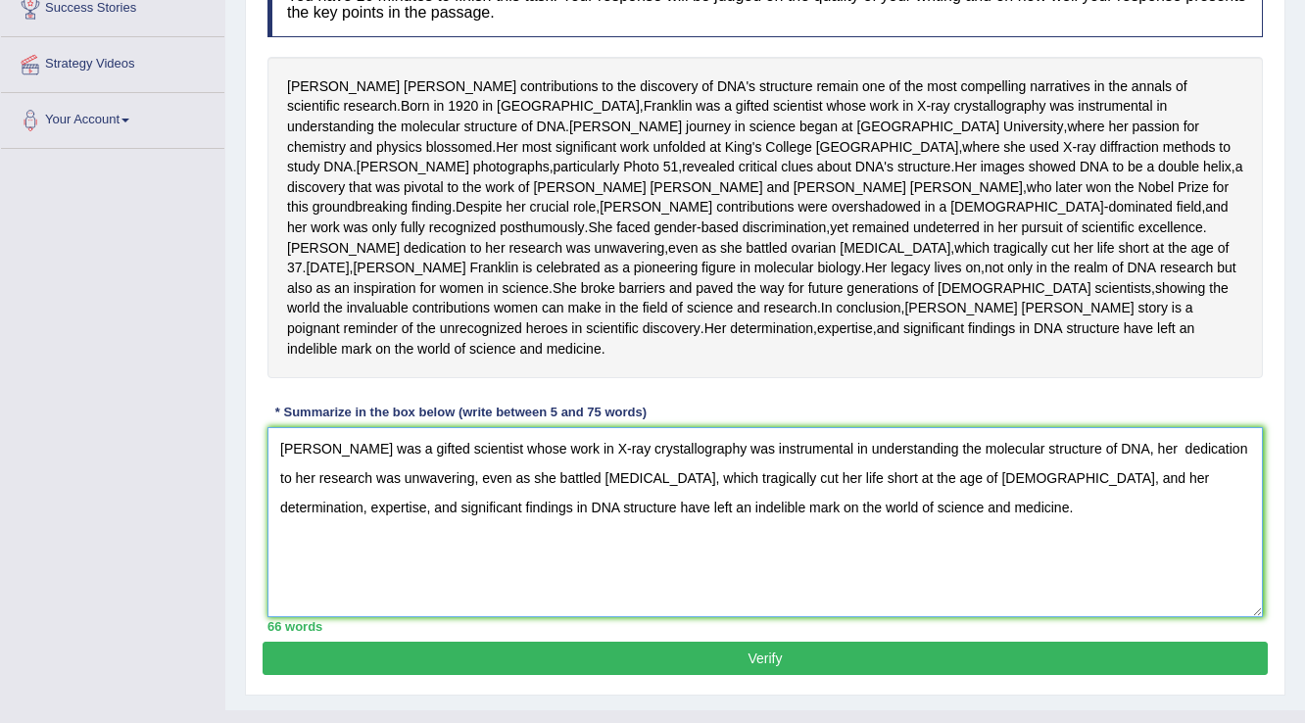
scroll to position [452, 0]
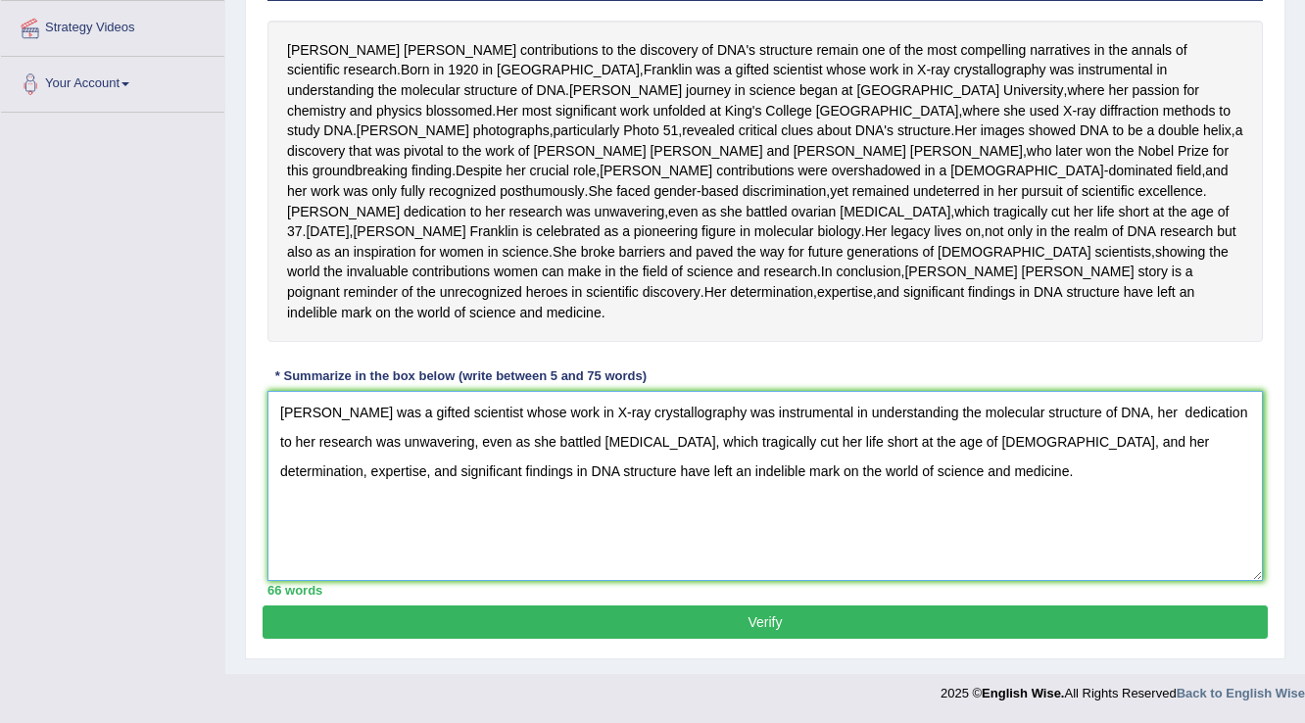
type textarea "[PERSON_NAME] was a gifted scientist whose work in X-ray crystallography was in…"
click at [996, 630] on button "Verify" at bounding box center [765, 622] width 1005 height 33
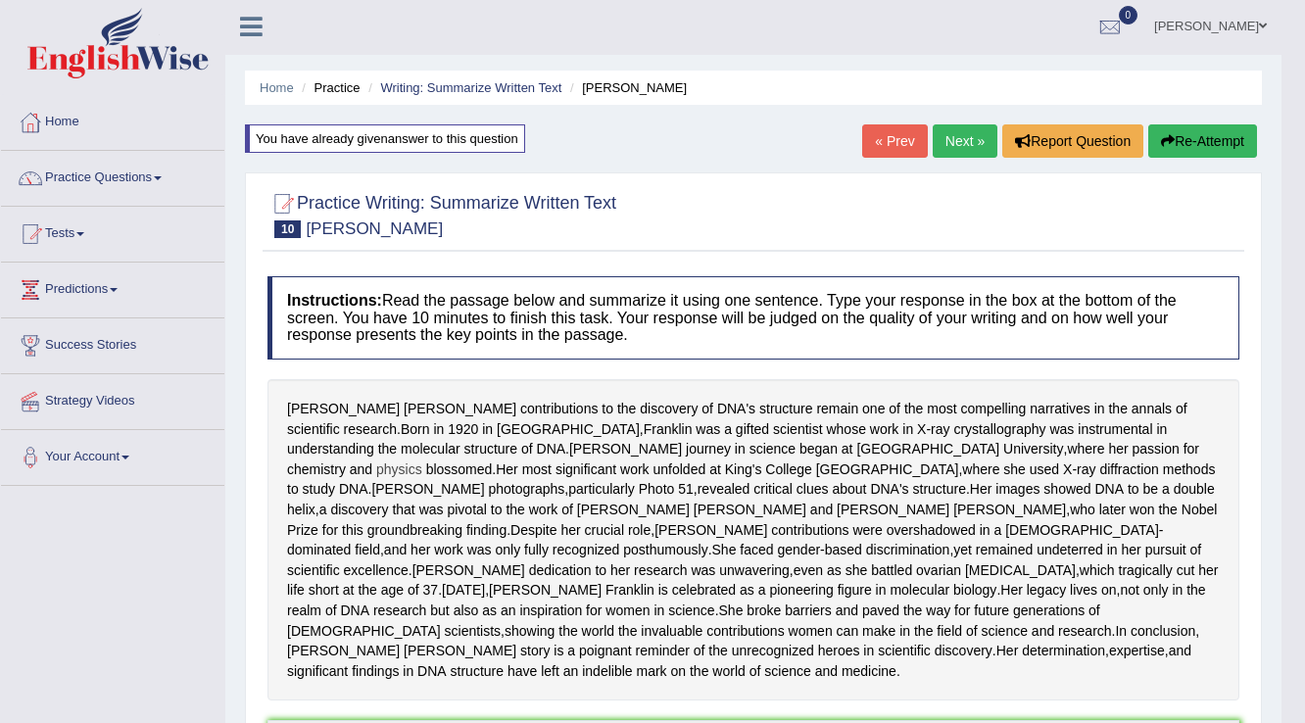
scroll to position [0, 0]
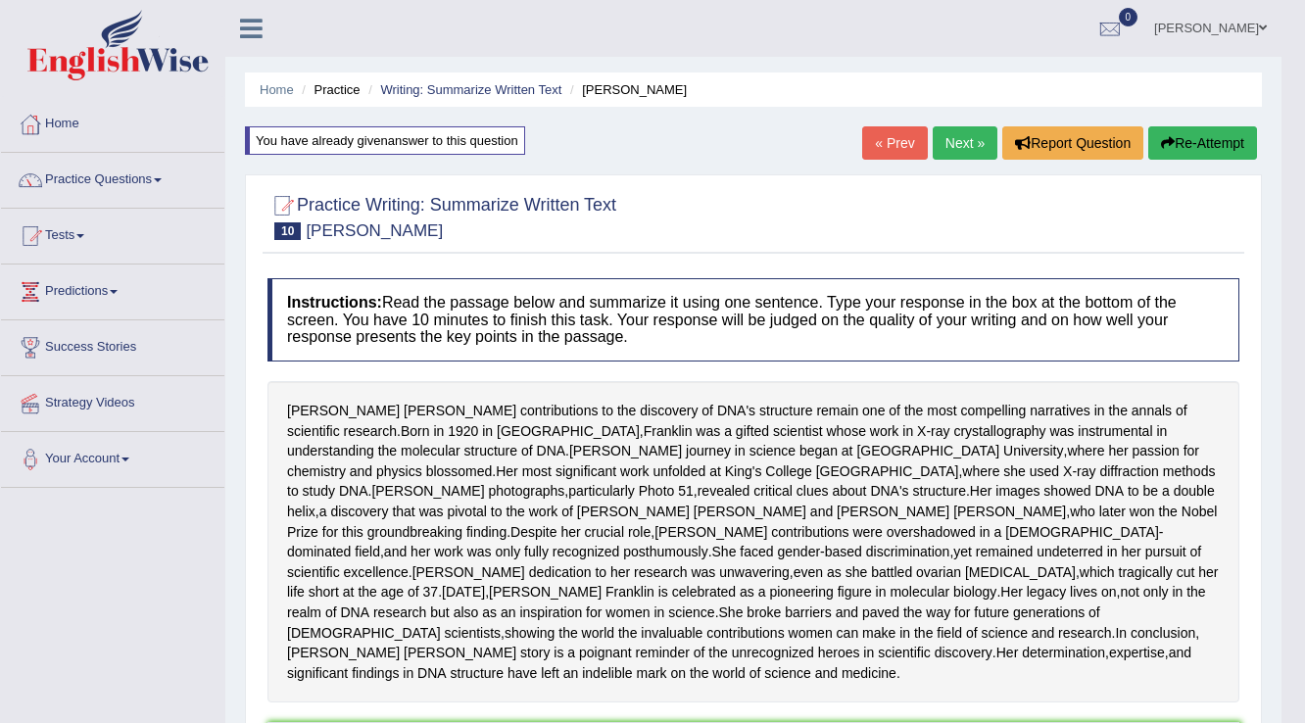
click at [973, 145] on link "Next »" at bounding box center [965, 142] width 65 height 33
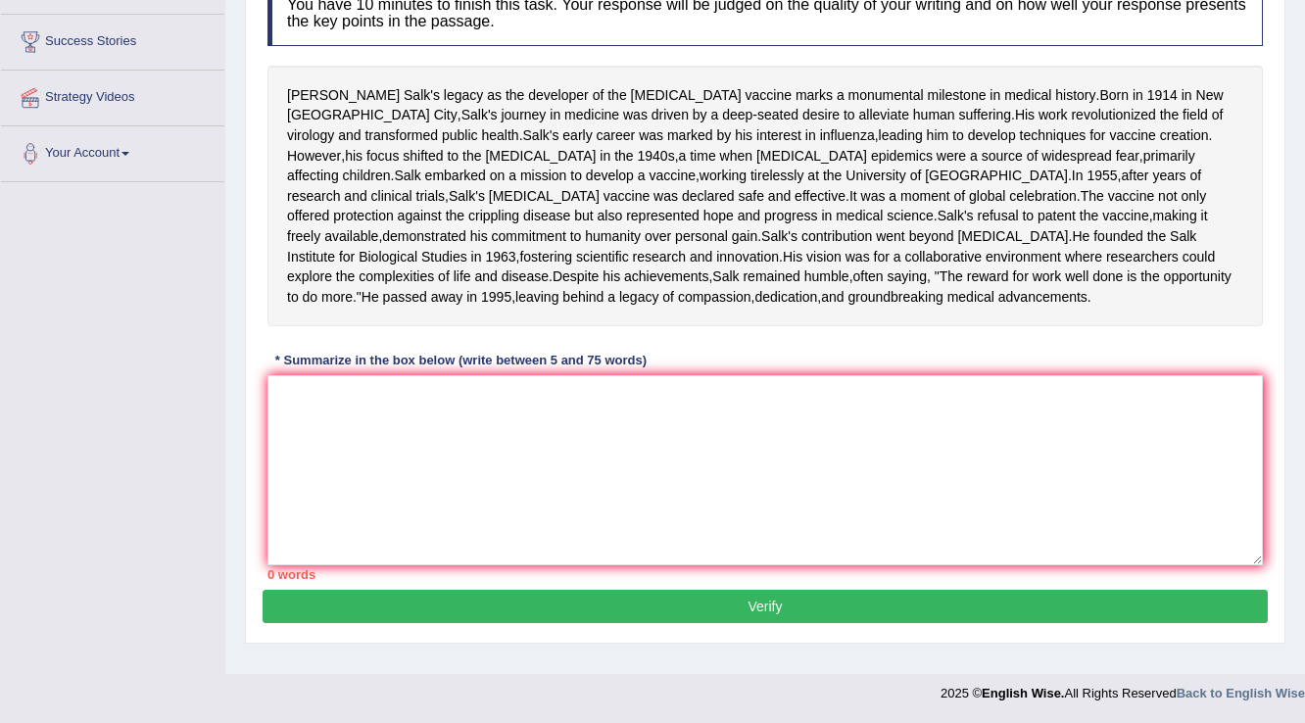
scroll to position [310, 0]
drag, startPoint x: 294, startPoint y: 529, endPoint x: 308, endPoint y: 520, distance: 16.3
click at [298, 529] on textarea at bounding box center [766, 470] width 996 height 190
click at [412, 539] on textarea at bounding box center [766, 470] width 996 height 190
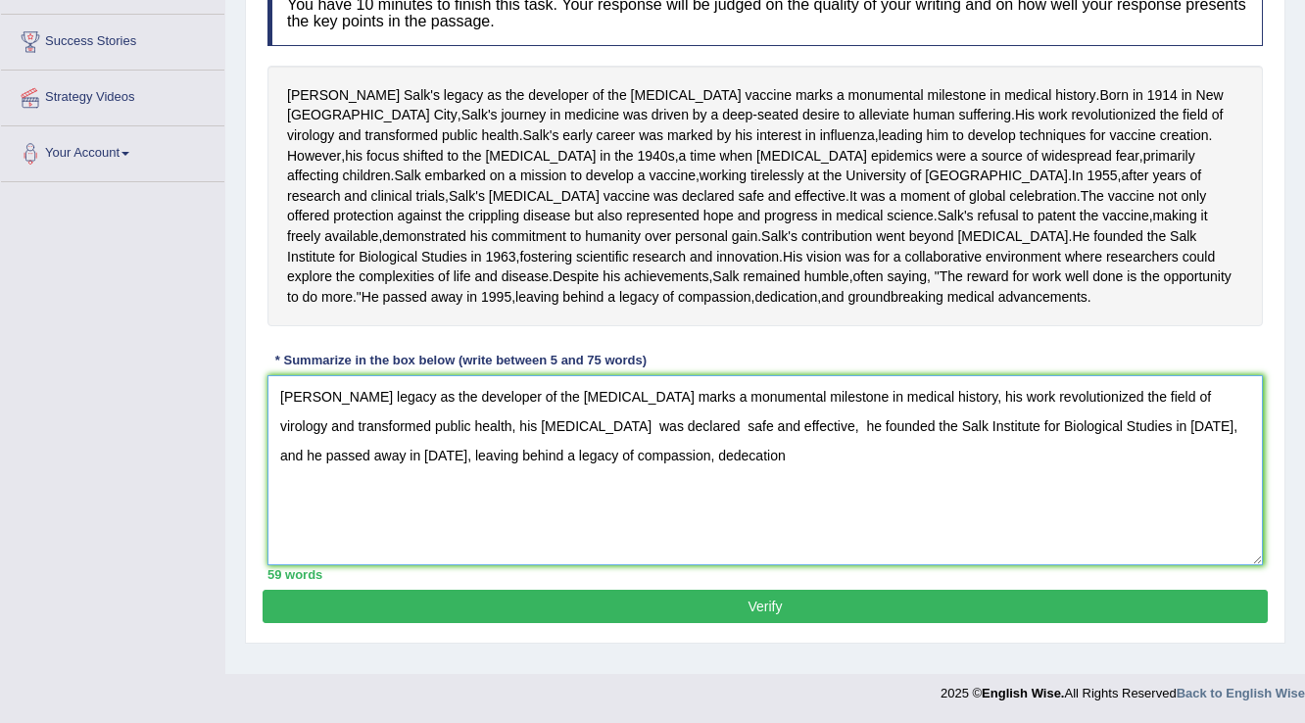
click at [605, 546] on textarea "[PERSON_NAME] legacy as the developer of the [MEDICAL_DATA] marks a monumental …" at bounding box center [766, 470] width 996 height 190
click at [706, 561] on textarea "[PERSON_NAME] legacy as the developer of the [MEDICAL_DATA] marks a monumental …" at bounding box center [766, 470] width 996 height 190
type textarea "[PERSON_NAME] legacy as the developer of the [MEDICAL_DATA] marks a monumental …"
click at [764, 615] on button "Verify" at bounding box center [765, 606] width 1005 height 33
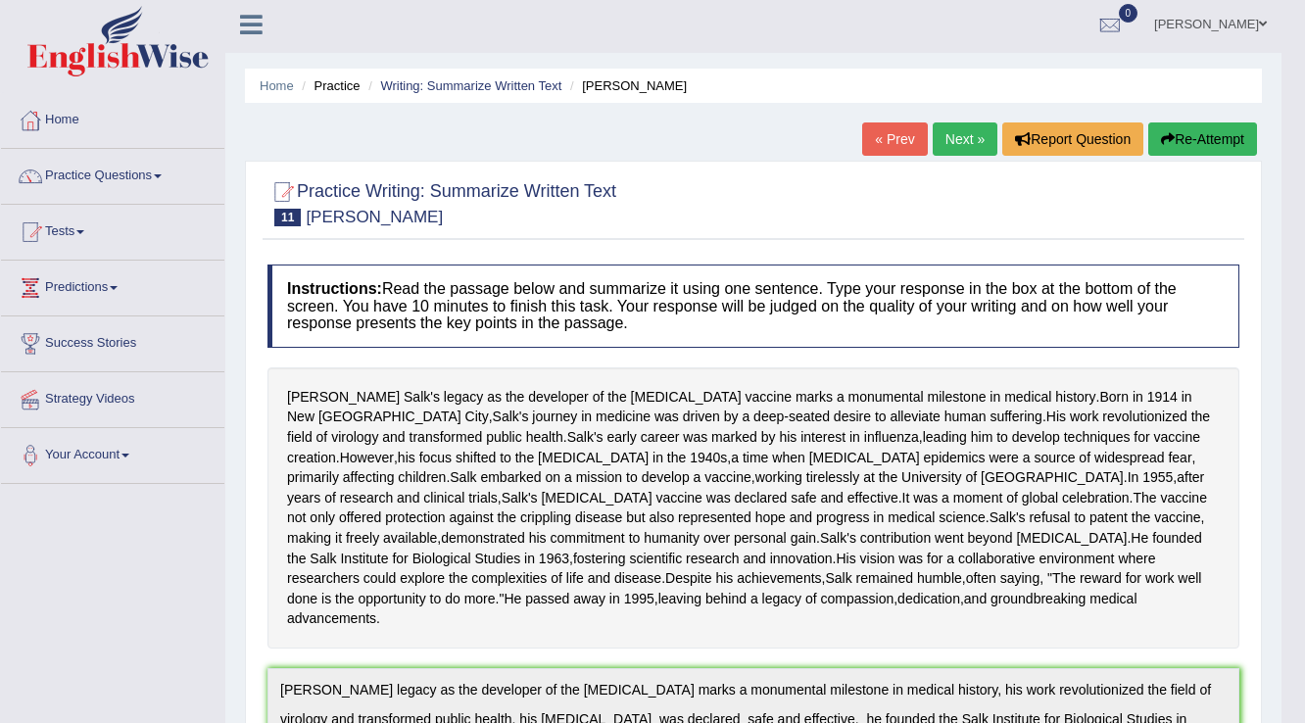
scroll to position [0, 0]
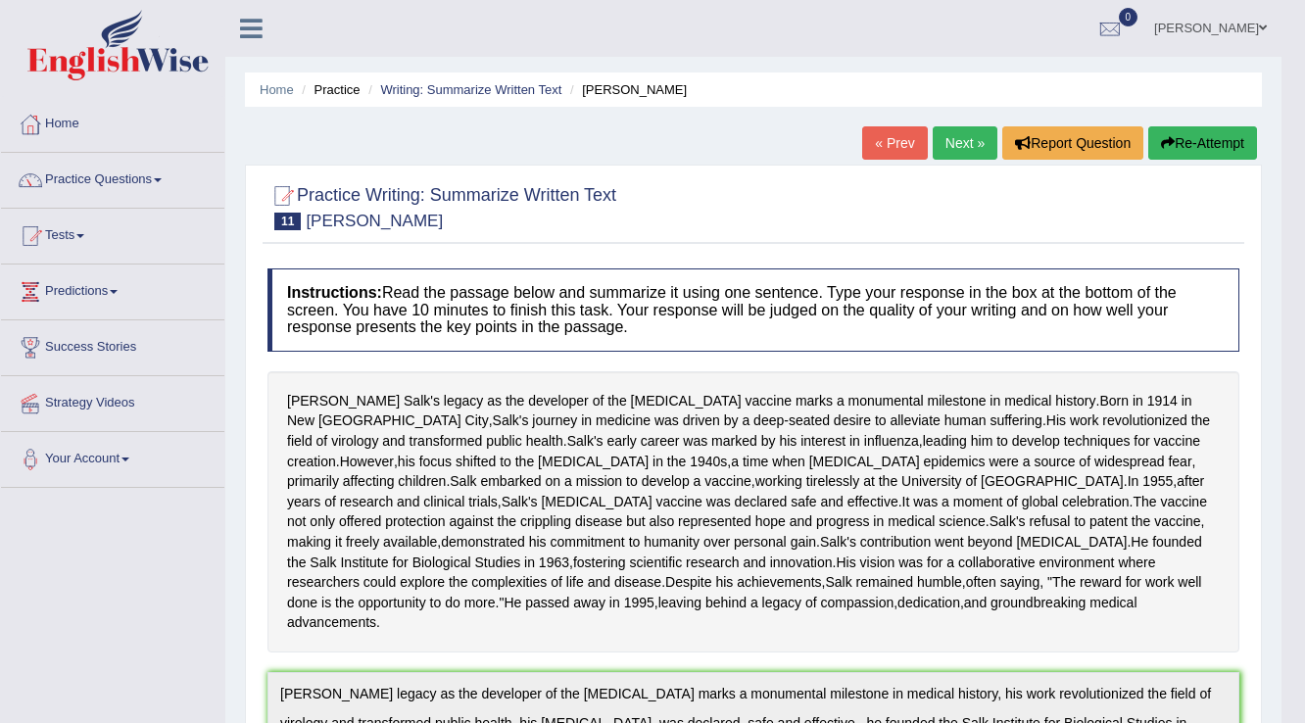
click at [949, 146] on link "Next »" at bounding box center [965, 142] width 65 height 33
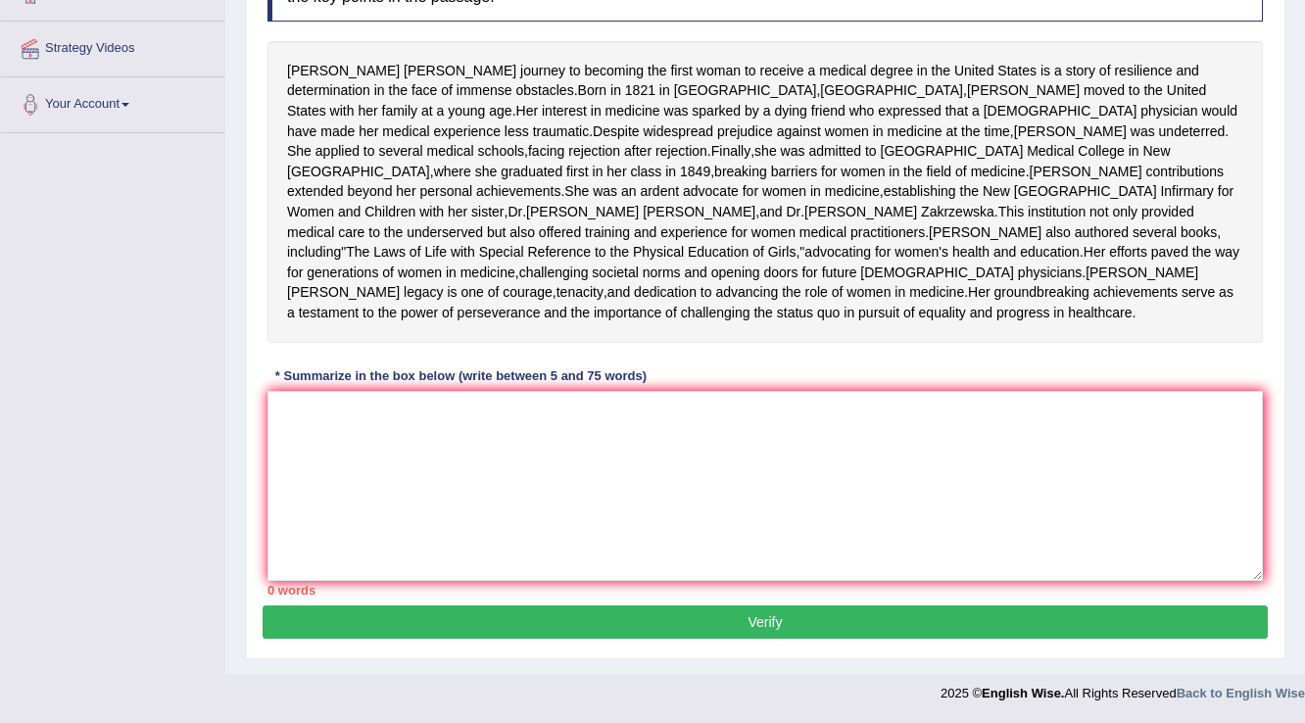
scroll to position [392, 0]
click at [424, 478] on textarea at bounding box center [766, 486] width 996 height 190
click at [462, 509] on textarea at bounding box center [766, 486] width 996 height 190
type textarea "e"
